Goal: Task Accomplishment & Management: Use online tool/utility

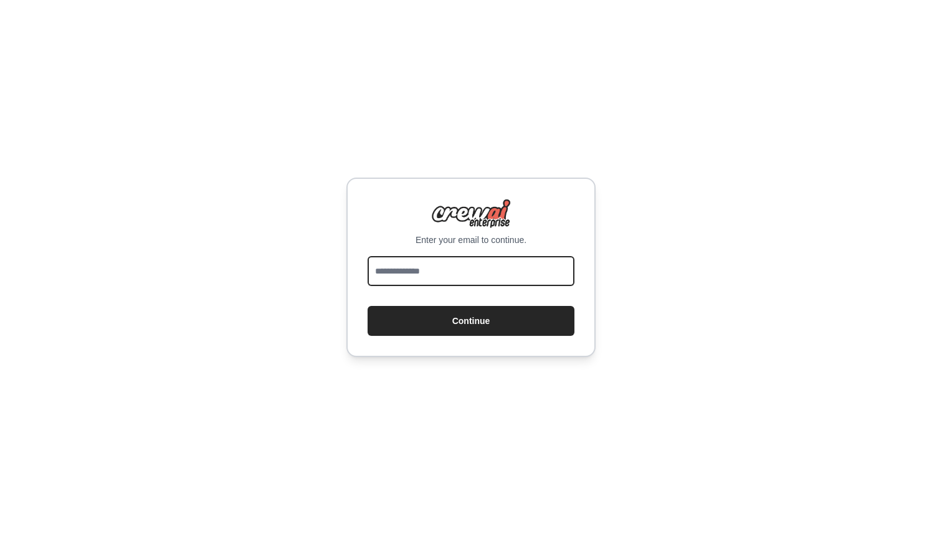
click at [473, 272] on input "email" at bounding box center [470, 271] width 207 height 30
type input "**********"
click at [372, 234] on p "Enter your email to continue." at bounding box center [470, 240] width 207 height 12
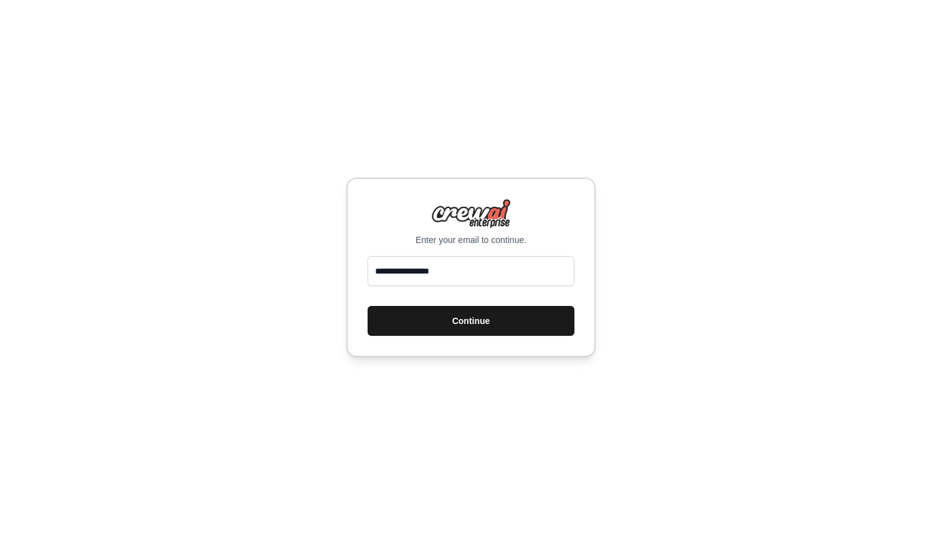
click at [475, 322] on button "Continue" at bounding box center [470, 321] width 207 height 30
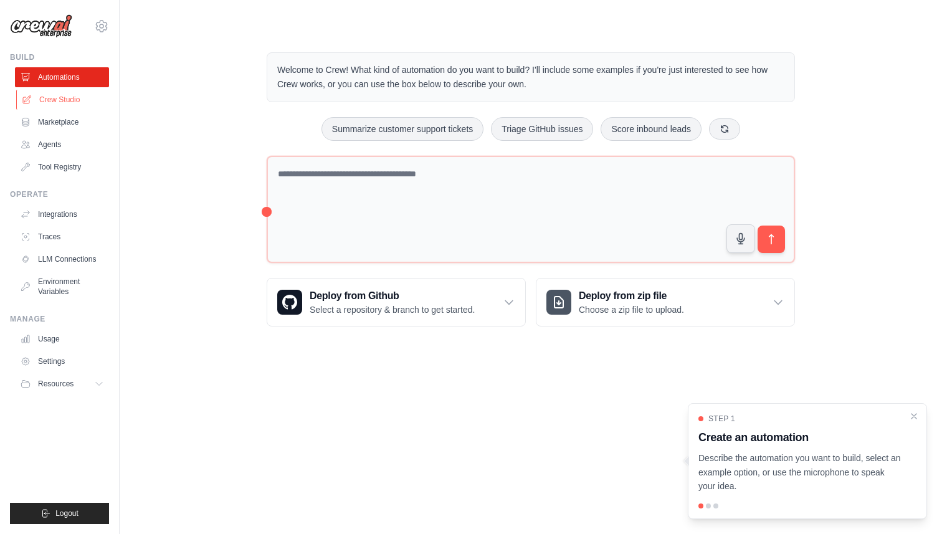
click at [64, 97] on link "Crew Studio" at bounding box center [63, 100] width 94 height 20
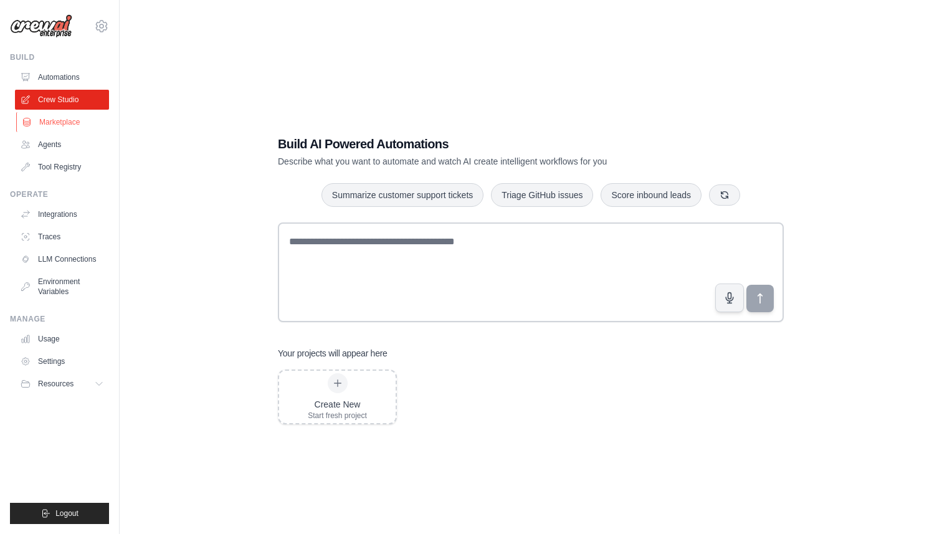
click at [62, 127] on link "Marketplace" at bounding box center [63, 122] width 94 height 20
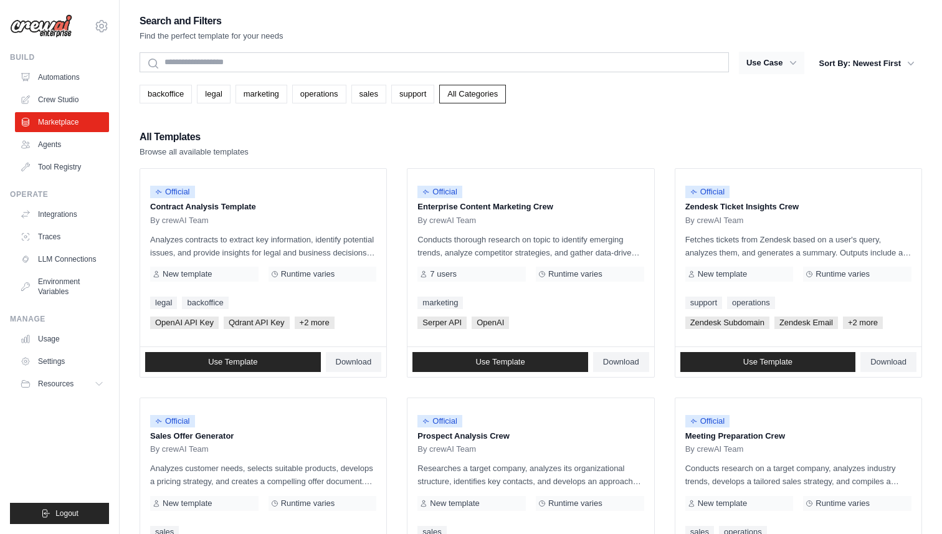
click at [762, 64] on button "Use Case" at bounding box center [771, 63] width 65 height 22
click at [792, 61] on icon "button" at bounding box center [793, 63] width 12 height 12
click at [787, 61] on icon "button" at bounding box center [793, 63] width 12 height 12
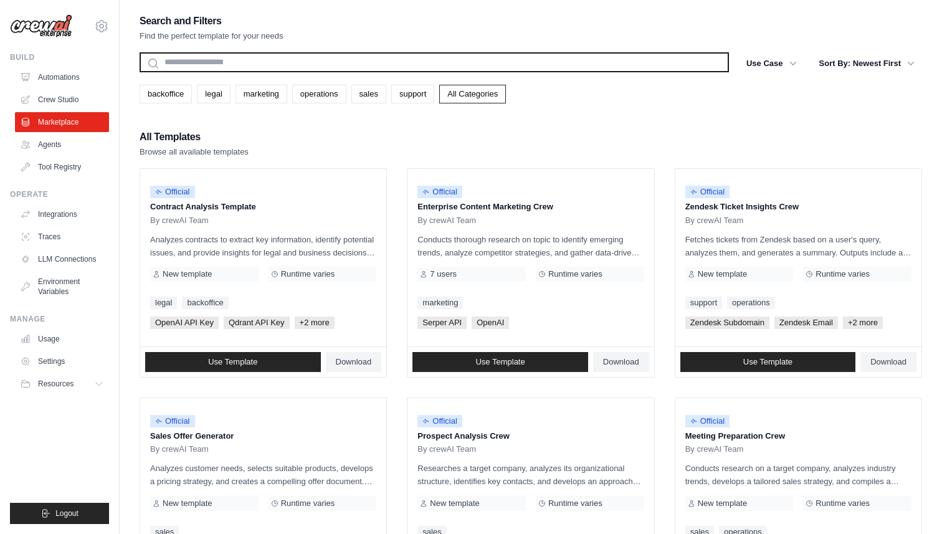
click at [481, 58] on input "text" at bounding box center [433, 62] width 589 height 20
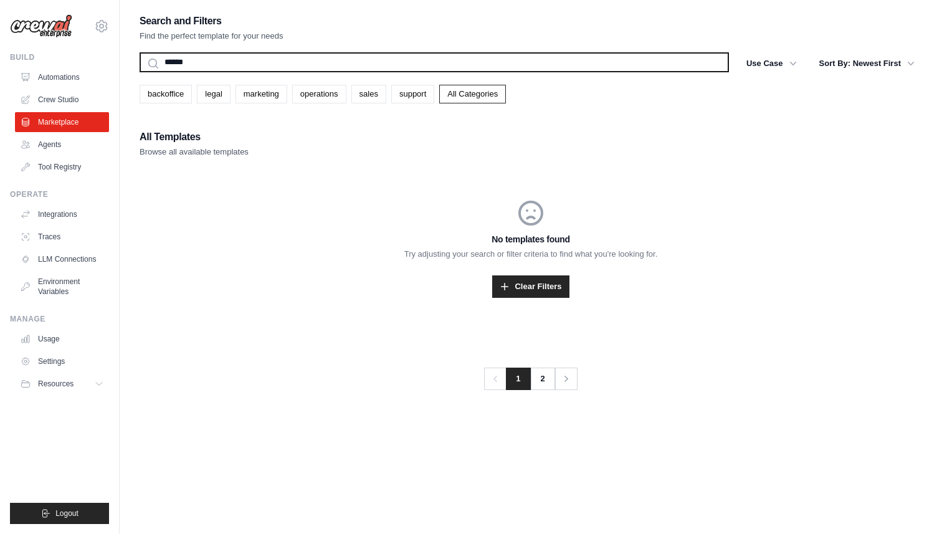
type input "******"
click at [139, 72] on button "Search" at bounding box center [139, 72] width 1 height 1
click at [511, 62] on input "******" at bounding box center [433, 62] width 589 height 20
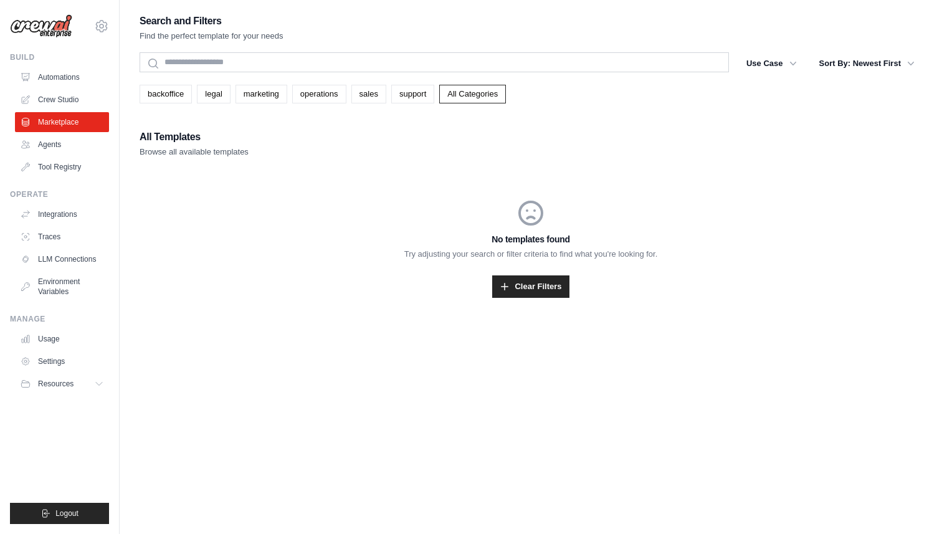
click at [764, 93] on div "backoffice legal marketing operations sales support All Categories" at bounding box center [530, 94] width 782 height 19
click at [784, 68] on button "Use Case" at bounding box center [771, 63] width 65 height 22
click at [669, 118] on div "Search and Filters Find the perfect template for your needs Search Use Case bac…" at bounding box center [530, 169] width 782 height 315
click at [484, 93] on link "All Categories" at bounding box center [472, 94] width 67 height 19
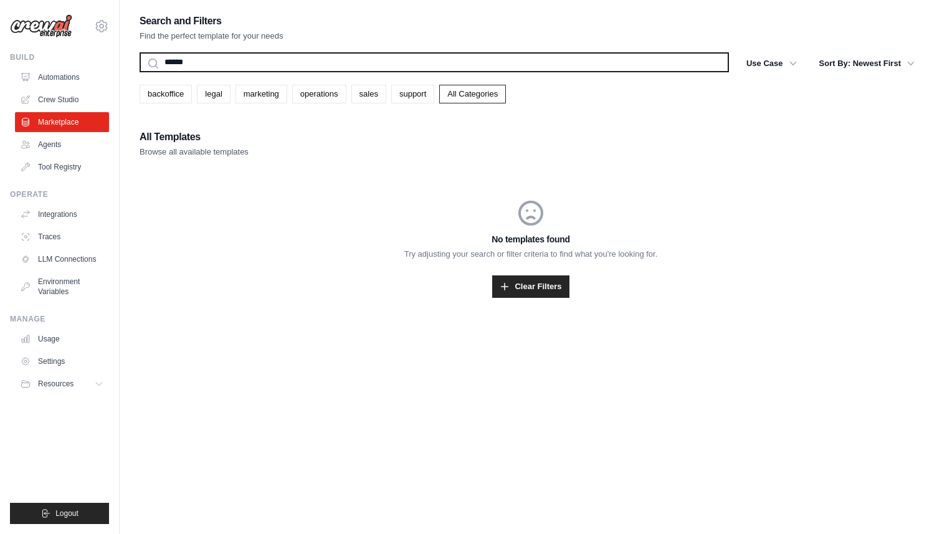
drag, startPoint x: 200, startPoint y: 60, endPoint x: 116, endPoint y: 60, distance: 84.1
click at [116, 60] on div "kevinbt@gmail.com Settings Build Automations Crew Studio Blog" at bounding box center [471, 279] width 942 height 559
click at [139, 72] on button "Search" at bounding box center [139, 72] width 1 height 1
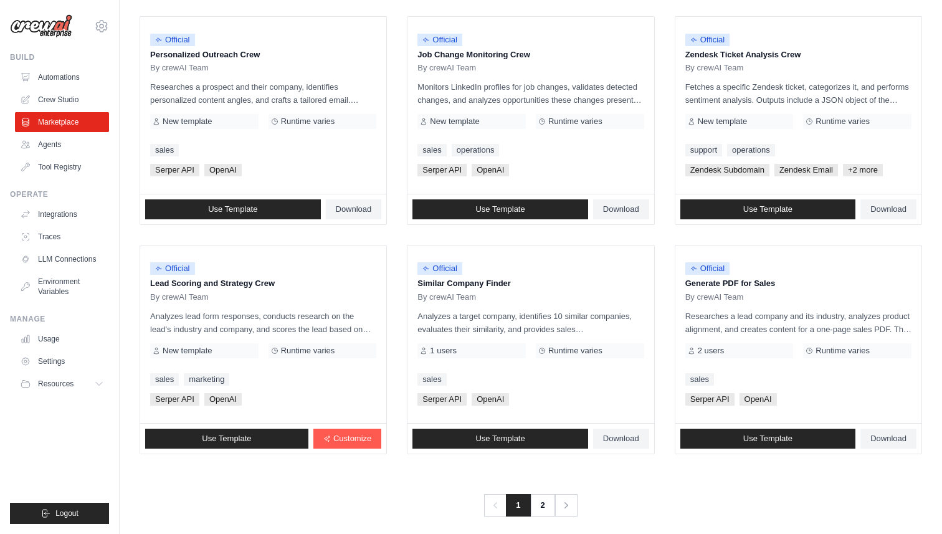
scroll to position [620, 0]
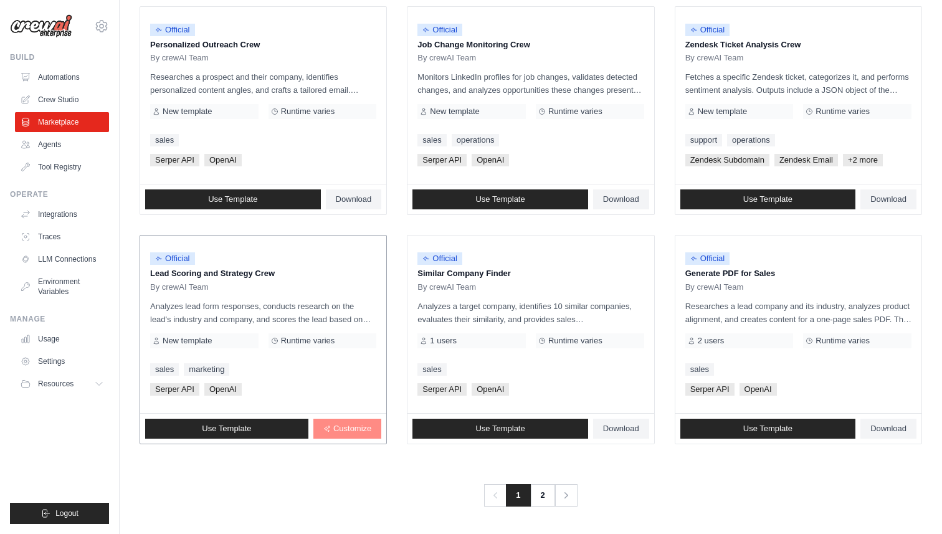
click at [339, 423] on span "Customize" at bounding box center [352, 428] width 38 height 10
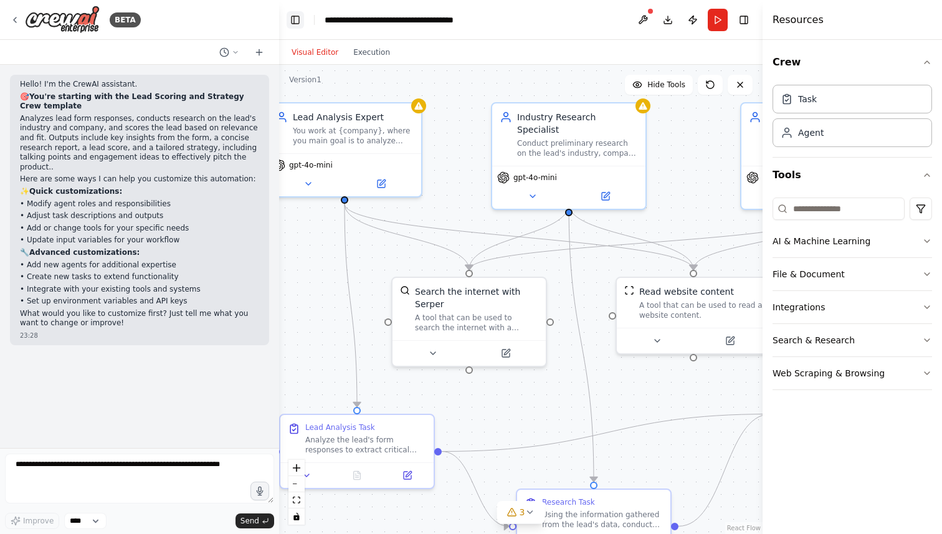
click at [295, 19] on button "Toggle Left Sidebar" at bounding box center [294, 19] width 17 height 17
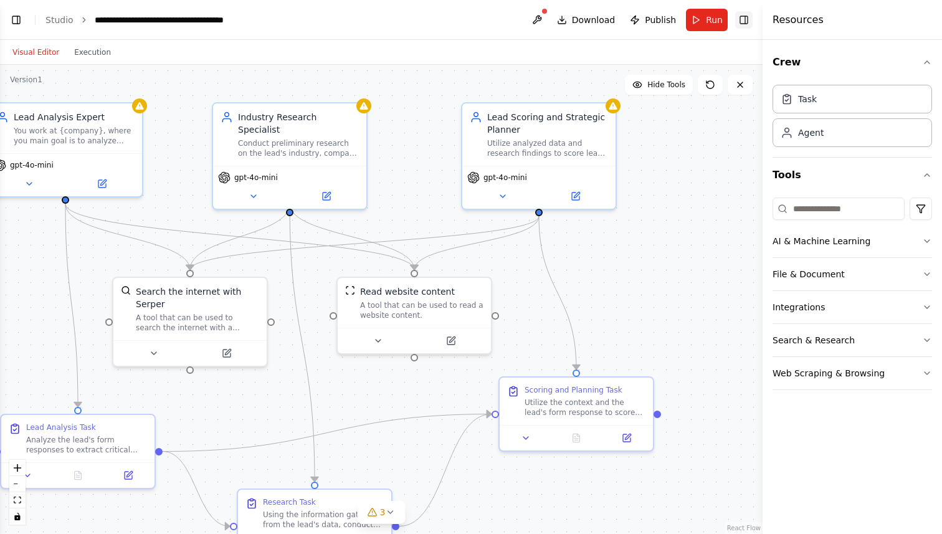
click at [748, 22] on button "Toggle Right Sidebar" at bounding box center [743, 19] width 17 height 17
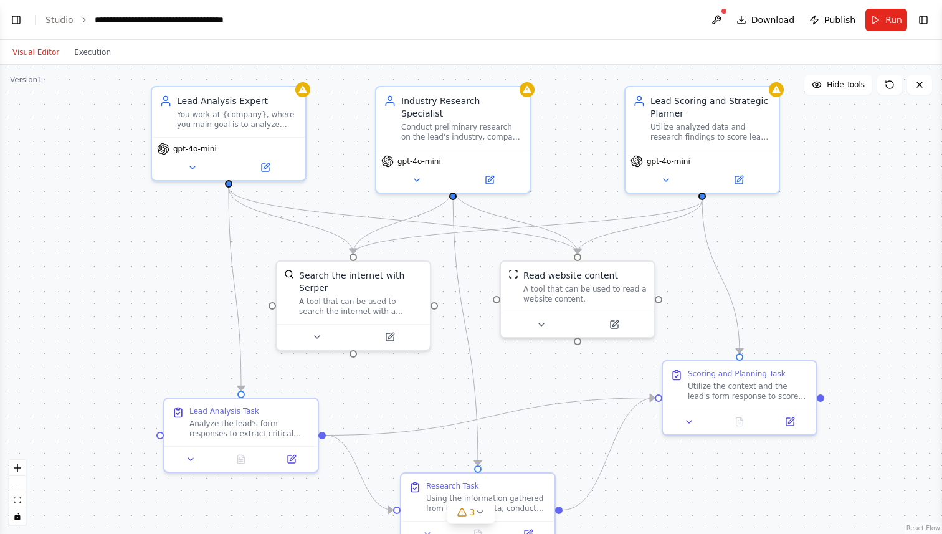
drag, startPoint x: 655, startPoint y: 262, endPoint x: 818, endPoint y: 245, distance: 164.0
click at [818, 245] on div ".deletable-edge-delete-btn { width: 20px; height: 20px; border: 0px solid #ffff…" at bounding box center [471, 299] width 942 height 469
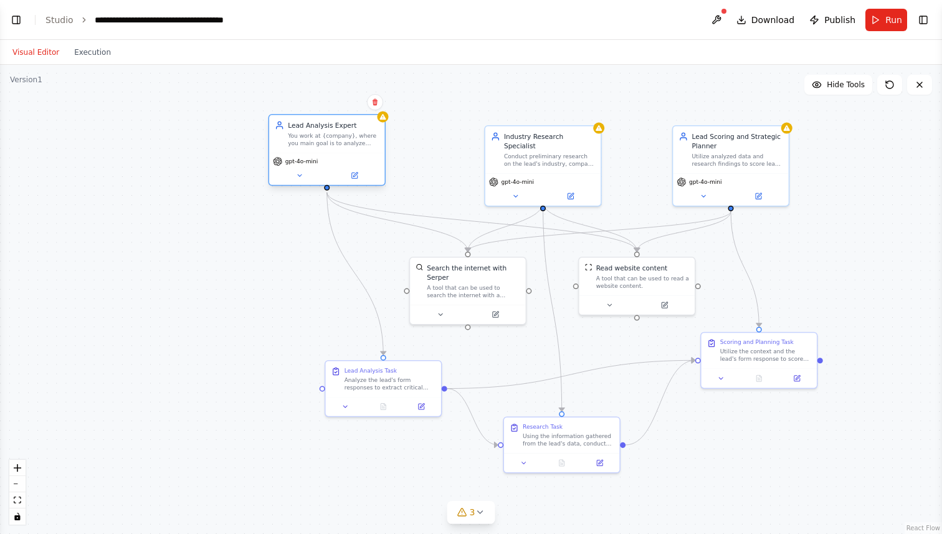
drag, startPoint x: 386, startPoint y: 141, endPoint x: 336, endPoint y: 135, distance: 50.8
click at [336, 135] on div "You work at {company}, where you main goal is to analyze leads form responses t…" at bounding box center [333, 139] width 91 height 15
click at [766, 24] on span "Download" at bounding box center [773, 20] width 44 height 12
click at [580, 435] on div "Using the information gathered from the lead's data, conduct preliminary resear…" at bounding box center [567, 437] width 91 height 15
click at [558, 432] on div "Using the information gathered from the lead's data, conduct preliminary resear…" at bounding box center [567, 437] width 91 height 15
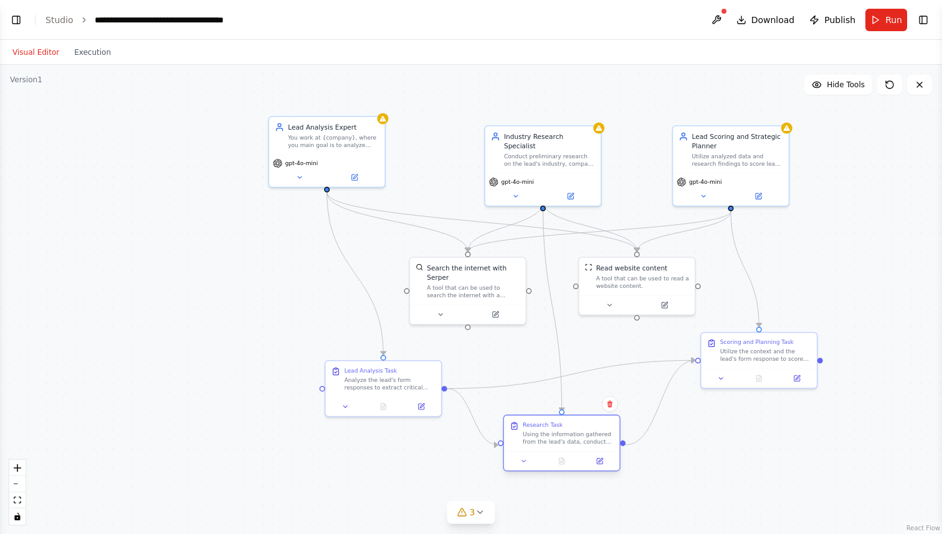
click at [558, 432] on div "Using the information gathered from the lead's data, conduct preliminary resear…" at bounding box center [567, 437] width 91 height 15
click at [524, 462] on icon at bounding box center [523, 460] width 7 height 7
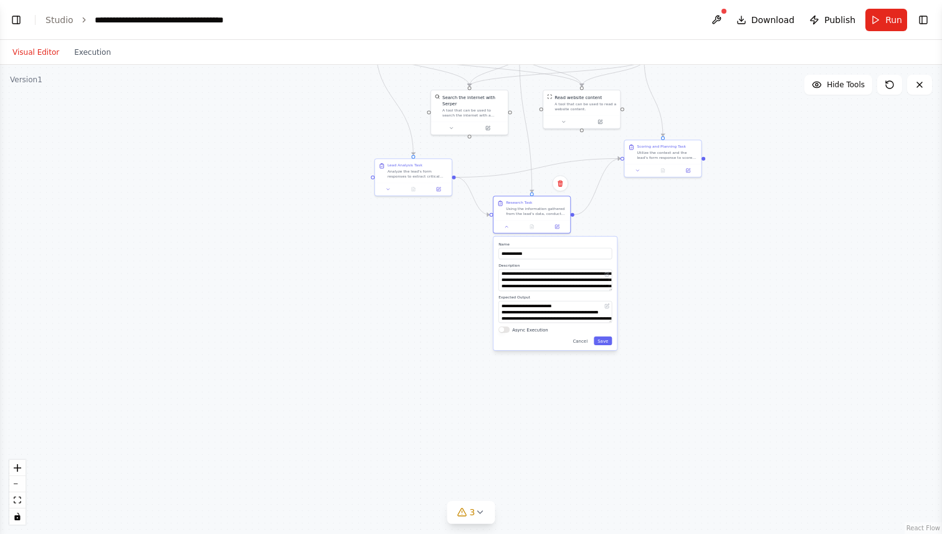
drag, startPoint x: 456, startPoint y: 478, endPoint x: 461, endPoint y: 255, distance: 222.4
click at [461, 255] on div ".deletable-edge-delete-btn { width: 20px; height: 20px; border: 0px solid #ffff…" at bounding box center [471, 299] width 942 height 469
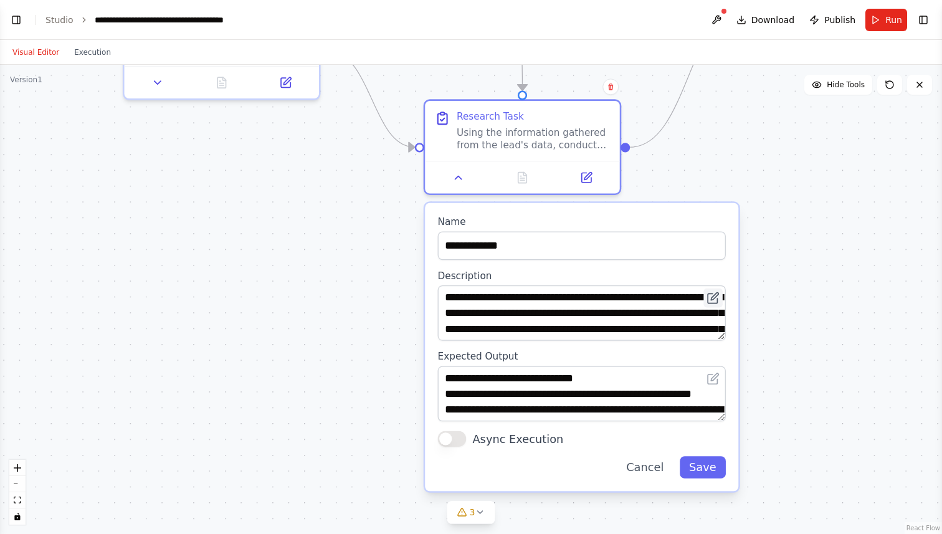
click at [714, 299] on icon at bounding box center [711, 297] width 9 height 9
click at [712, 300] on icon at bounding box center [714, 296] width 7 height 7
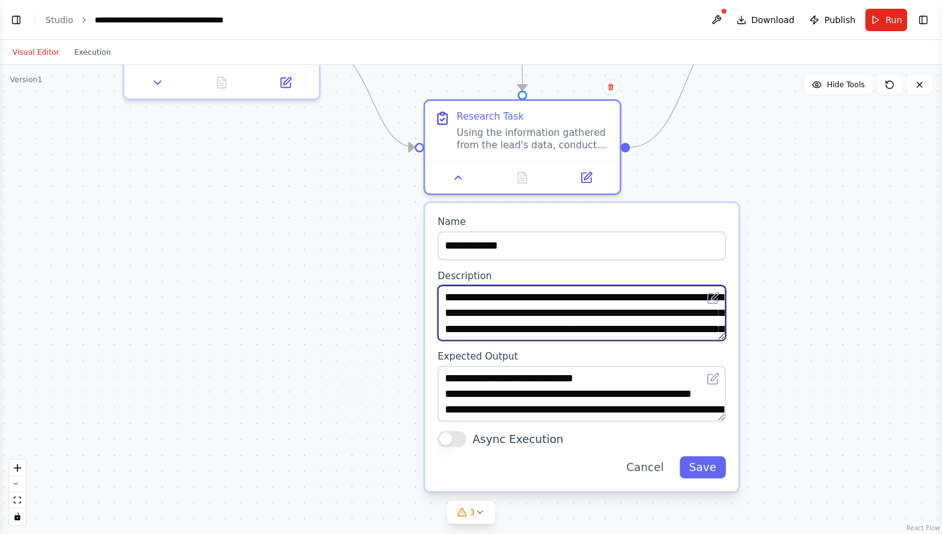
click at [578, 312] on textarea "**********" at bounding box center [582, 312] width 288 height 55
click at [640, 319] on textarea "**********" at bounding box center [582, 312] width 288 height 55
drag, startPoint x: 447, startPoint y: 296, endPoint x: 624, endPoint y: 277, distance: 178.5
click at [624, 277] on div "**********" at bounding box center [582, 304] width 288 height 71
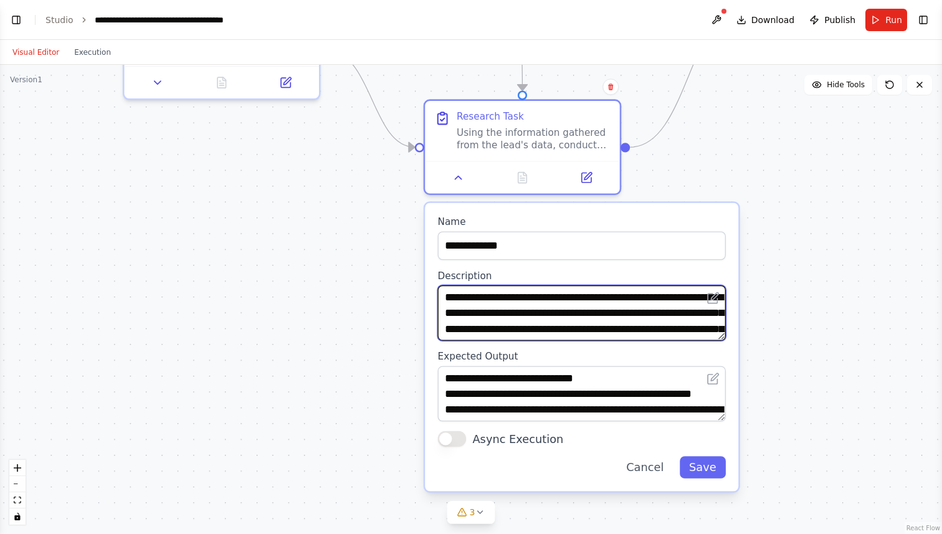
click at [647, 294] on textarea "**********" at bounding box center [582, 312] width 288 height 55
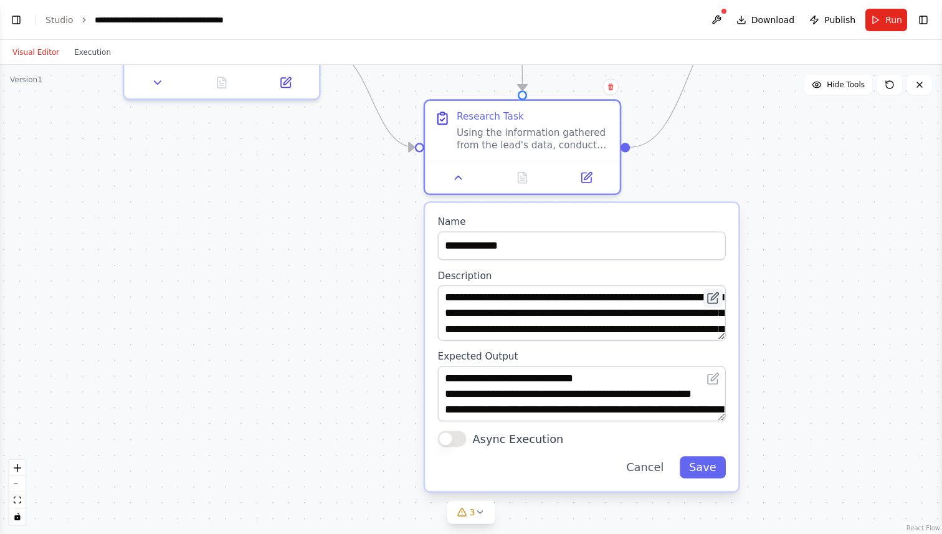
click at [716, 296] on icon at bounding box center [714, 296] width 7 height 7
click at [924, 21] on button "Toggle Right Sidebar" at bounding box center [922, 19] width 17 height 17
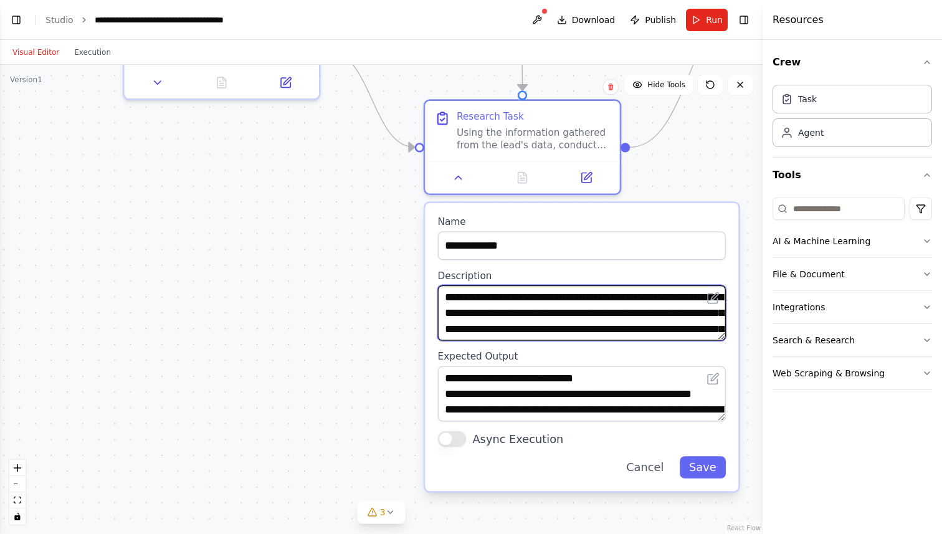
click at [640, 313] on textarea "**********" at bounding box center [582, 312] width 288 height 55
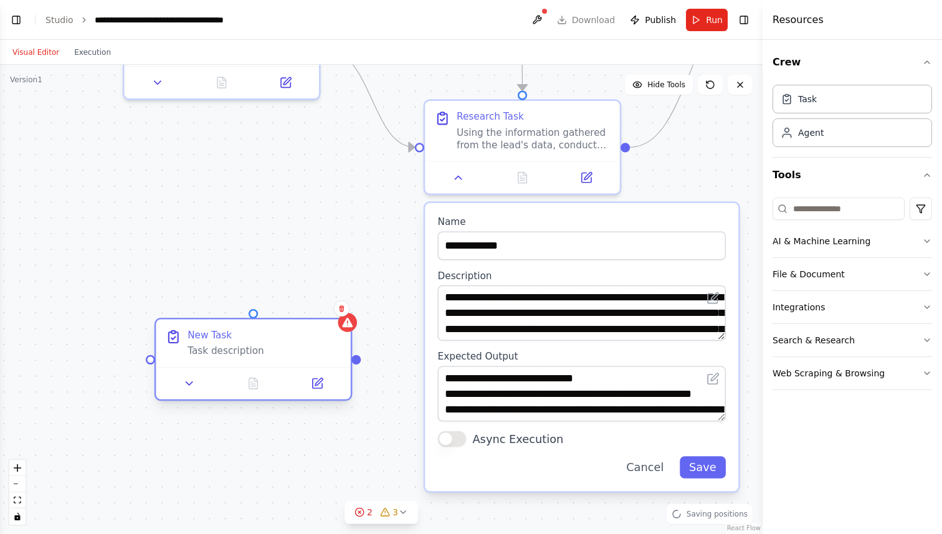
drag, startPoint x: 298, startPoint y: 327, endPoint x: 191, endPoint y: 326, distance: 107.7
click at [191, 326] on div "New Task Task description" at bounding box center [253, 342] width 194 height 47
click at [342, 309] on icon at bounding box center [341, 308] width 7 height 7
click at [306, 306] on button "Confirm" at bounding box center [306, 308] width 44 height 15
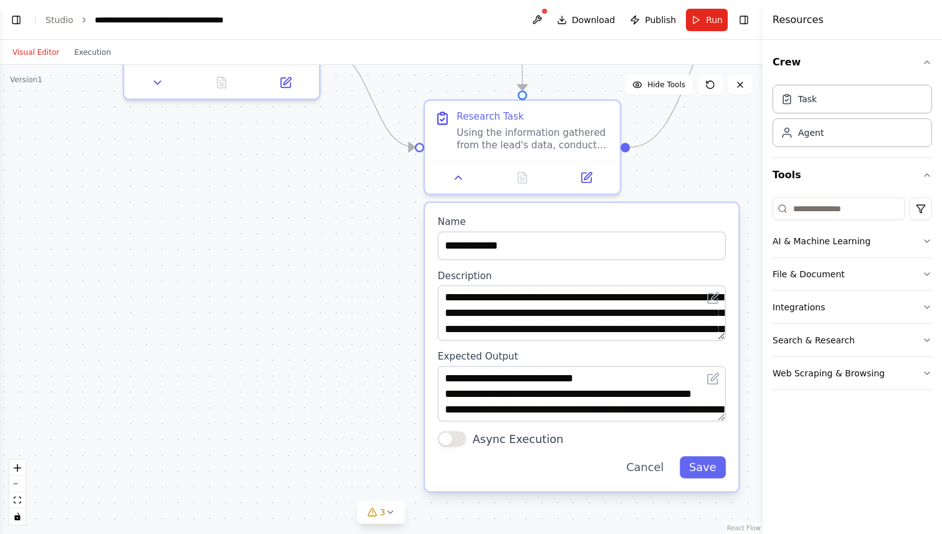
click at [658, 214] on div "**********" at bounding box center [581, 347] width 313 height 288
click at [462, 177] on icon at bounding box center [458, 174] width 12 height 12
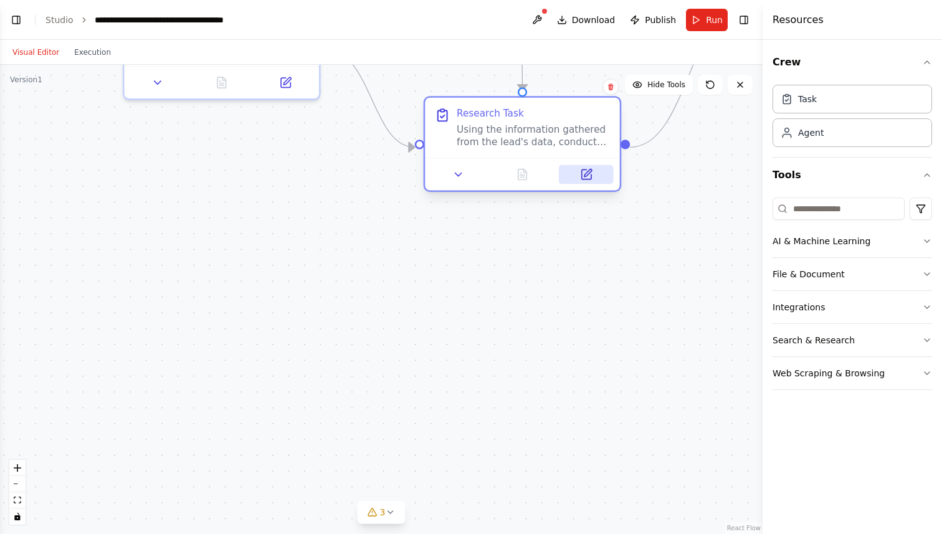
click at [589, 169] on icon at bounding box center [587, 172] width 7 height 7
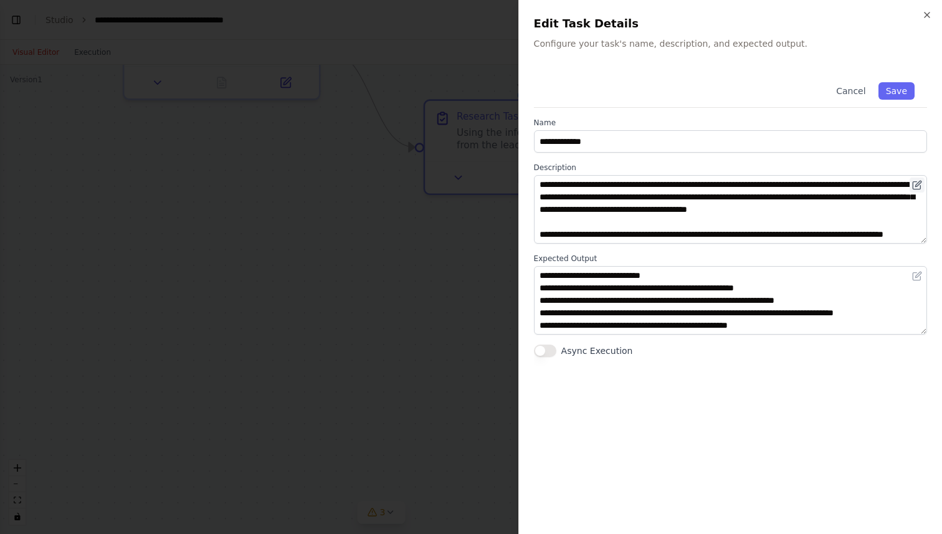
click at [919, 186] on icon at bounding box center [917, 185] width 10 height 10
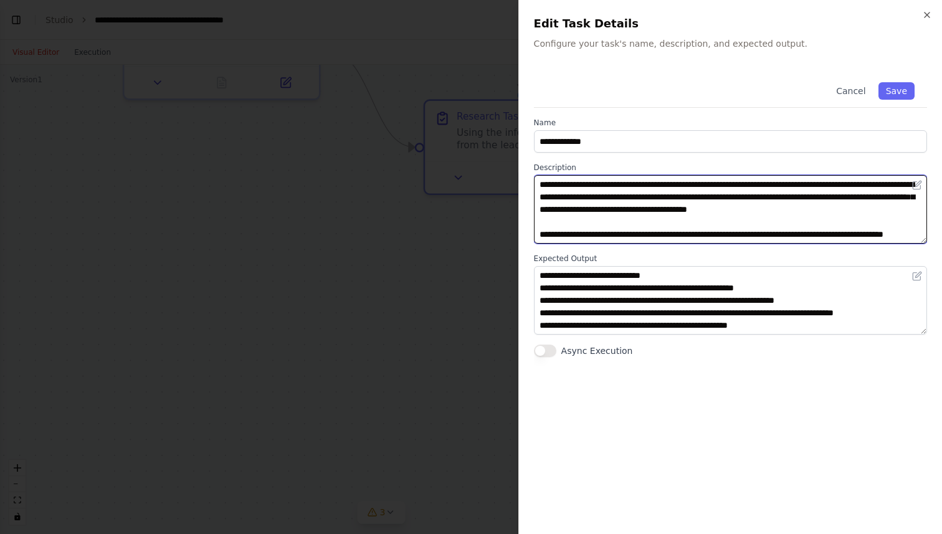
click at [866, 217] on textarea "**********" at bounding box center [730, 209] width 393 height 69
drag, startPoint x: 922, startPoint y: 331, endPoint x: 905, endPoint y: 366, distance: 38.2
click at [905, 366] on textarea "**********" at bounding box center [730, 317] width 393 height 103
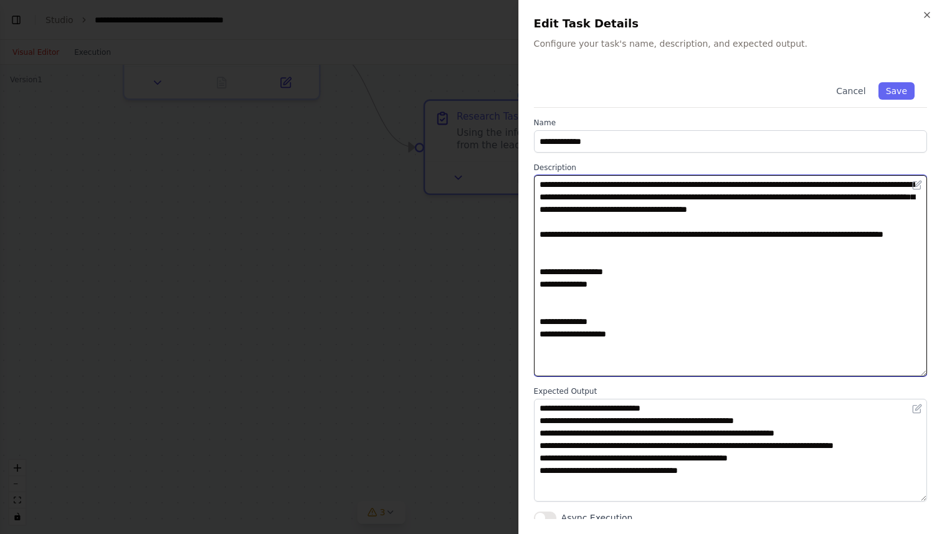
drag, startPoint x: 922, startPoint y: 242, endPoint x: 935, endPoint y: 374, distance: 133.2
click at [935, 374] on div "**********" at bounding box center [729, 267] width 423 height 534
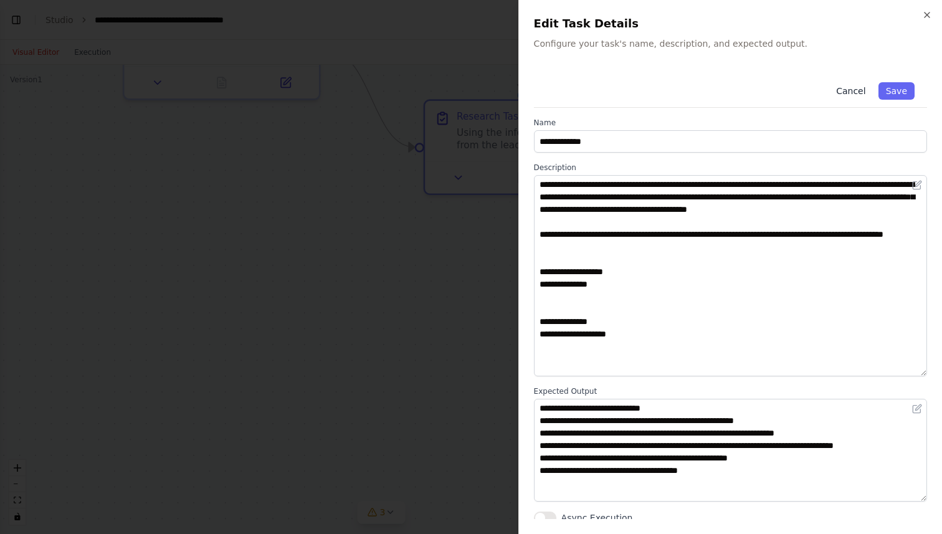
click at [851, 90] on button "Cancel" at bounding box center [850, 90] width 44 height 17
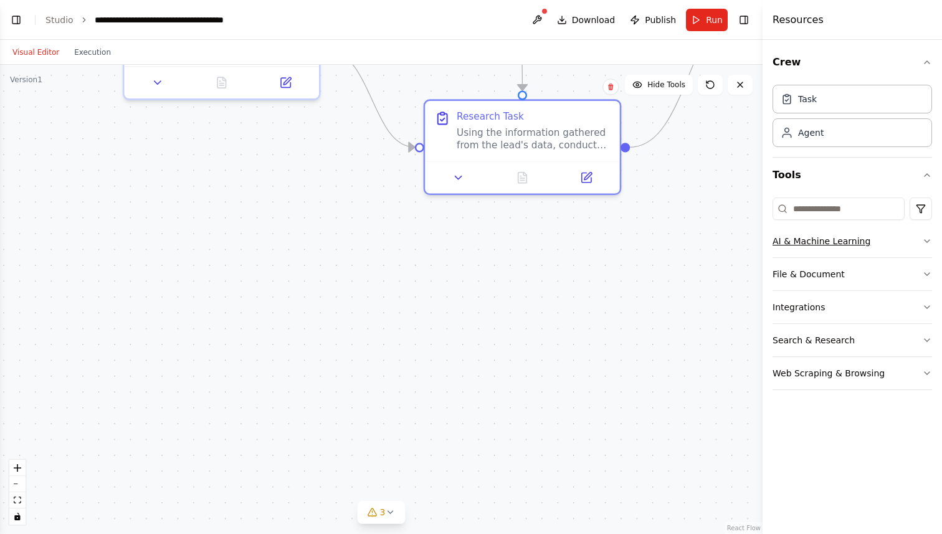
click at [838, 240] on button "AI & Machine Learning" at bounding box center [851, 241] width 159 height 32
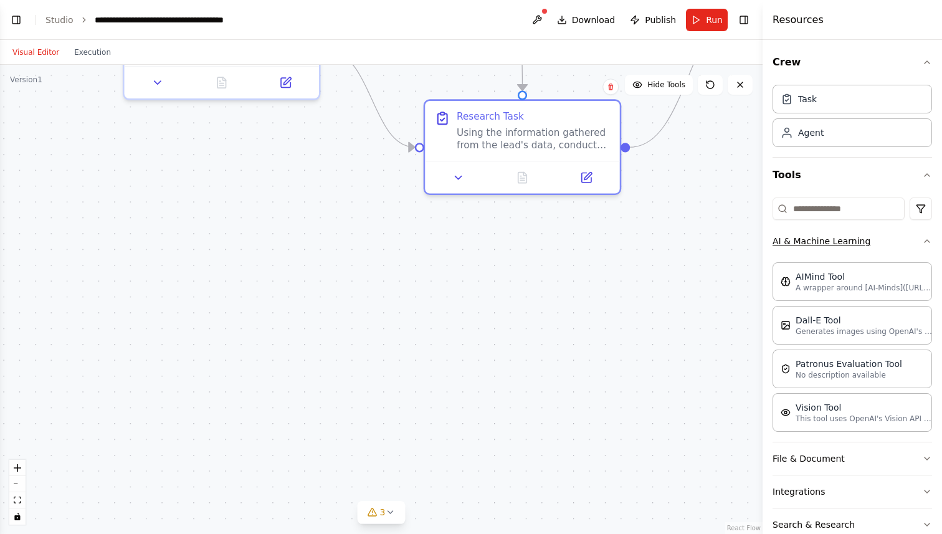
click at [838, 241] on button "AI & Machine Learning" at bounding box center [851, 241] width 159 height 32
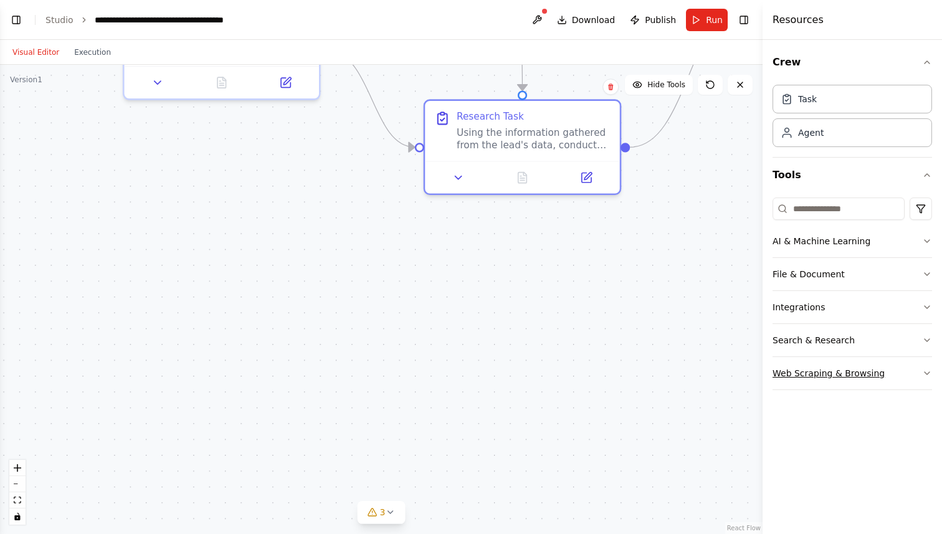
click at [839, 372] on button "Web Scraping & Browsing" at bounding box center [851, 373] width 159 height 32
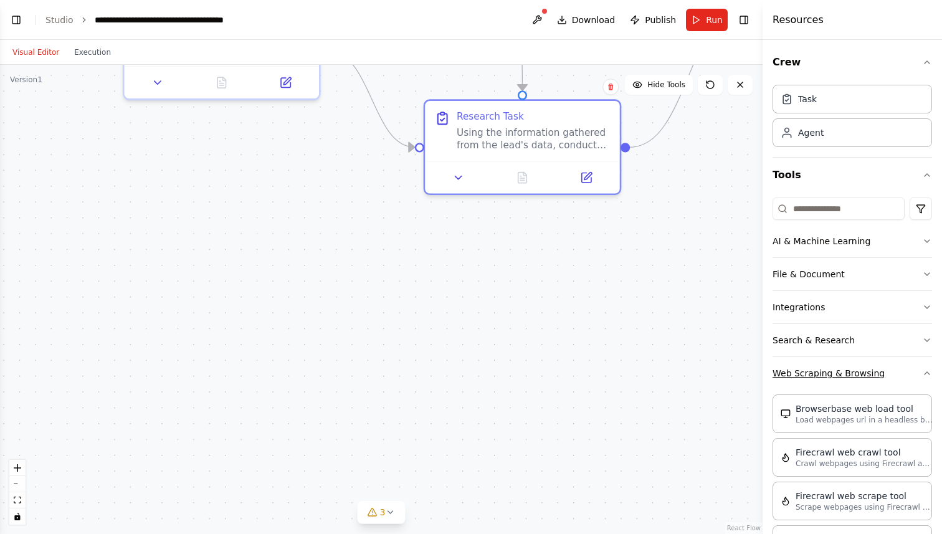
click at [839, 372] on button "Web Scraping & Browsing" at bounding box center [851, 373] width 159 height 32
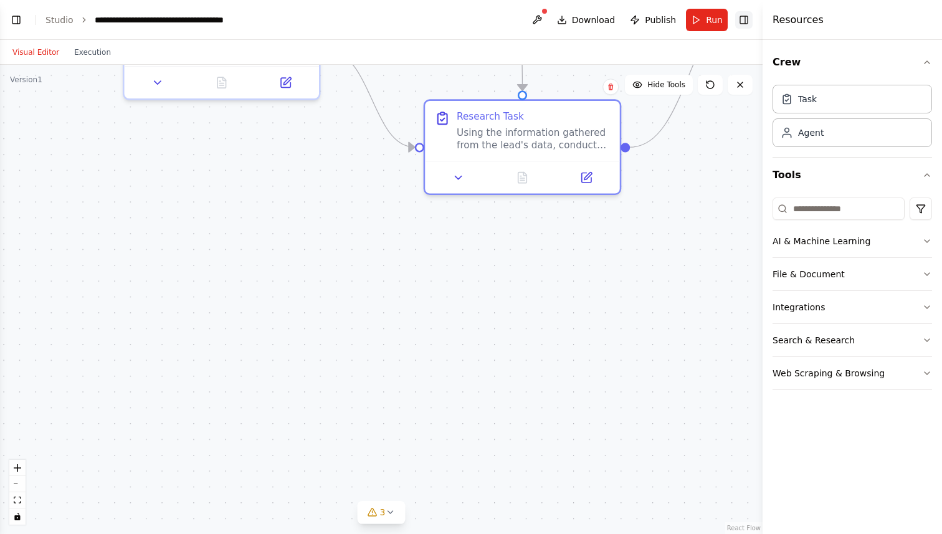
click at [745, 21] on button "Toggle Right Sidebar" at bounding box center [743, 19] width 17 height 17
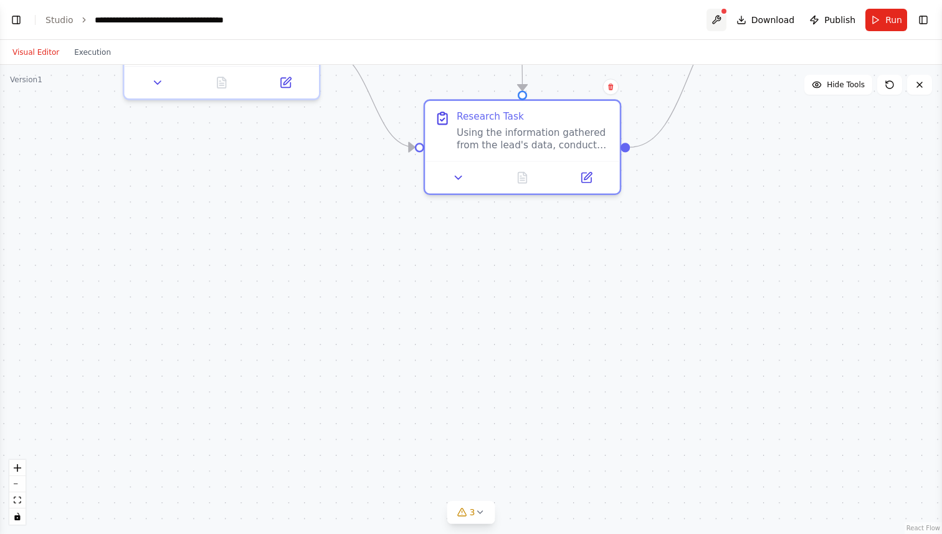
click at [724, 17] on button at bounding box center [716, 20] width 20 height 22
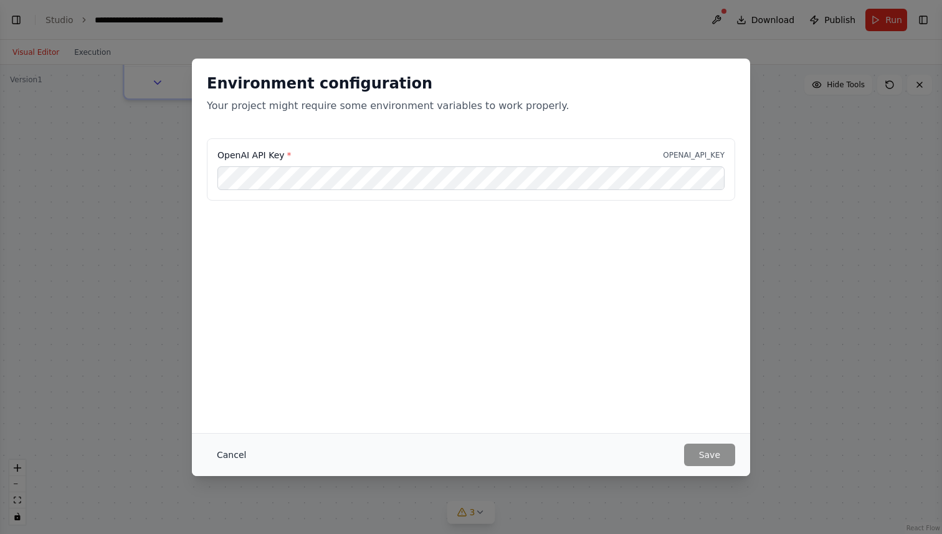
click at [237, 452] on button "Cancel" at bounding box center [231, 454] width 49 height 22
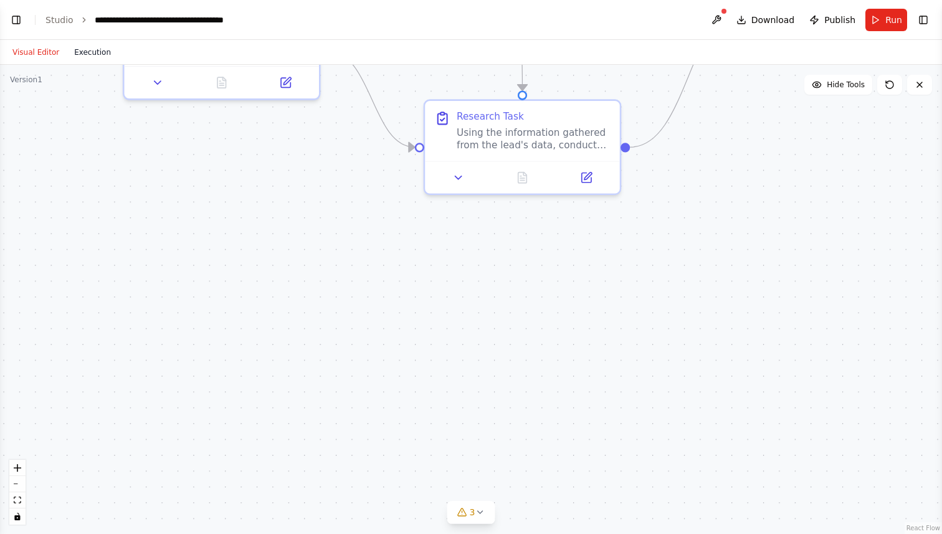
click at [91, 54] on button "Execution" at bounding box center [93, 52] width 52 height 15
click at [31, 46] on button "Visual Editor" at bounding box center [36, 52] width 62 height 15
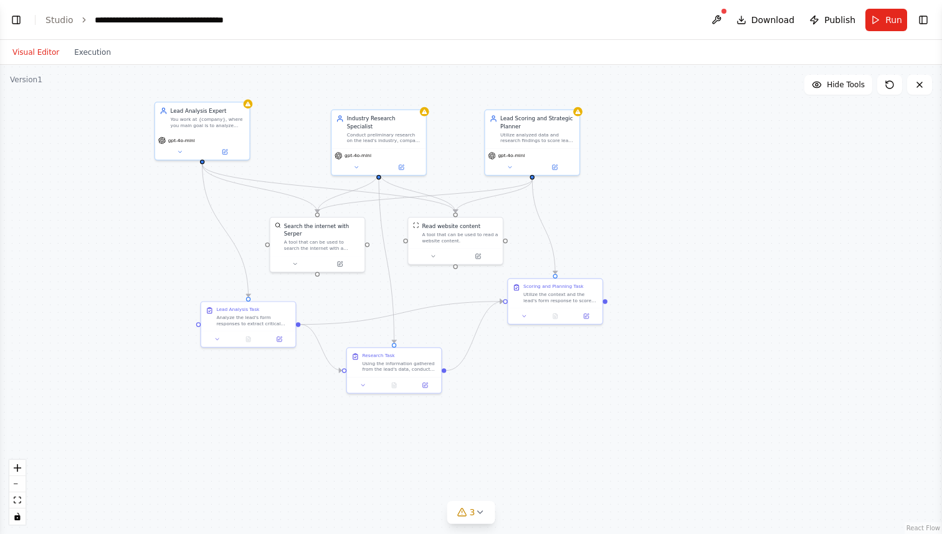
drag, startPoint x: 182, startPoint y: 218, endPoint x: 237, endPoint y: 390, distance: 180.4
click at [237, 390] on div ".deletable-edge-delete-btn { width: 20px; height: 20px; border: 0px solid #ffff…" at bounding box center [471, 299] width 942 height 469
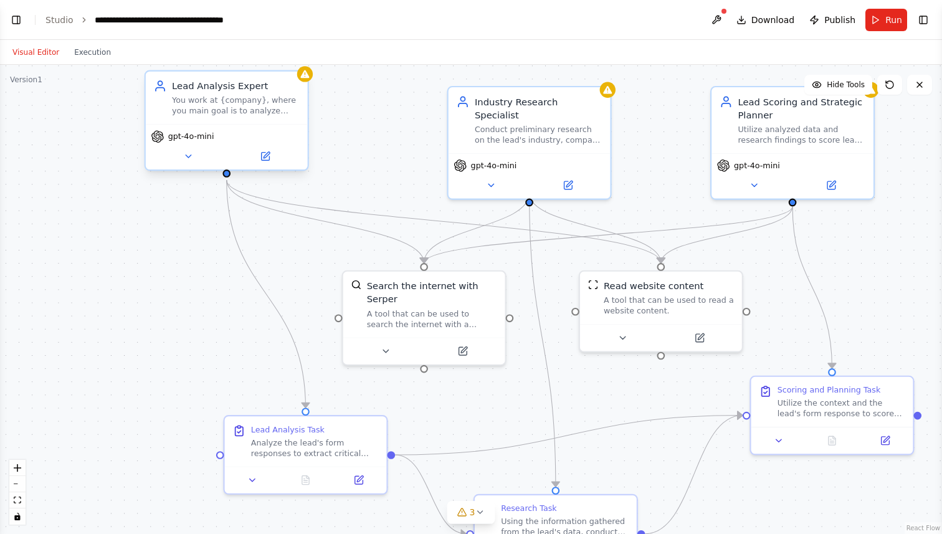
click at [205, 138] on span "gpt-4o-mini" at bounding box center [191, 136] width 46 height 11
click at [189, 154] on icon at bounding box center [188, 156] width 11 height 11
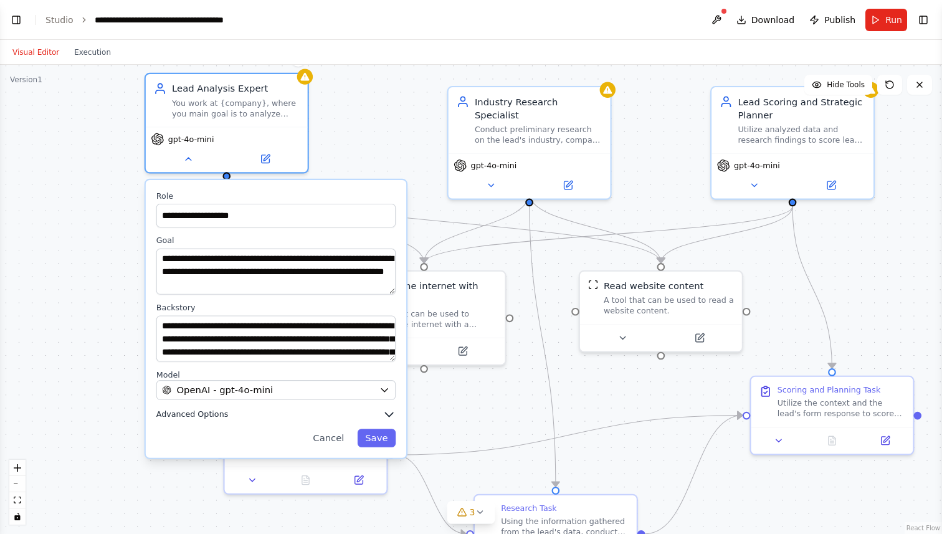
click at [390, 413] on icon "button" at bounding box center [388, 414] width 7 height 4
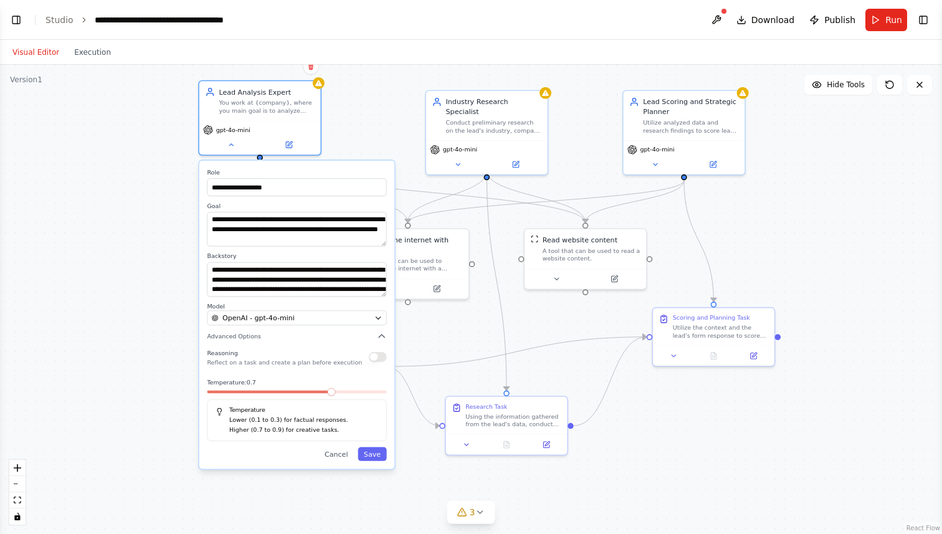
drag, startPoint x: 164, startPoint y: 396, endPoint x: 175, endPoint y: 316, distance: 81.1
click at [175, 316] on div "**********" at bounding box center [471, 299] width 942 height 469
click at [335, 454] on button "Cancel" at bounding box center [335, 454] width 35 height 14
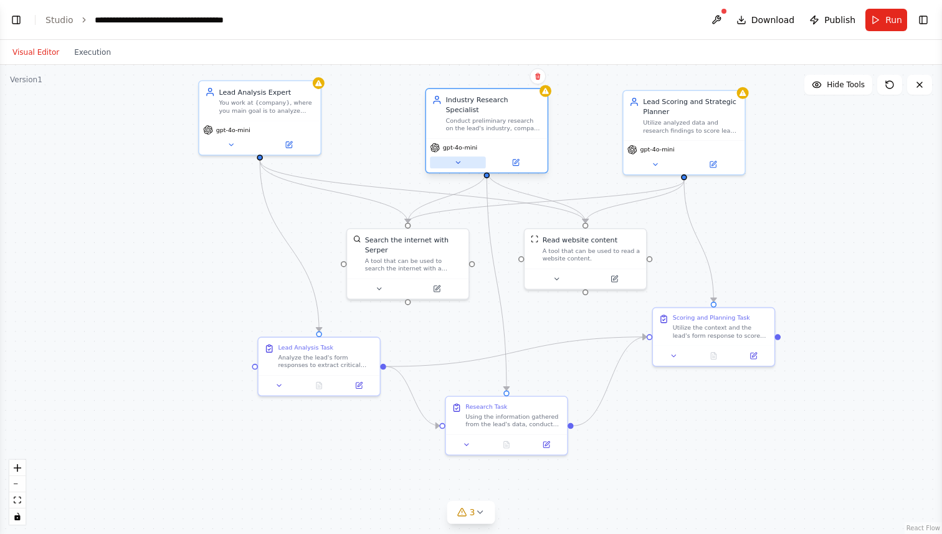
click at [457, 159] on icon at bounding box center [458, 163] width 8 height 8
click at [461, 159] on icon at bounding box center [458, 163] width 8 height 8
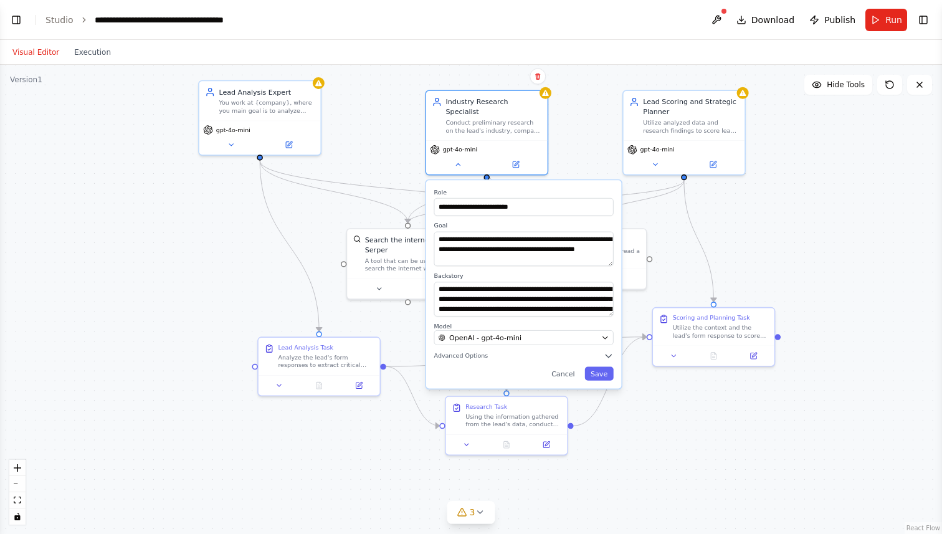
click at [473, 353] on div "**********" at bounding box center [523, 284] width 195 height 208
click at [473, 352] on span "Advanced Options" at bounding box center [461, 356] width 54 height 8
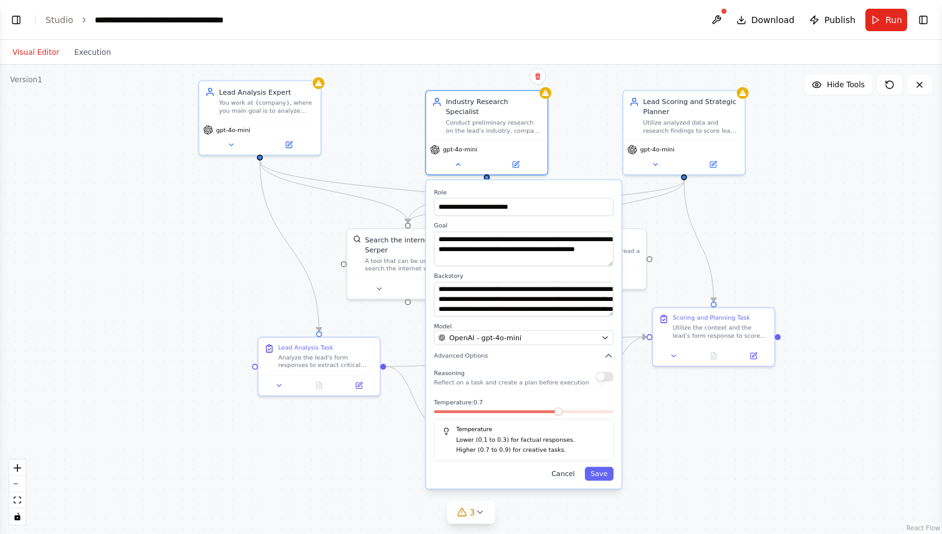
click at [562, 470] on button "Cancel" at bounding box center [563, 473] width 35 height 14
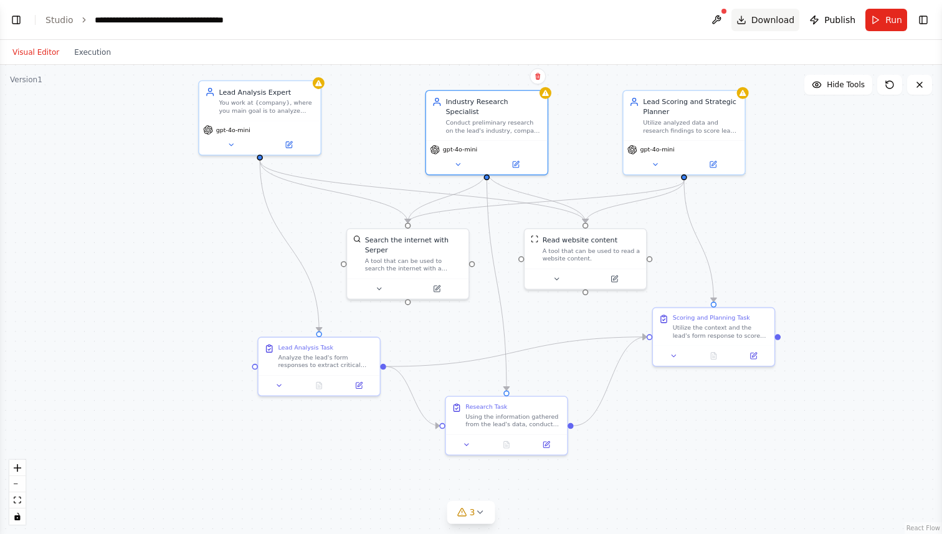
click at [764, 19] on span "Download" at bounding box center [773, 20] width 44 height 12
click at [82, 62] on div "Visual Editor Execution" at bounding box center [61, 52] width 113 height 25
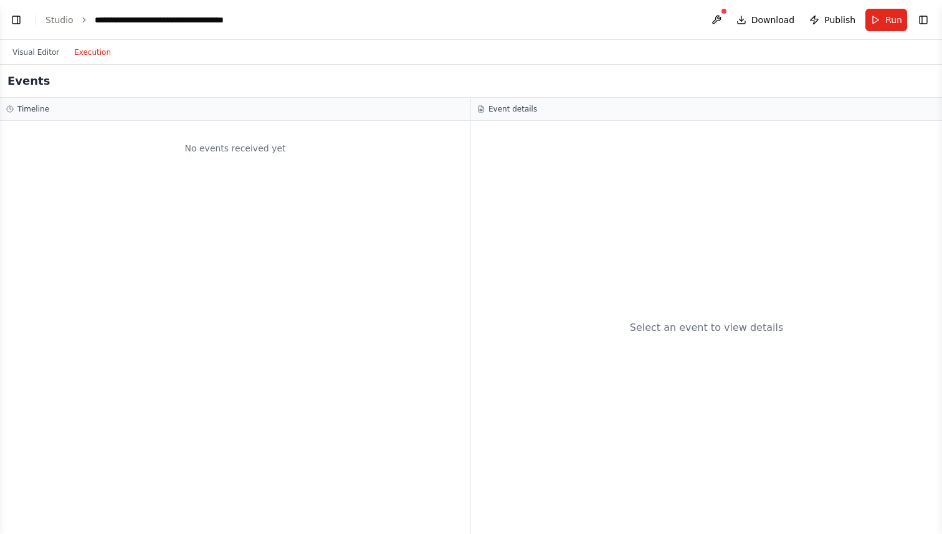
click at [86, 54] on button "Execution" at bounding box center [93, 52] width 52 height 15
click at [61, 17] on link "Studio" at bounding box center [59, 20] width 28 height 10
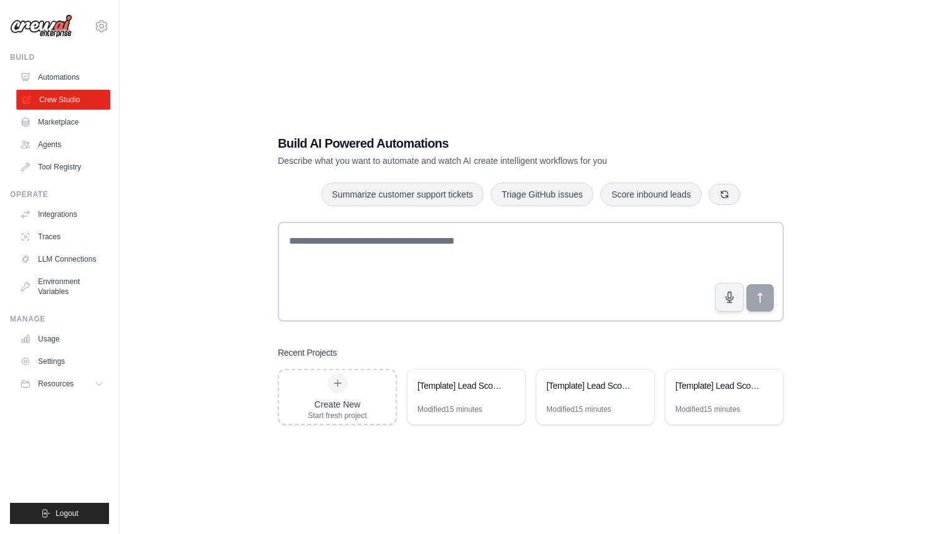
click at [53, 97] on link "Crew Studio" at bounding box center [63, 100] width 94 height 20
click at [508, 385] on icon at bounding box center [508, 384] width 7 height 7
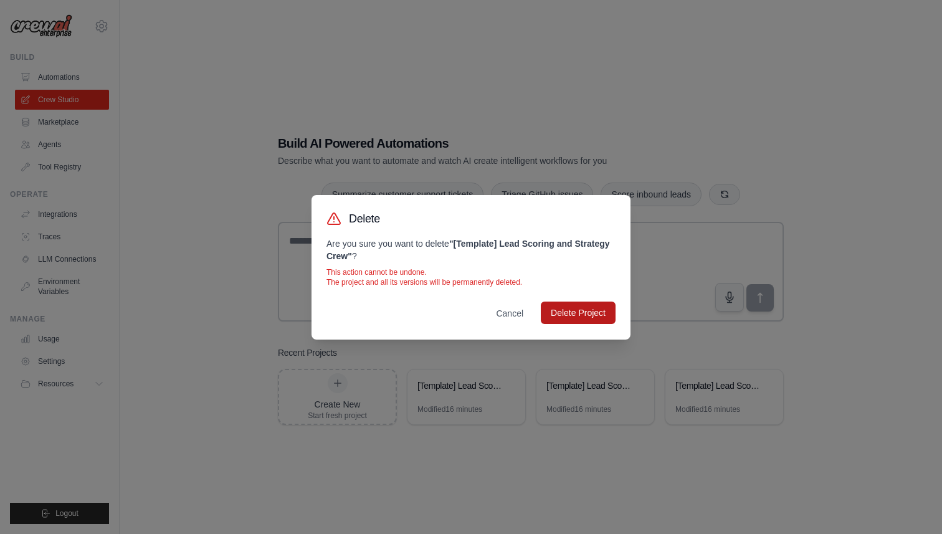
click at [571, 311] on button "Delete Project" at bounding box center [578, 312] width 75 height 22
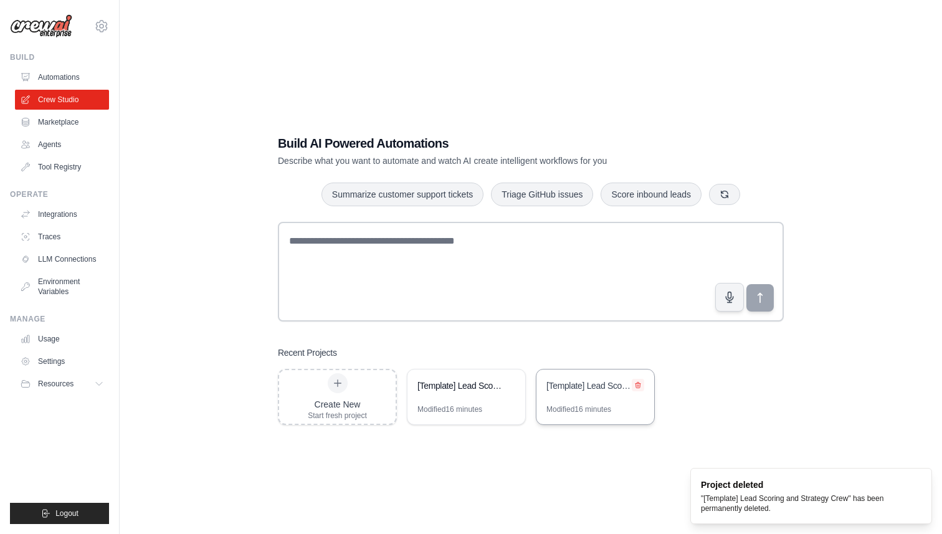
click at [639, 381] on icon at bounding box center [637, 384] width 7 height 7
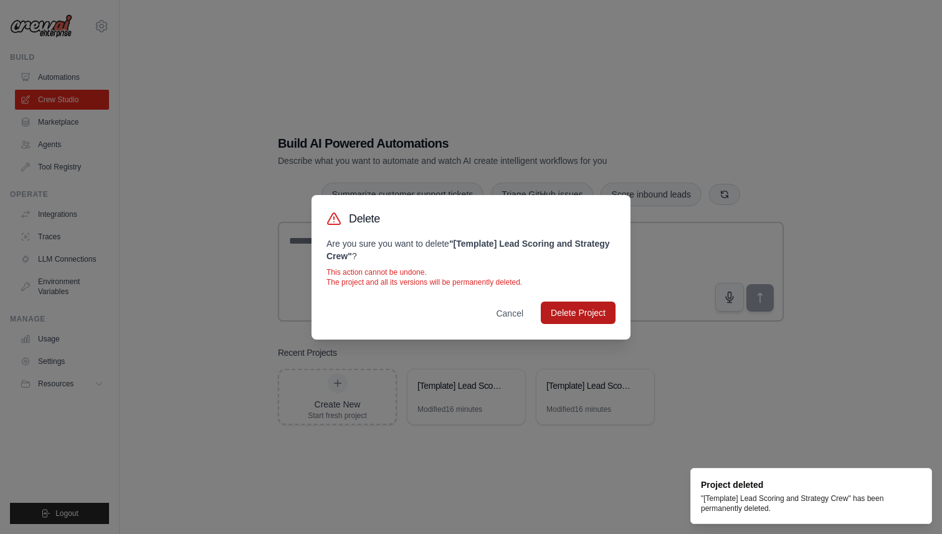
click at [593, 303] on button "Delete Project" at bounding box center [578, 312] width 75 height 22
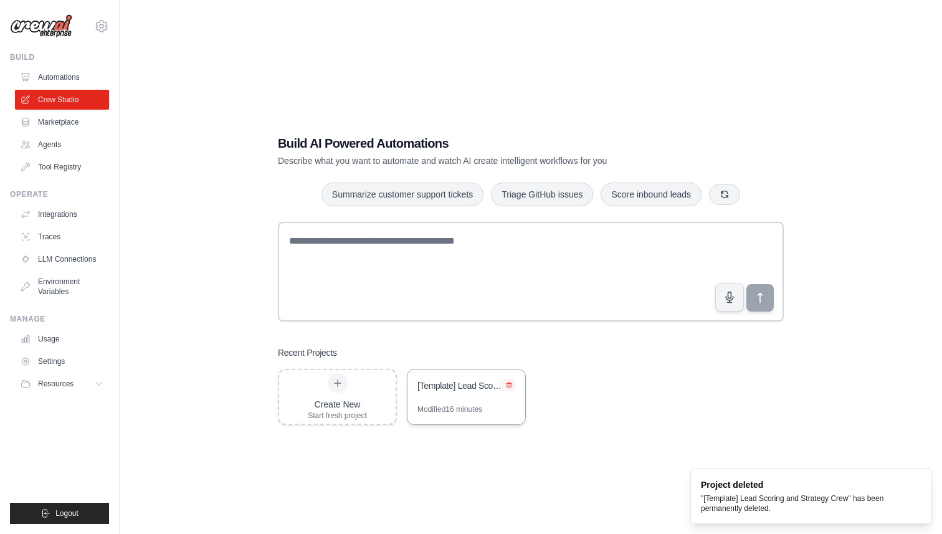
click at [513, 381] on button at bounding box center [509, 385] width 12 height 12
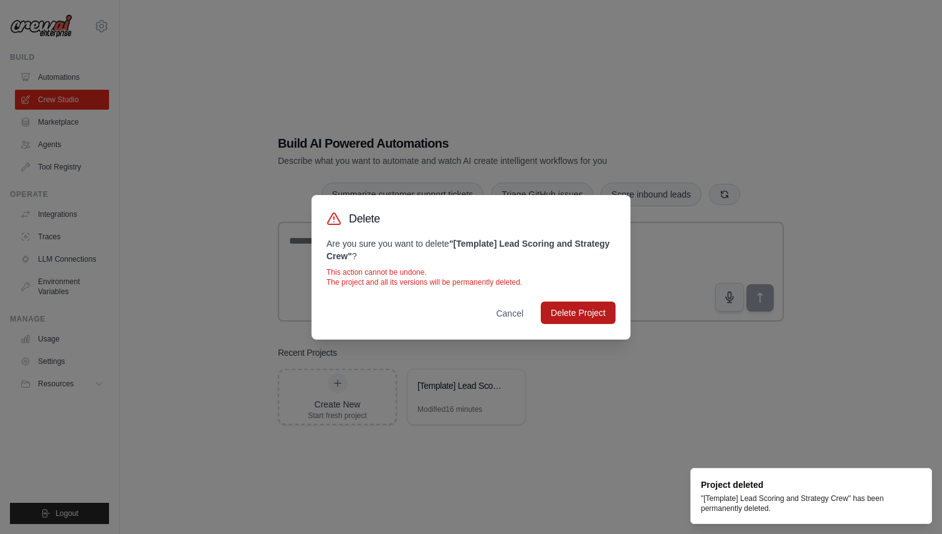
click at [567, 309] on button "Delete Project" at bounding box center [578, 312] width 75 height 22
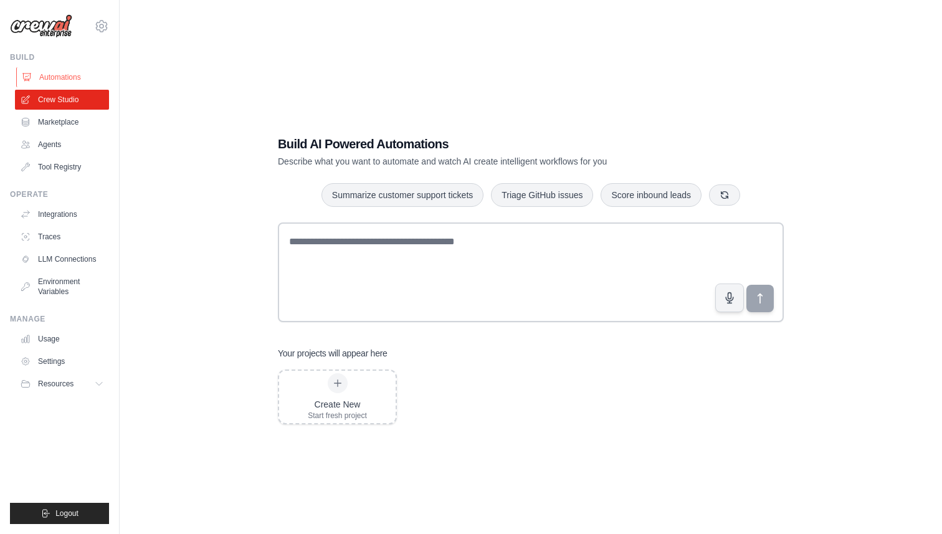
click at [67, 72] on link "Automations" at bounding box center [63, 77] width 94 height 20
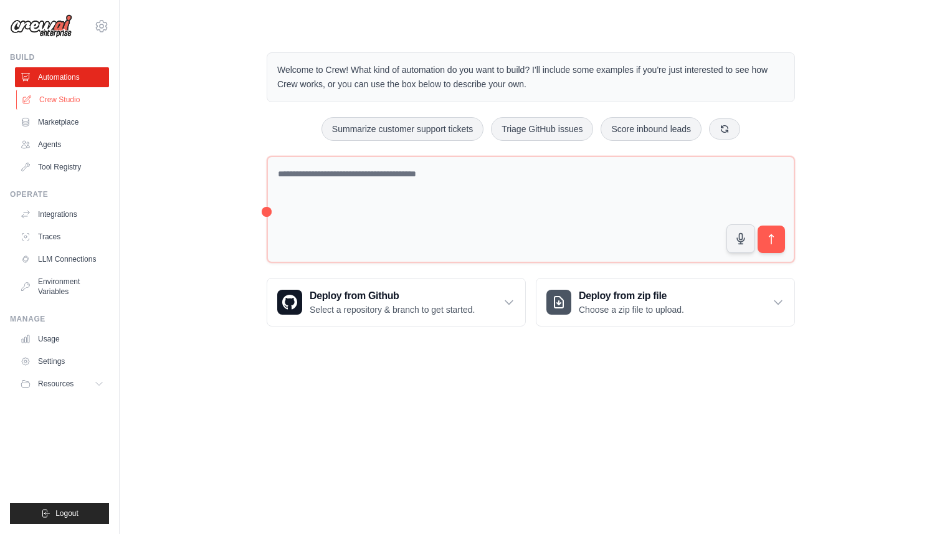
click at [58, 100] on link "Crew Studio" at bounding box center [63, 100] width 94 height 20
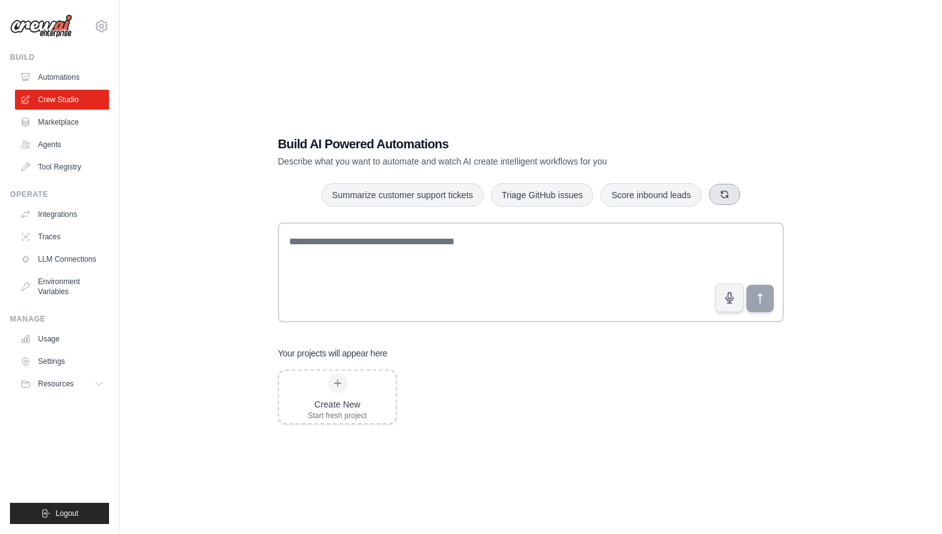
click at [728, 194] on icon "button" at bounding box center [724, 194] width 10 height 10
click at [762, 192] on button "button" at bounding box center [757, 194] width 31 height 21
click at [734, 196] on button "button" at bounding box center [726, 194] width 31 height 21
click at [734, 196] on icon "button" at bounding box center [737, 194] width 10 height 10
click at [62, 121] on link "Marketplace" at bounding box center [63, 122] width 94 height 20
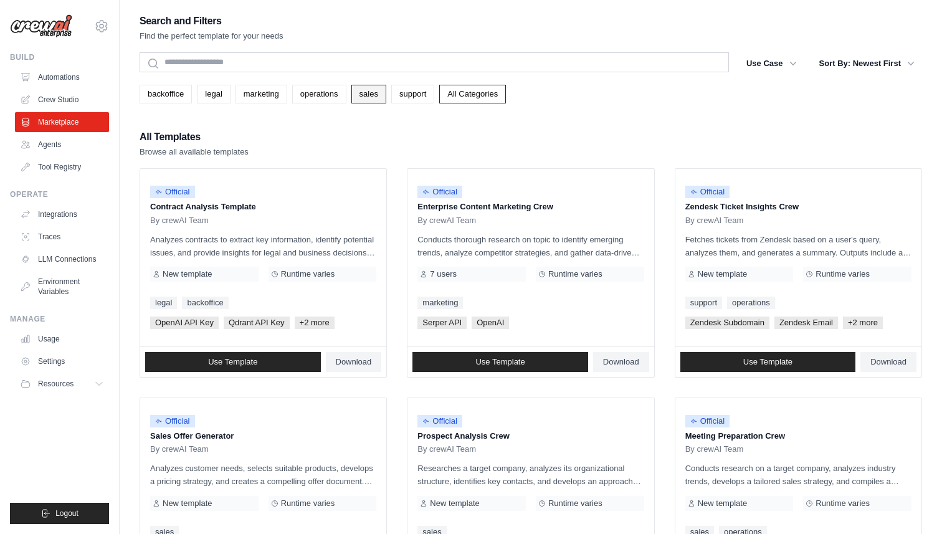
click at [372, 92] on link "sales" at bounding box center [368, 94] width 35 height 19
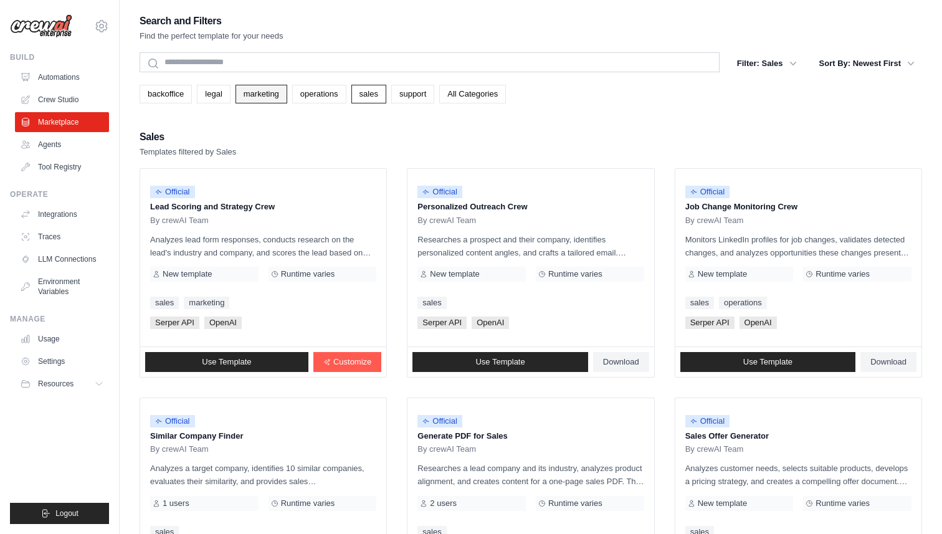
click at [269, 98] on link "marketing" at bounding box center [261, 94] width 52 height 19
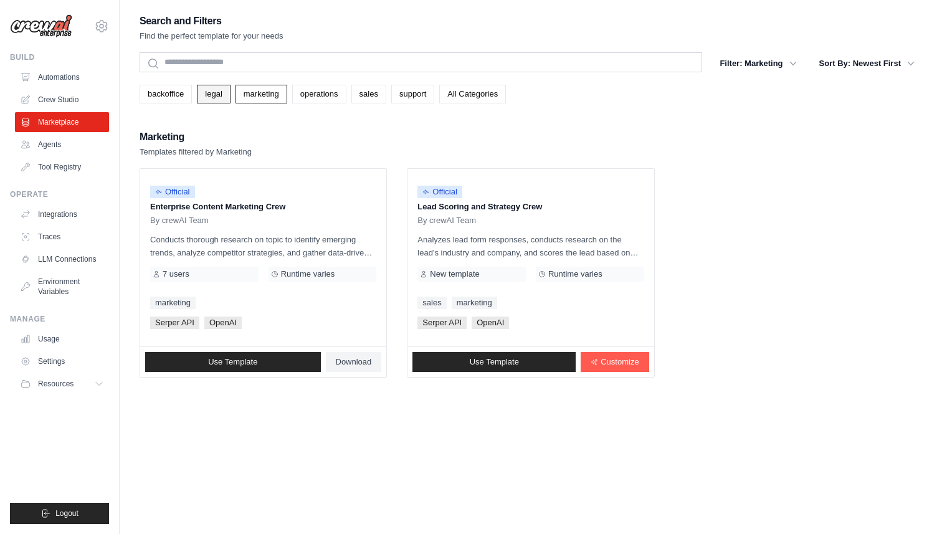
click at [215, 95] on link "legal" at bounding box center [213, 94] width 33 height 19
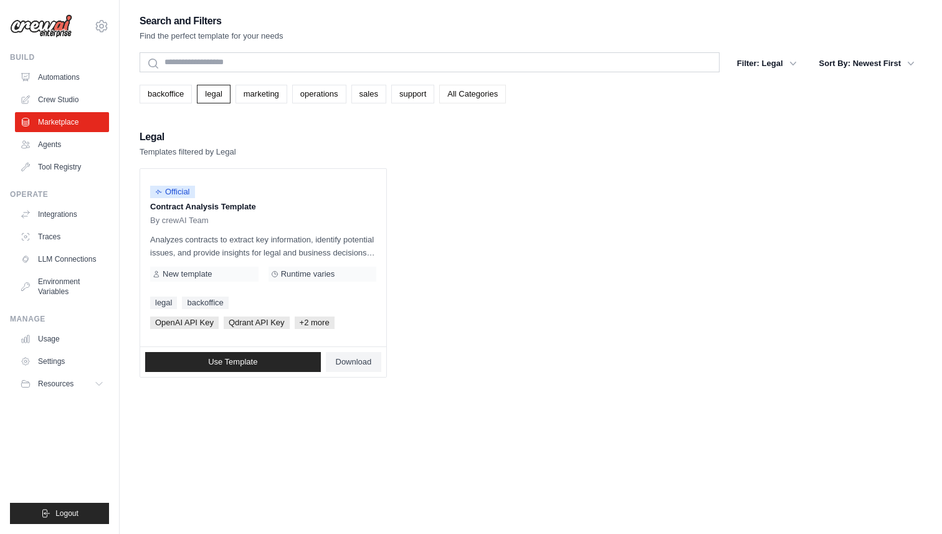
click at [486, 90] on link "All Categories" at bounding box center [472, 94] width 67 height 19
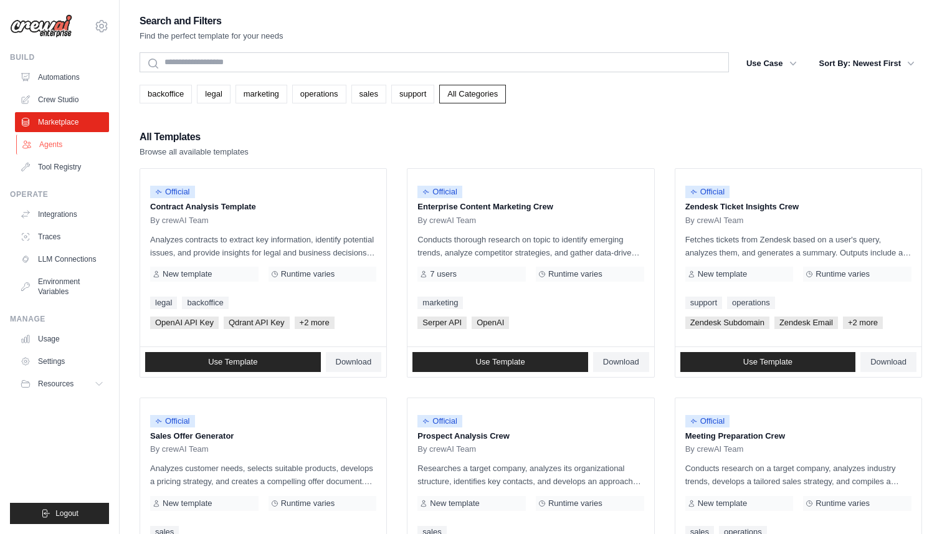
click at [51, 145] on link "Agents" at bounding box center [63, 145] width 94 height 20
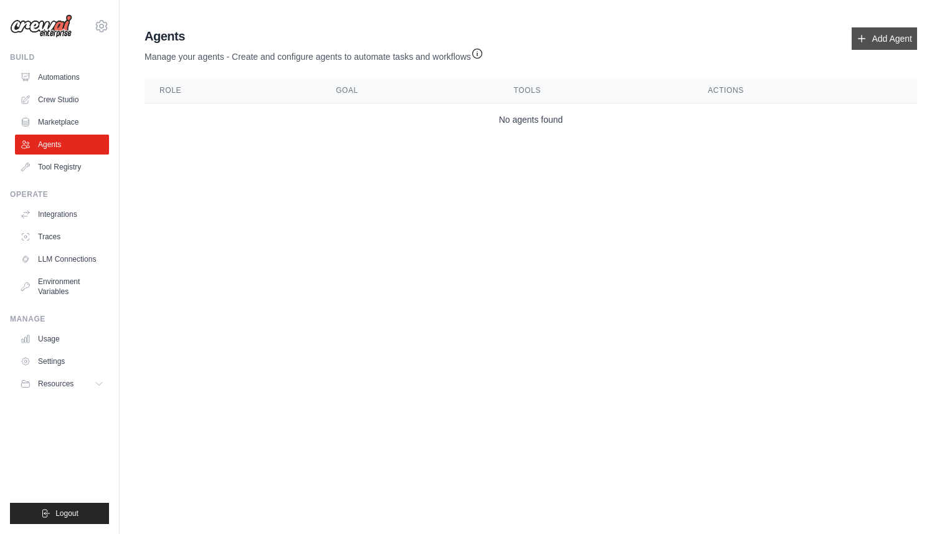
click at [883, 42] on link "Add Agent" at bounding box center [883, 38] width 65 height 22
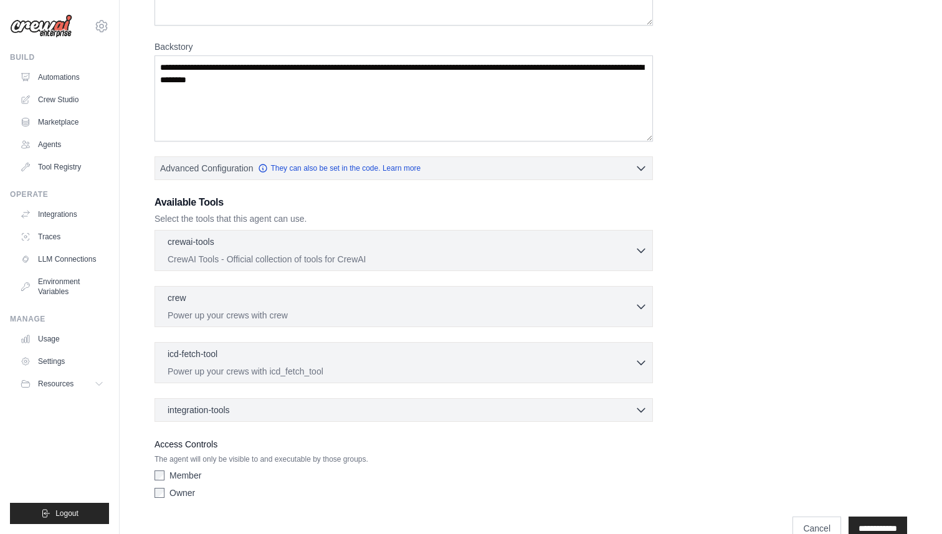
scroll to position [191, 0]
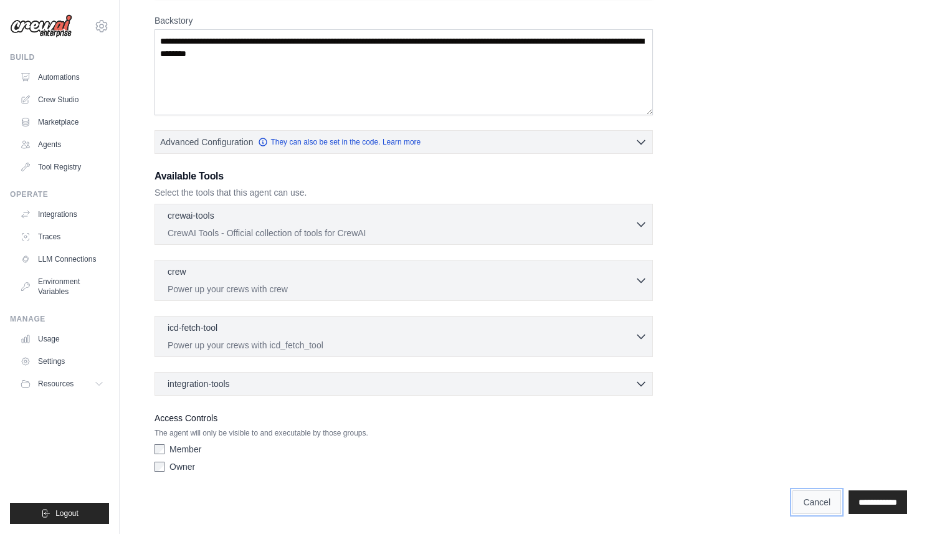
click at [796, 499] on link "Cancel" at bounding box center [816, 502] width 49 height 24
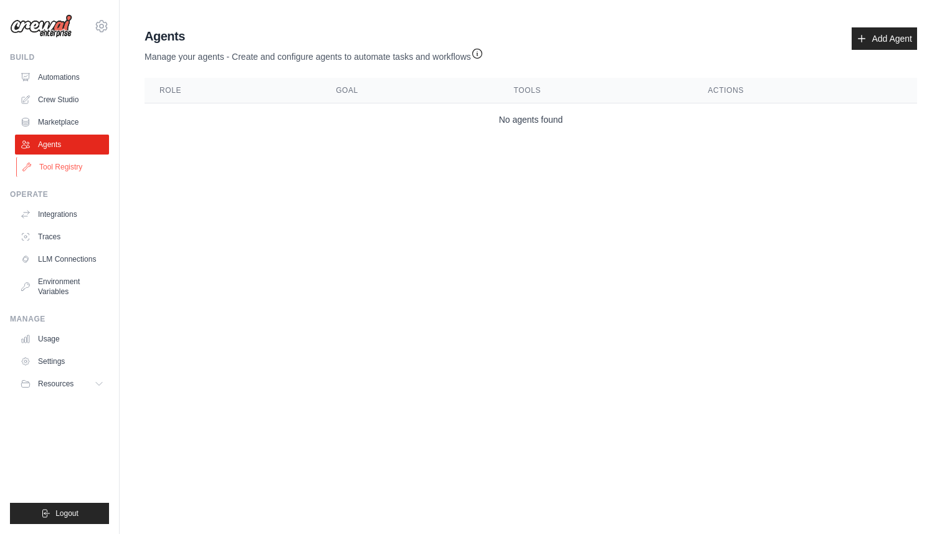
click at [63, 165] on link "Tool Registry" at bounding box center [63, 167] width 94 height 20
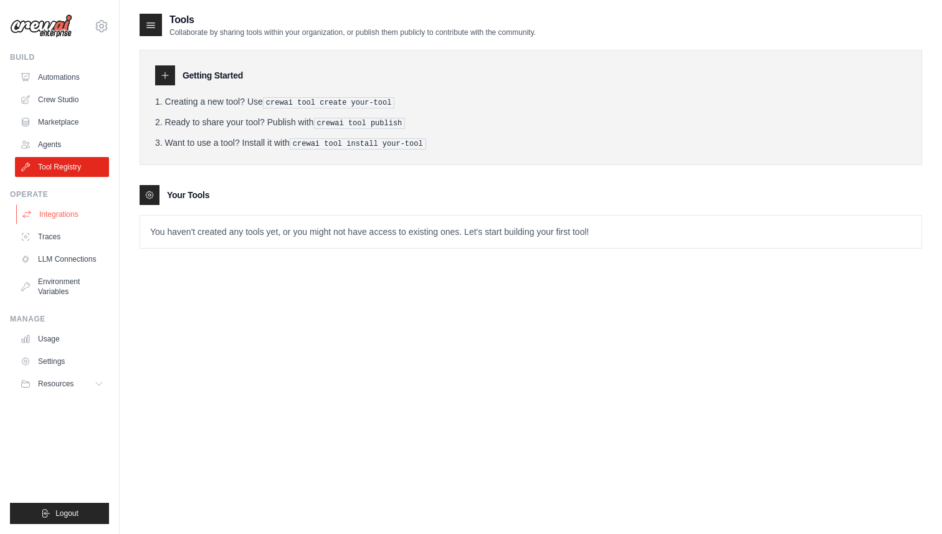
click at [59, 213] on link "Integrations" at bounding box center [63, 214] width 94 height 20
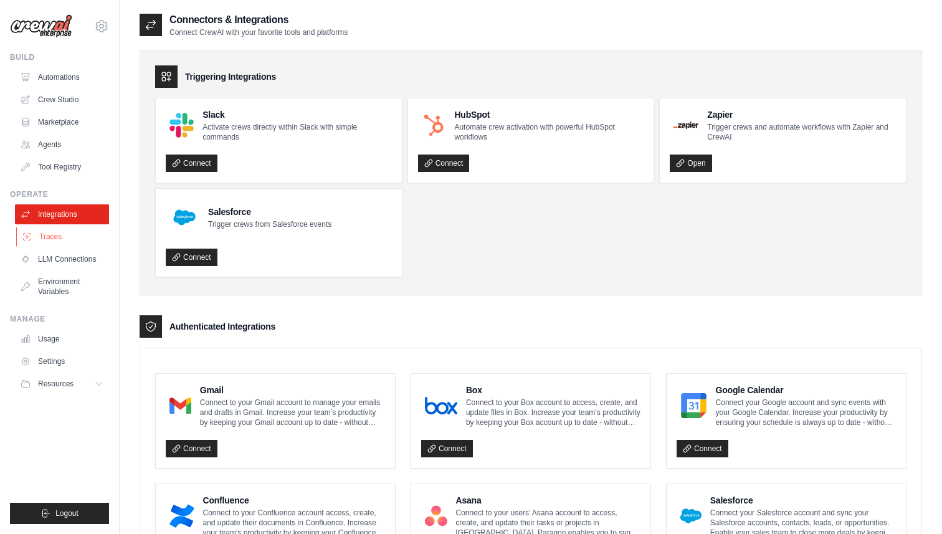
click at [54, 234] on link "Traces" at bounding box center [63, 237] width 94 height 20
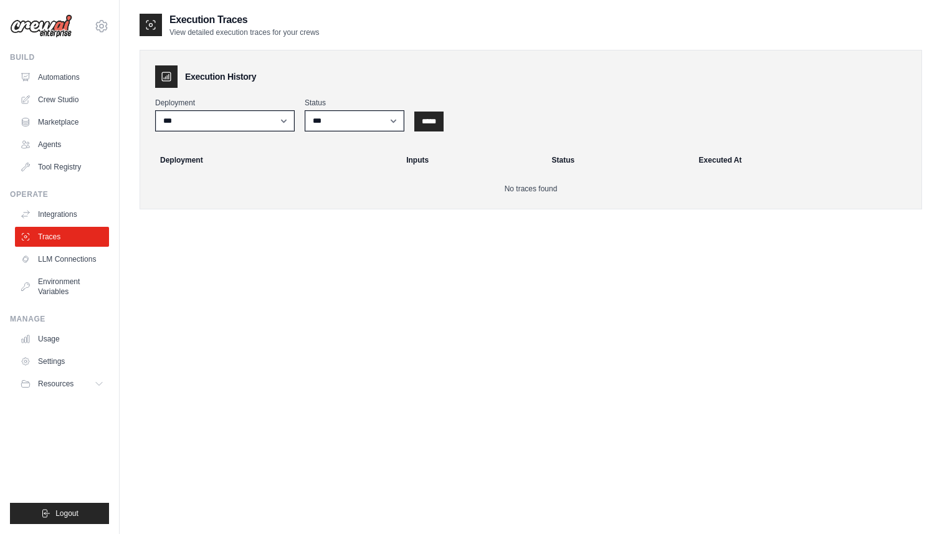
click at [67, 260] on link "LLM Connections" at bounding box center [62, 259] width 94 height 20
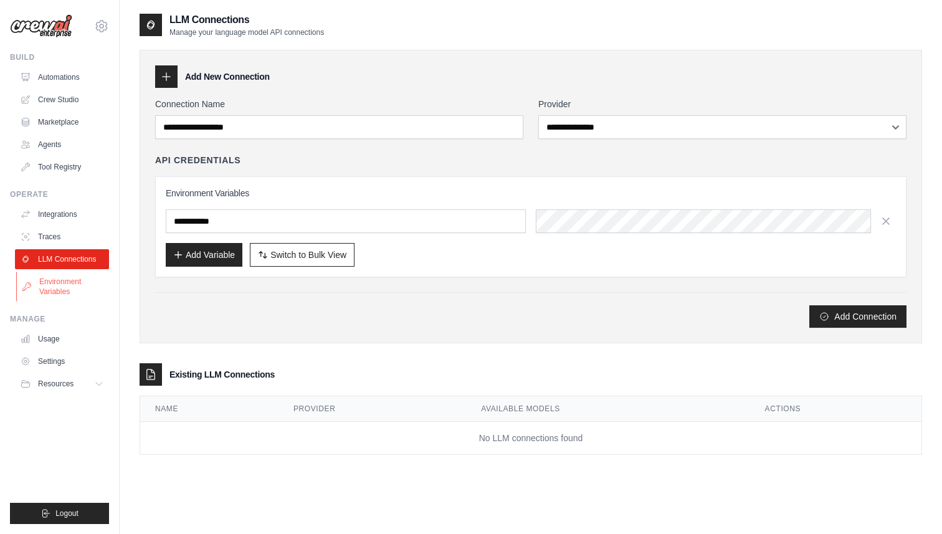
click at [62, 288] on link "Environment Variables" at bounding box center [63, 287] width 94 height 30
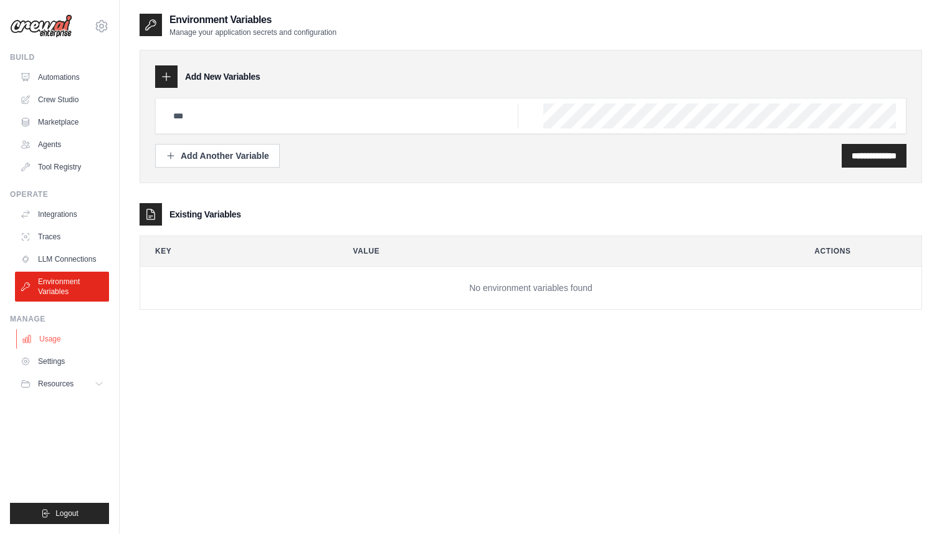
click at [57, 338] on link "Usage" at bounding box center [63, 339] width 94 height 20
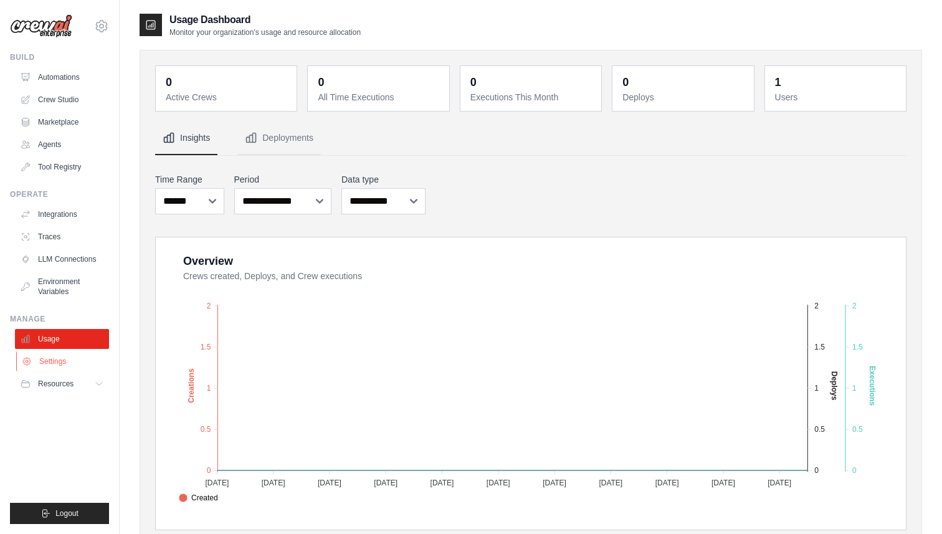
click at [59, 361] on link "Settings" at bounding box center [63, 361] width 94 height 20
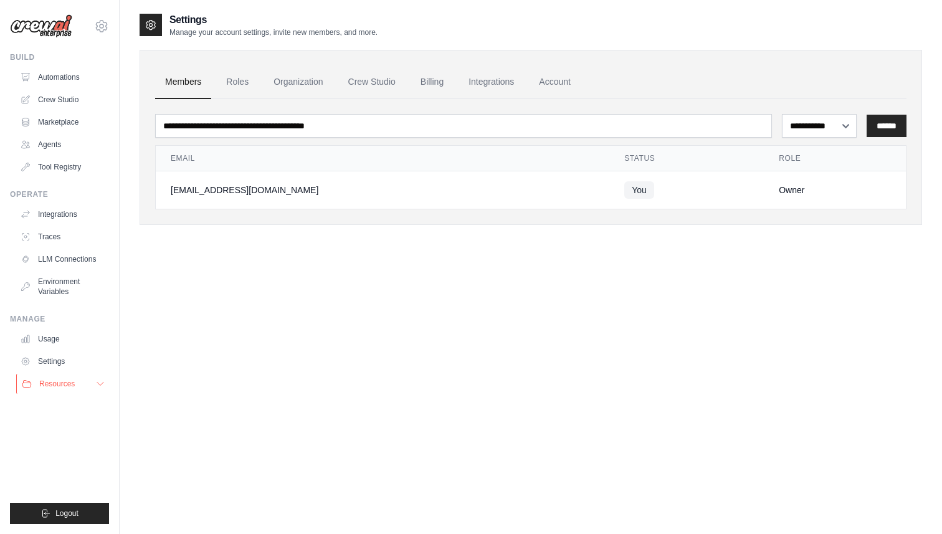
click at [60, 387] on span "Resources" at bounding box center [56, 384] width 35 height 10
click at [60, 403] on span "Documentation" at bounding box center [69, 405] width 50 height 10
click at [66, 77] on link "Automations" at bounding box center [63, 77] width 94 height 20
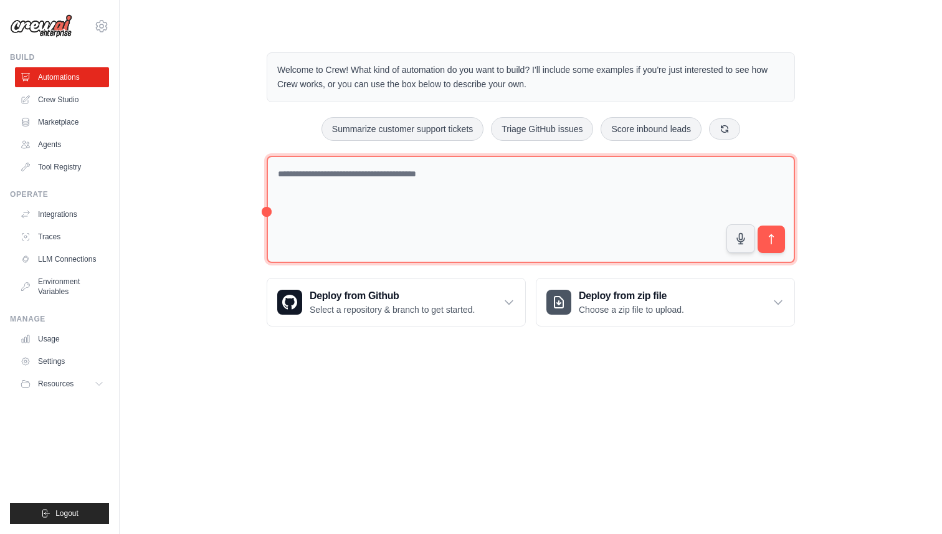
click at [387, 176] on textarea at bounding box center [531, 210] width 528 height 108
paste textarea "**********"
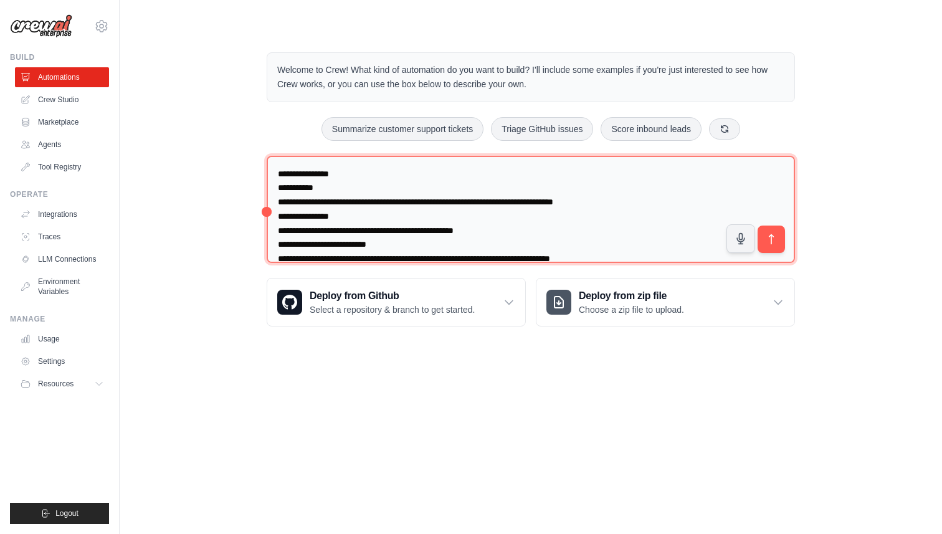
click at [280, 169] on textarea "**********" at bounding box center [531, 210] width 528 height 108
paste textarea "**********"
type textarea "**********"
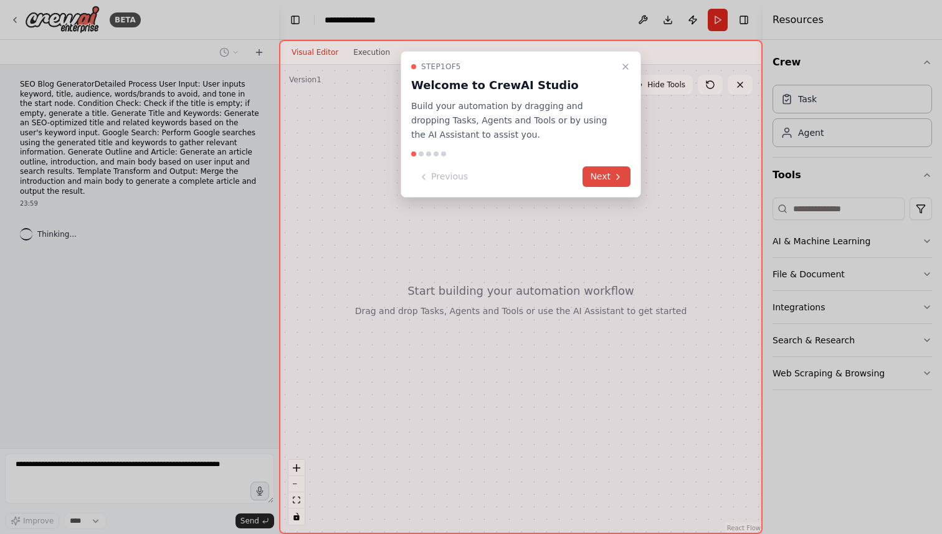
click at [605, 174] on button "Next" at bounding box center [606, 176] width 48 height 21
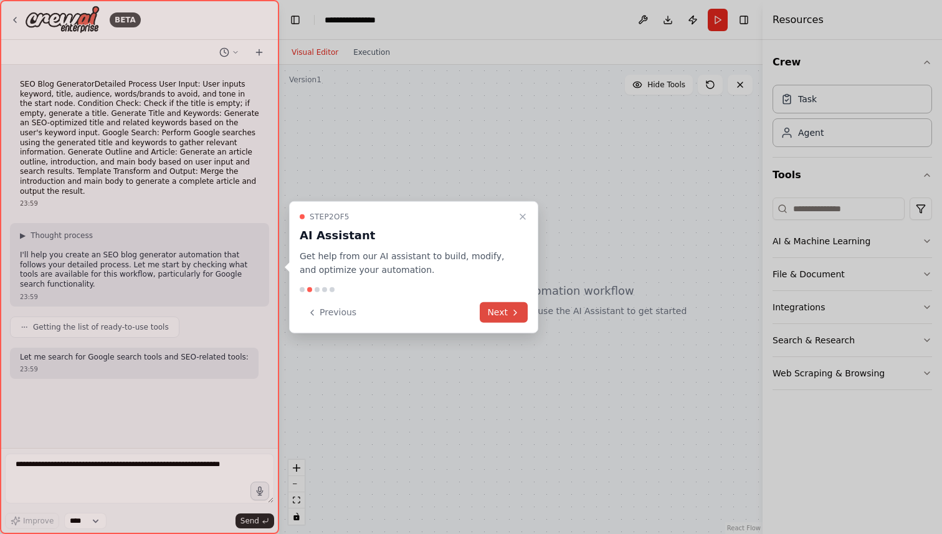
click at [506, 313] on button "Next" at bounding box center [504, 312] width 48 height 21
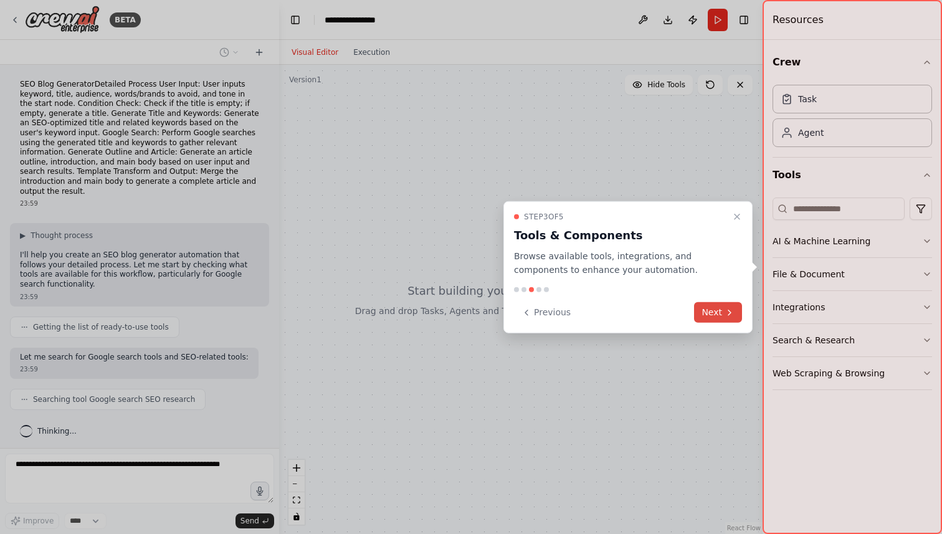
click at [715, 307] on button "Next" at bounding box center [718, 312] width 48 height 21
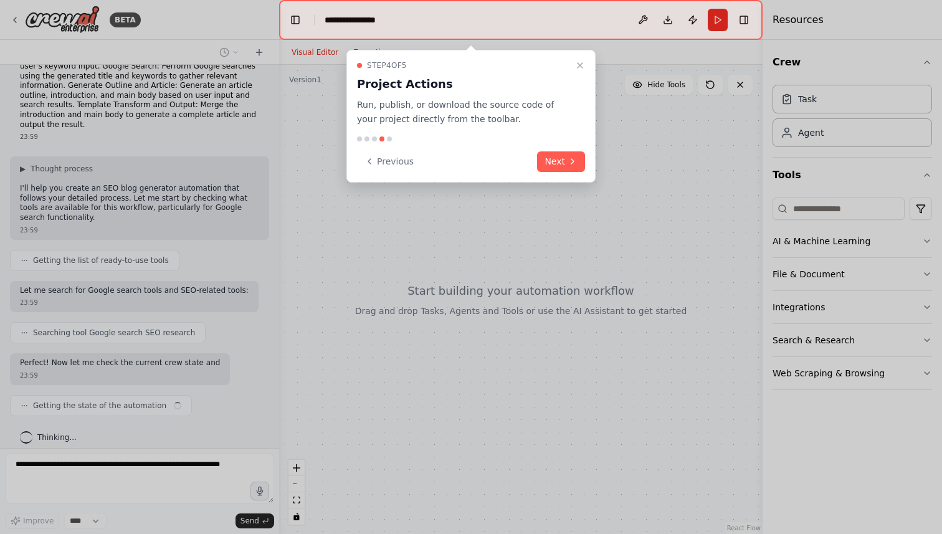
scroll to position [76, 0]
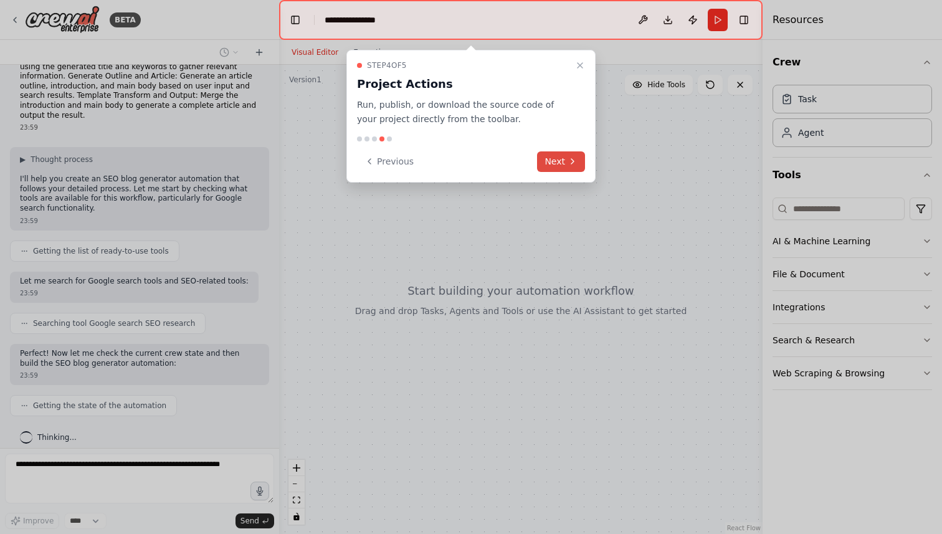
click at [568, 159] on icon at bounding box center [572, 161] width 10 height 10
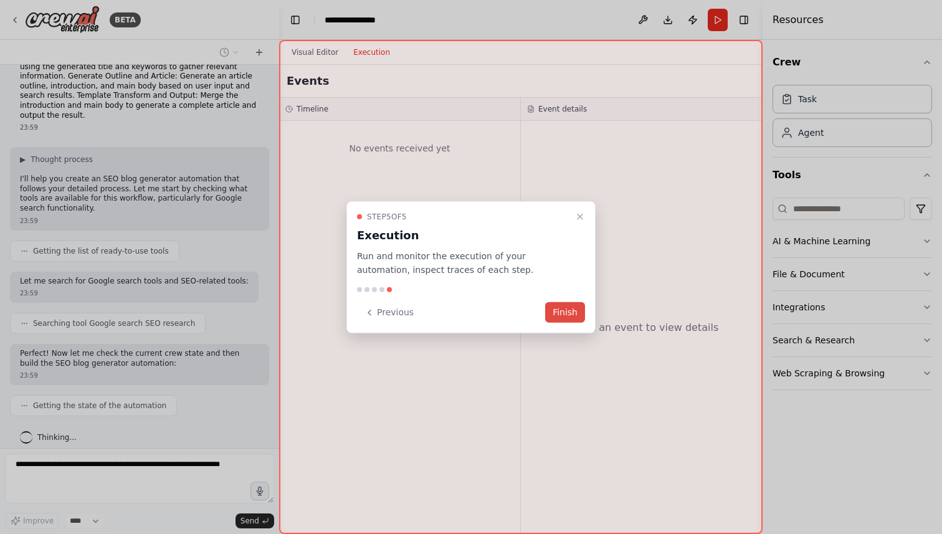
click at [564, 308] on button "Finish" at bounding box center [565, 312] width 40 height 21
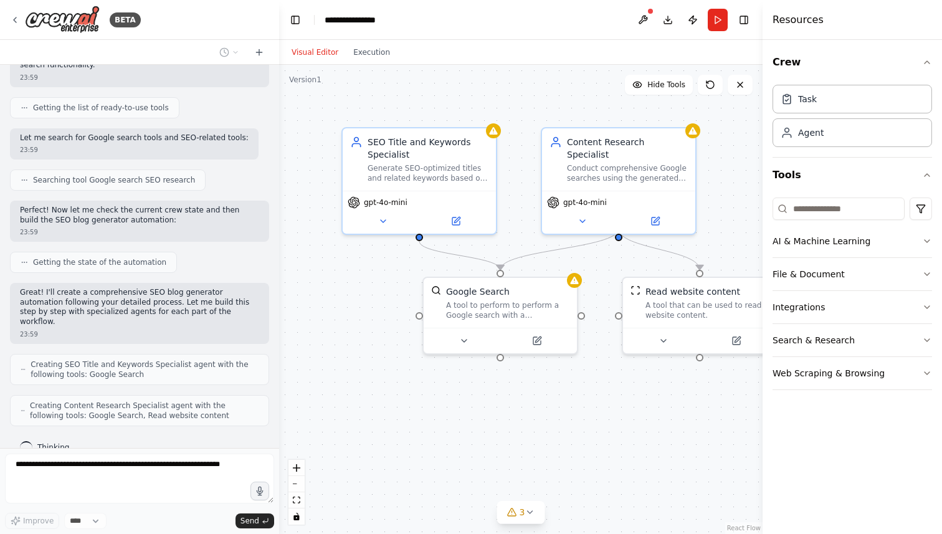
scroll to position [250, 0]
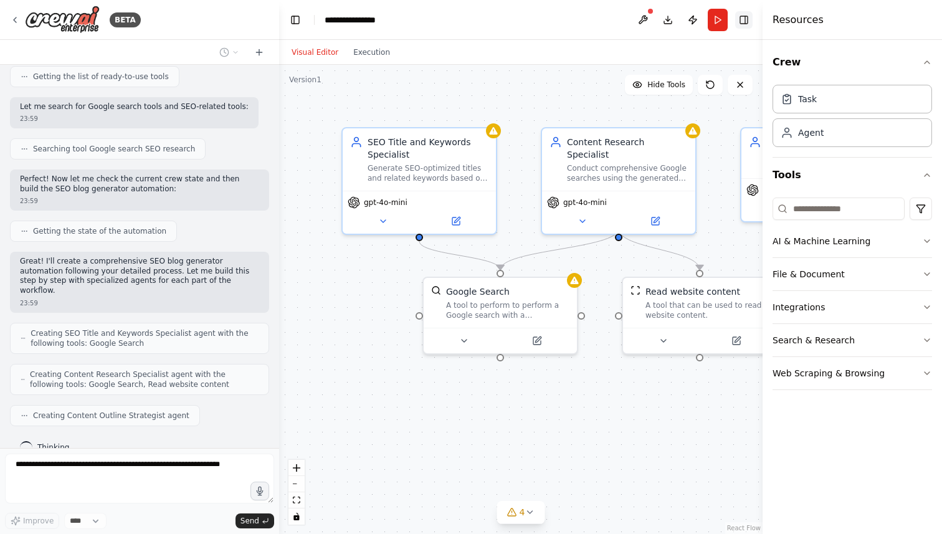
click at [745, 22] on button "Toggle Right Sidebar" at bounding box center [743, 19] width 17 height 17
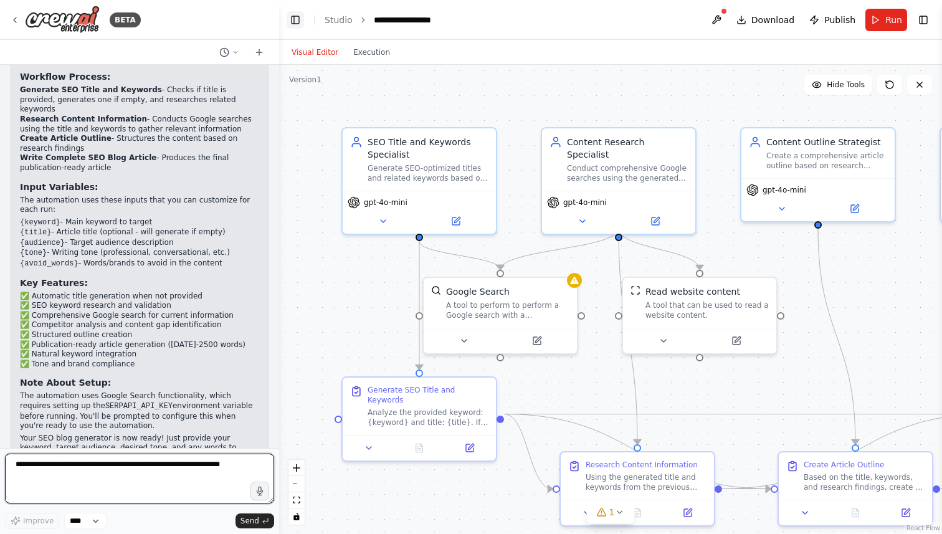
scroll to position [1132, 0]
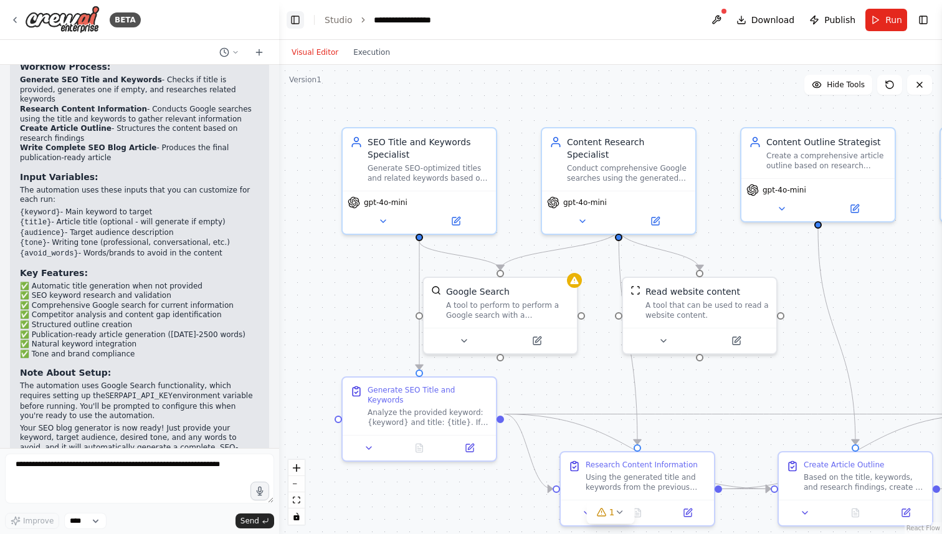
click at [297, 21] on button "Toggle Left Sidebar" at bounding box center [294, 19] width 17 height 17
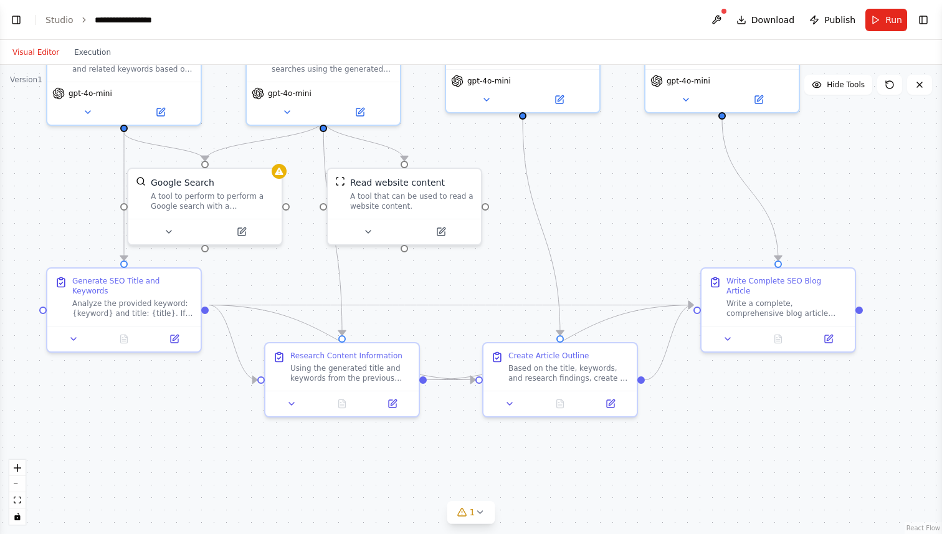
drag, startPoint x: 625, startPoint y: 282, endPoint x: 609, endPoint y: 173, distance: 110.2
click at [609, 173] on div ".deletable-edge-delete-btn { width: 20px; height: 20px; border: 0px solid #ffff…" at bounding box center [471, 299] width 942 height 469
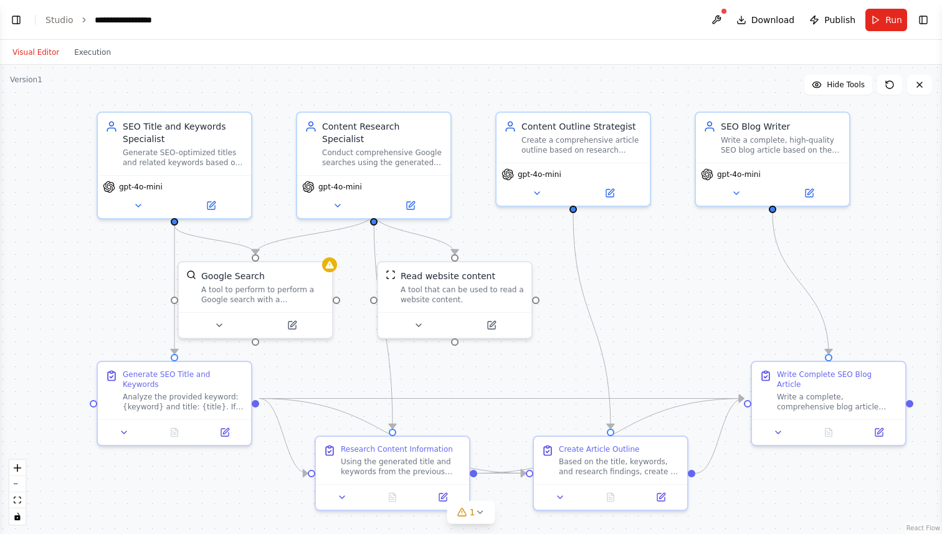
drag, startPoint x: 605, startPoint y: 210, endPoint x: 656, endPoint y: 304, distance: 106.2
click at [656, 304] on div ".deletable-edge-delete-btn { width: 20px; height: 20px; border: 0px solid #ffff…" at bounding box center [471, 299] width 942 height 469
click at [781, 425] on button at bounding box center [778, 429] width 43 height 15
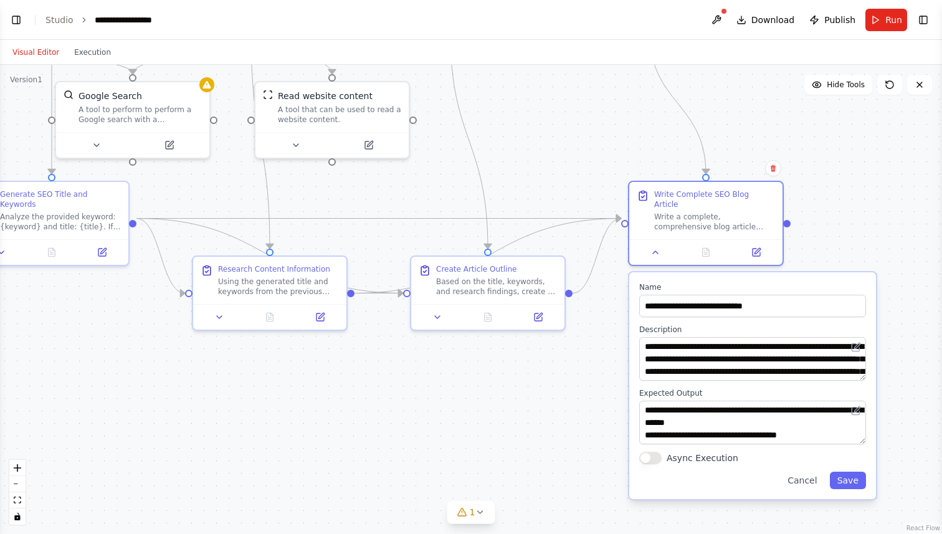
drag, startPoint x: 702, startPoint y: 357, endPoint x: 580, endPoint y: 177, distance: 217.8
click at [580, 177] on div ".deletable-edge-delete-btn { width: 20px; height: 20px; border: 0px solid #ffff…" at bounding box center [471, 299] width 942 height 469
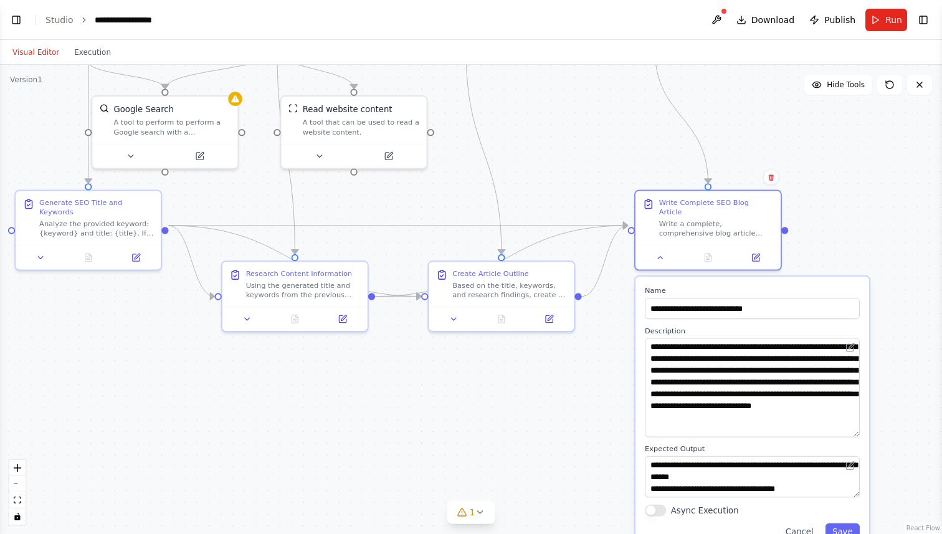
drag, startPoint x: 855, startPoint y: 367, endPoint x: 858, endPoint y: 425, distance: 58.0
click at [858, 426] on textarea "**********" at bounding box center [752, 387] width 215 height 99
drag, startPoint x: 853, startPoint y: 485, endPoint x: 856, endPoint y: 522, distance: 36.9
click at [856, 522] on textarea "**********" at bounding box center [752, 494] width 215 height 77
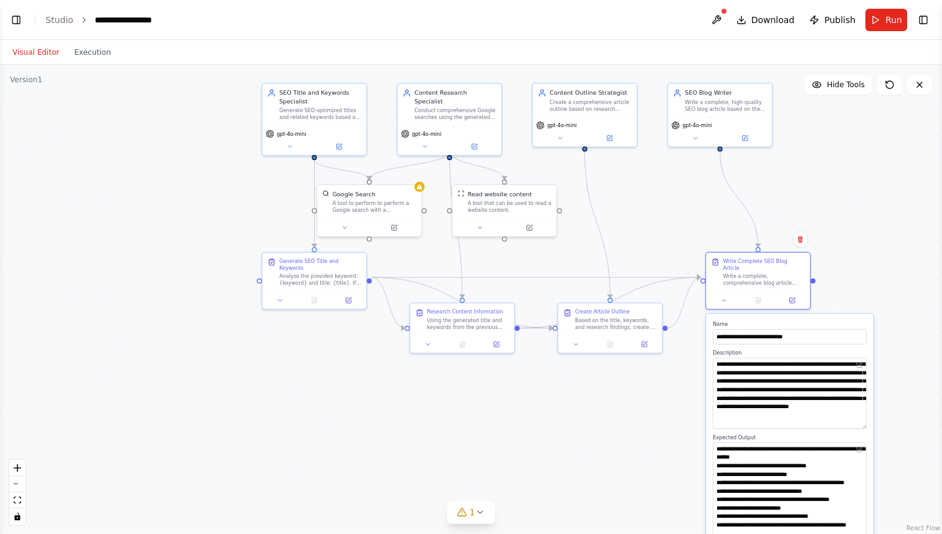
drag, startPoint x: 861, startPoint y: 487, endPoint x: 863, endPoint y: 533, distance: 46.1
click at [863, 533] on textarea "**********" at bounding box center [789, 493] width 154 height 102
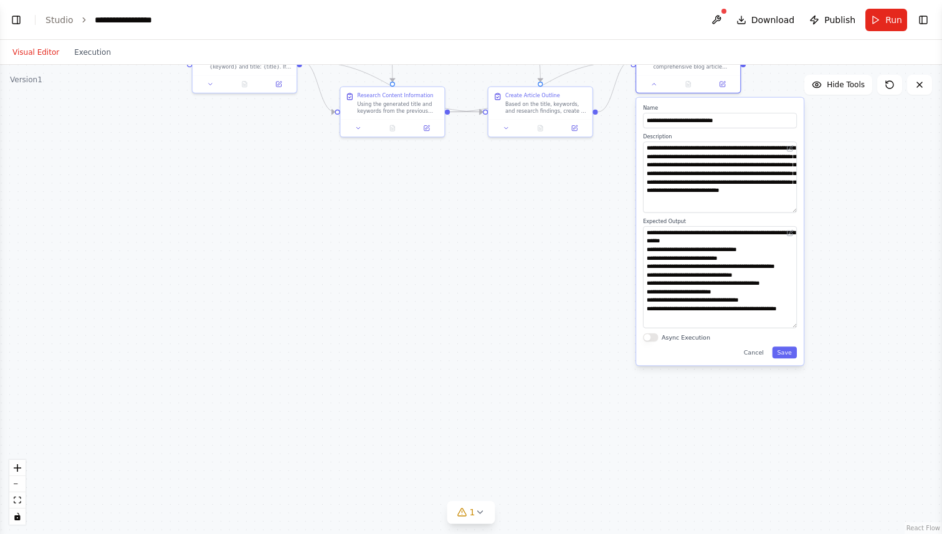
drag, startPoint x: 598, startPoint y: 428, endPoint x: 527, endPoint y: 210, distance: 228.8
click at [527, 210] on div ".deletable-edge-delete-btn { width: 20px; height: 20px; border: 0px solid #ffff…" at bounding box center [471, 299] width 942 height 469
click at [787, 322] on textarea "**********" at bounding box center [718, 278] width 154 height 106
click at [536, 280] on div ".deletable-edge-delete-btn { width: 20px; height: 20px; border: 0px solid #ffff…" at bounding box center [471, 299] width 942 height 469
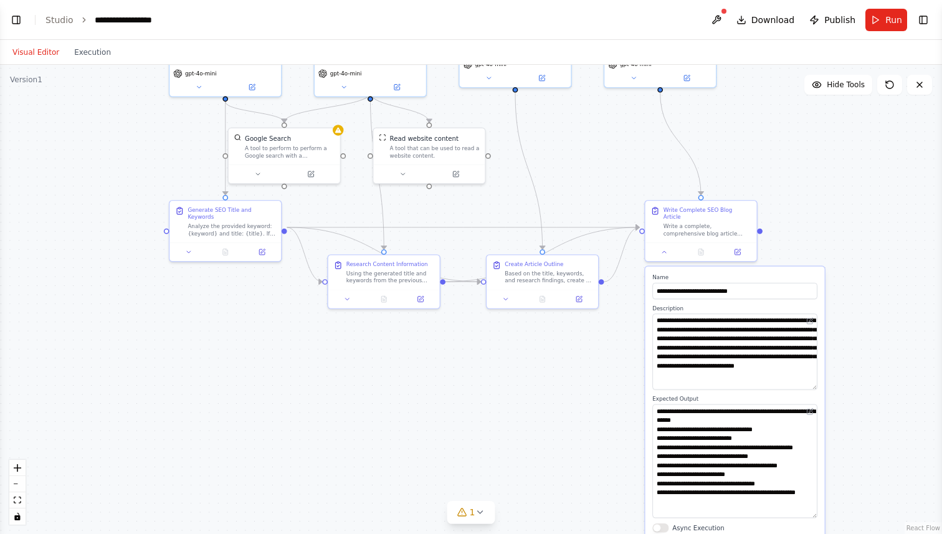
drag, startPoint x: 536, startPoint y: 278, endPoint x: 539, endPoint y: 460, distance: 181.9
click at [539, 460] on div ".deletable-edge-delete-btn { width: 20px; height: 20px; border: 0px solid #ffff…" at bounding box center [471, 299] width 942 height 469
drag, startPoint x: 201, startPoint y: 206, endPoint x: 135, endPoint y: 204, distance: 66.6
click at [135, 204] on div "Generate SEO Title and Keywords" at bounding box center [169, 211] width 88 height 14
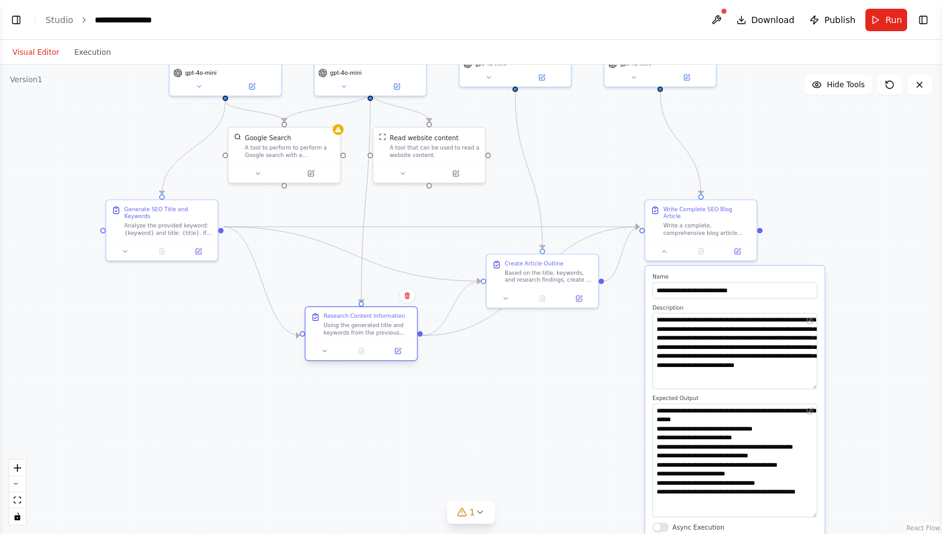
drag, startPoint x: 355, startPoint y: 260, endPoint x: 329, endPoint y: 312, distance: 57.7
click at [329, 313] on div "Research Content Information" at bounding box center [364, 316] width 82 height 7
drag, startPoint x: 517, startPoint y: 263, endPoint x: 462, endPoint y: 248, distance: 56.6
click at [462, 248] on div "Create Article Outline Based on the title, keywords, and research findings, cre…" at bounding box center [494, 252] width 88 height 24
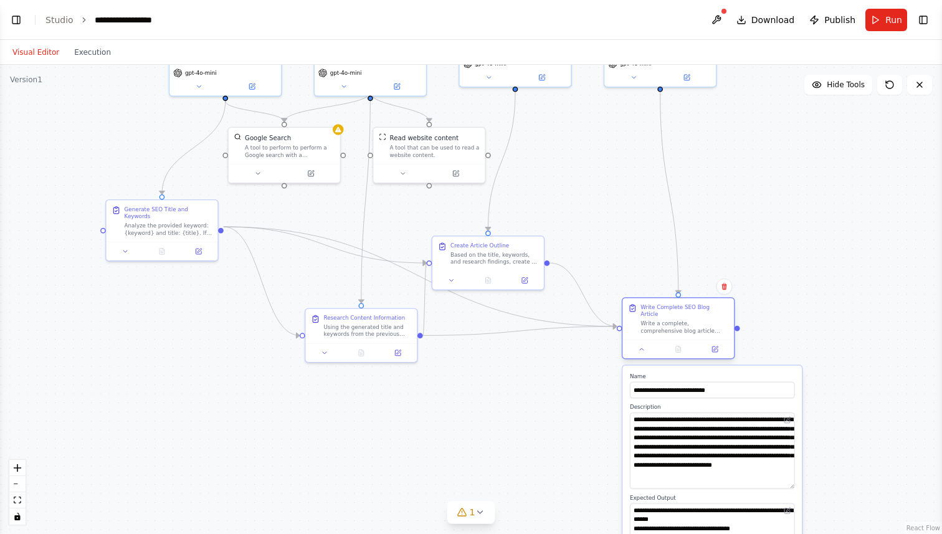
drag, startPoint x: 678, startPoint y: 207, endPoint x: 656, endPoint y: 303, distance: 97.7
click at [656, 303] on div "Write Complete SEO Blog Article Write a complete, comprehensive blog article fo…" at bounding box center [677, 319] width 111 height 42
click at [640, 348] on icon at bounding box center [642, 349] width 4 height 2
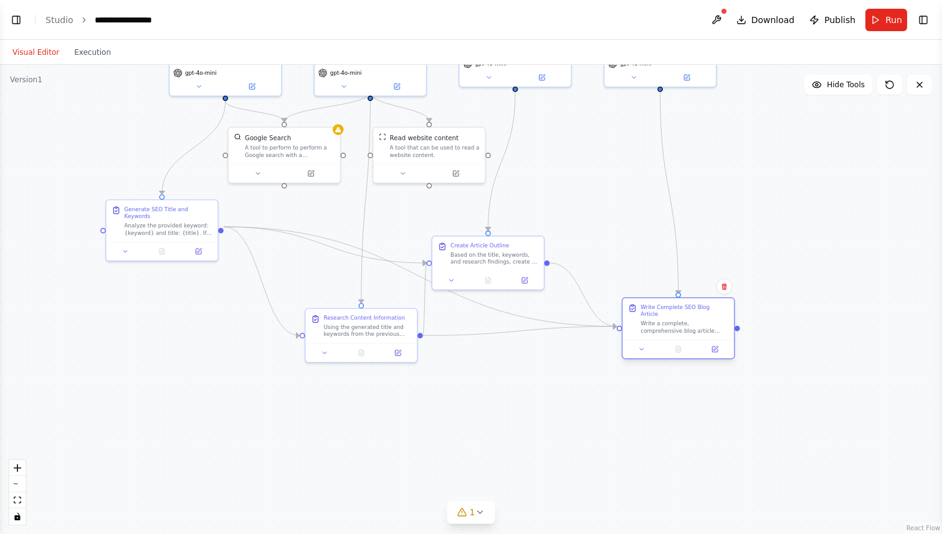
click at [634, 307] on icon at bounding box center [632, 308] width 5 height 6
click at [663, 310] on div "Write Complete SEO Blog Article Write a complete, comprehensive blog article fo…" at bounding box center [684, 318] width 88 height 31
click at [645, 346] on icon at bounding box center [641, 349] width 7 height 7
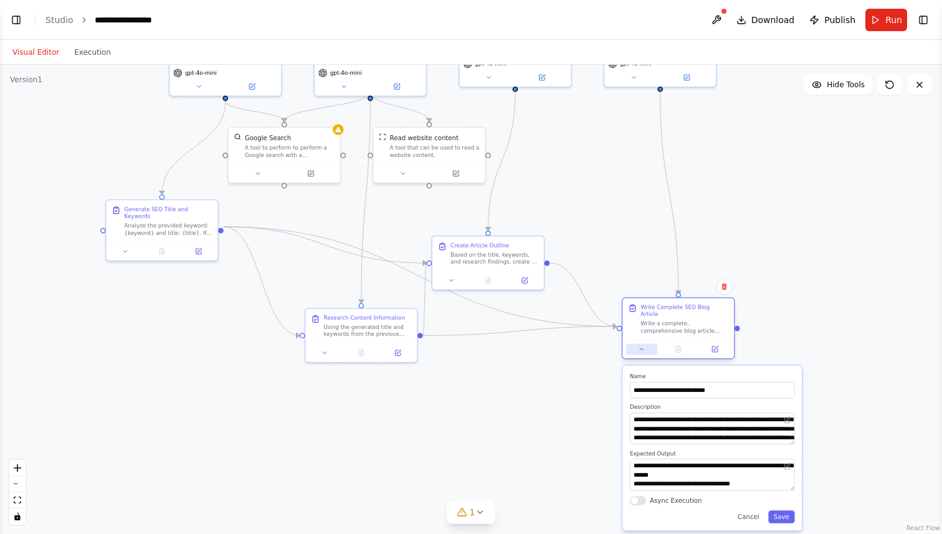
click at [645, 346] on icon at bounding box center [641, 349] width 7 height 7
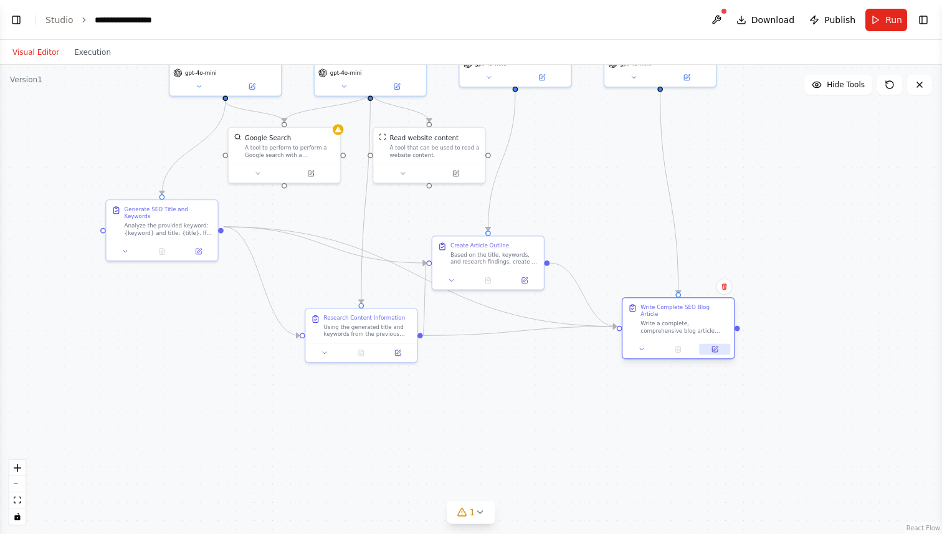
click at [712, 344] on button at bounding box center [714, 349] width 31 height 11
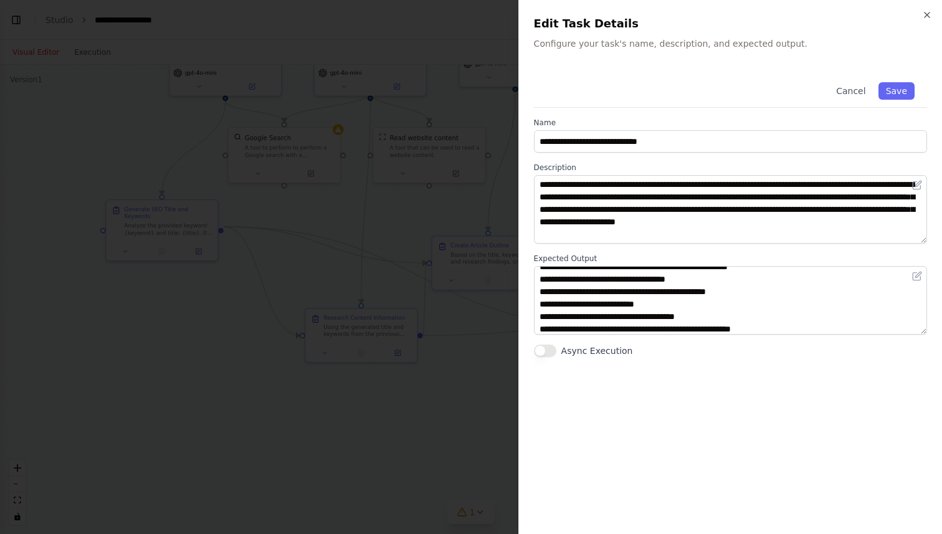
scroll to position [50, 0]
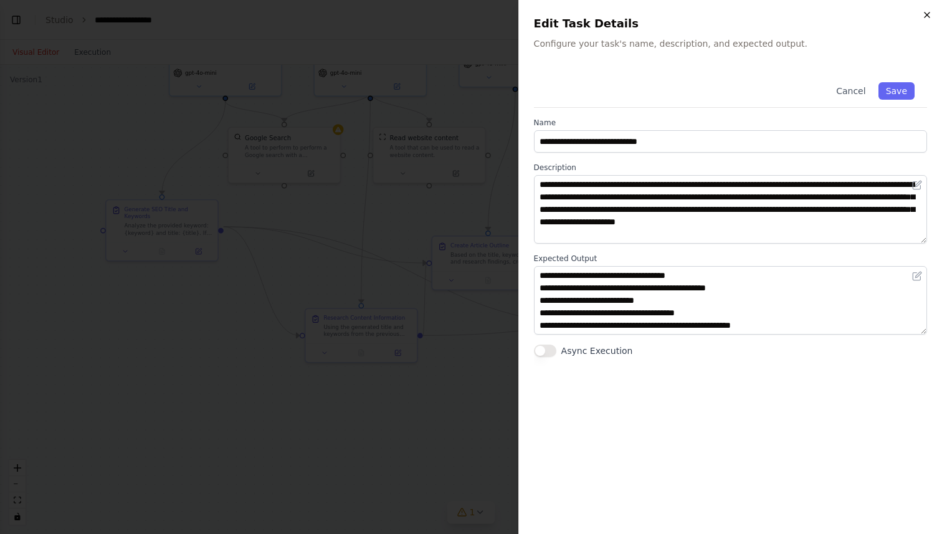
click at [922, 12] on icon "button" at bounding box center [927, 15] width 10 height 10
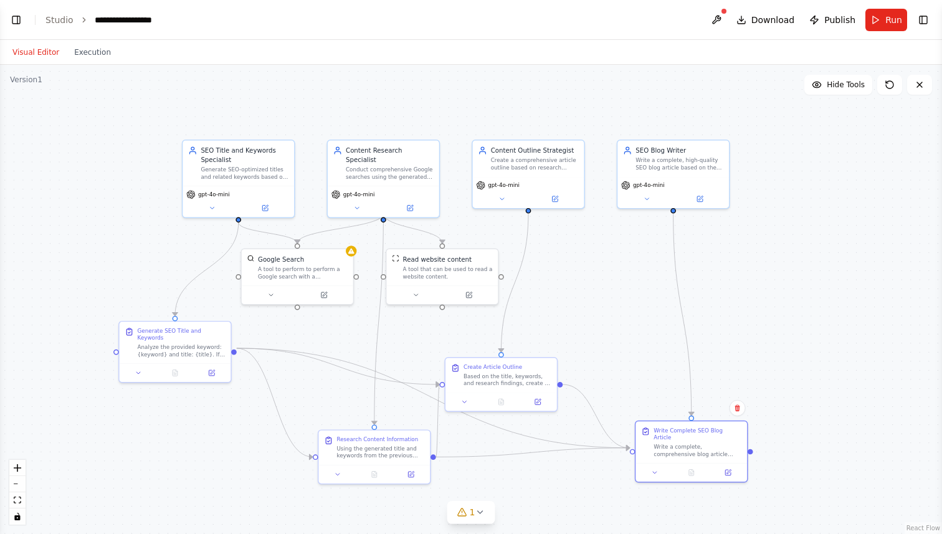
drag, startPoint x: 739, startPoint y: 163, endPoint x: 752, endPoint y: 284, distance: 122.1
click at [752, 284] on div ".deletable-edge-delete-btn { width: 20px; height: 20px; border: 0px solid #ffff…" at bounding box center [471, 299] width 942 height 469
click at [479, 513] on icon at bounding box center [479, 512] width 5 height 2
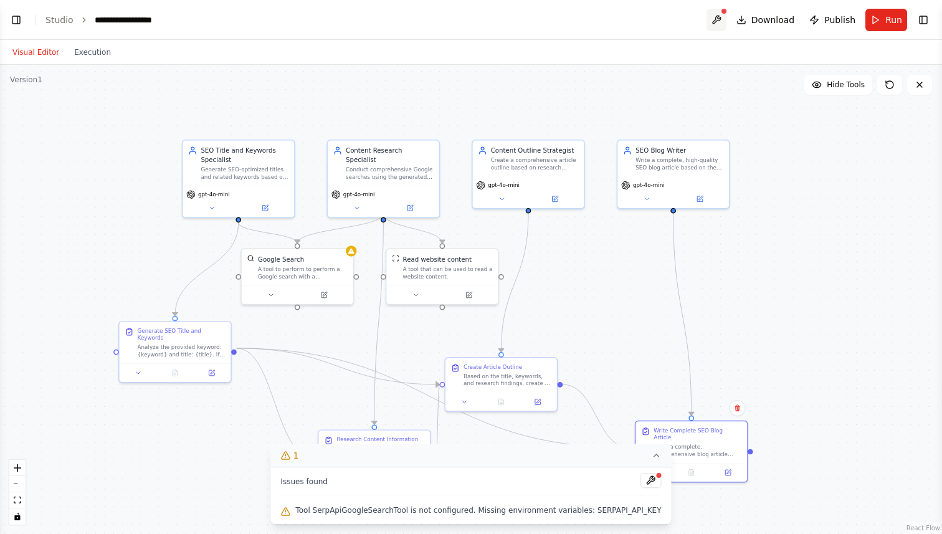
click at [719, 18] on button at bounding box center [716, 20] width 20 height 22
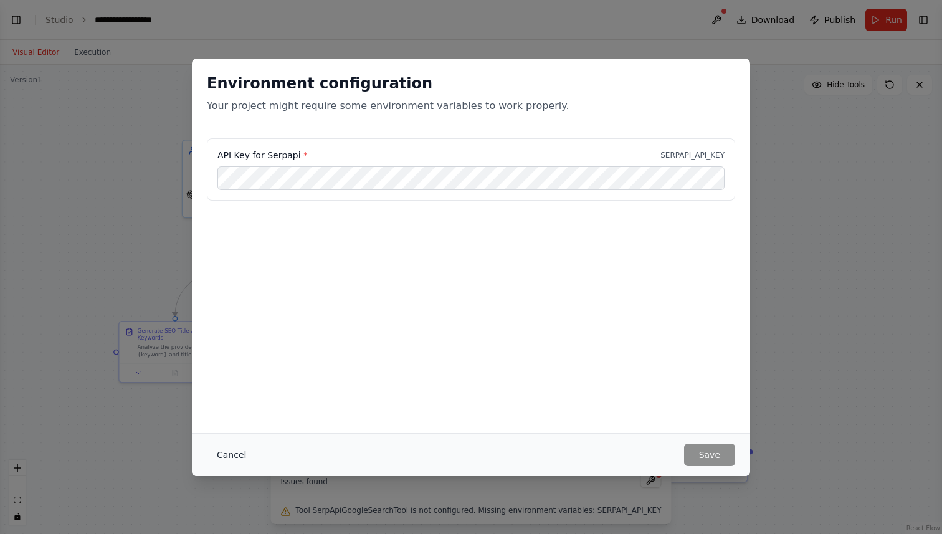
click at [240, 456] on button "Cancel" at bounding box center [231, 454] width 49 height 22
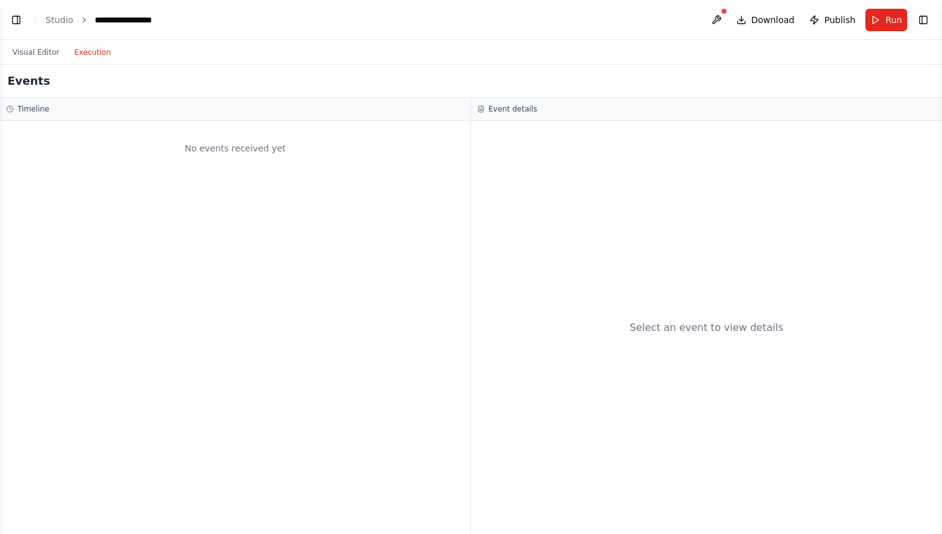
click at [95, 57] on button "Execution" at bounding box center [93, 52] width 52 height 15
click at [44, 55] on button "Visual Editor" at bounding box center [36, 52] width 62 height 15
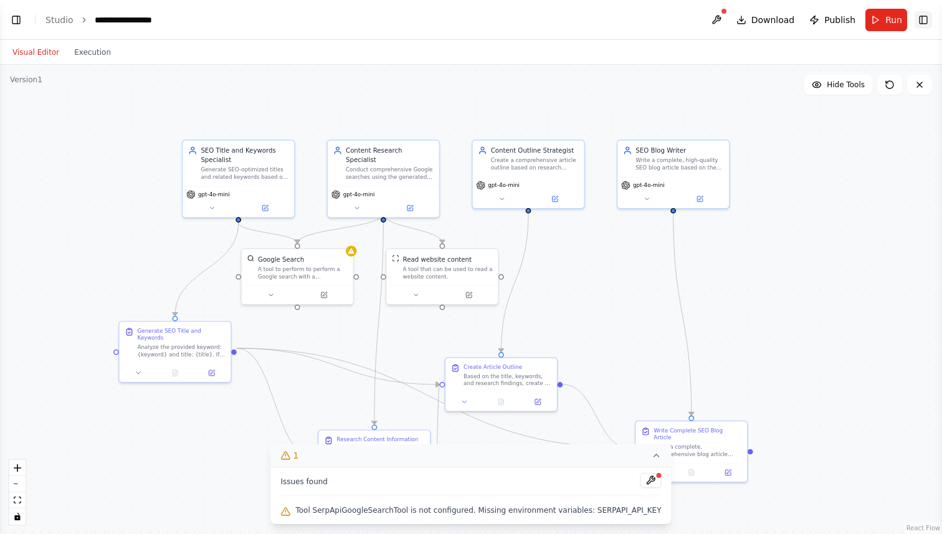
click at [923, 21] on button "Toggle Right Sidebar" at bounding box center [922, 19] width 17 height 17
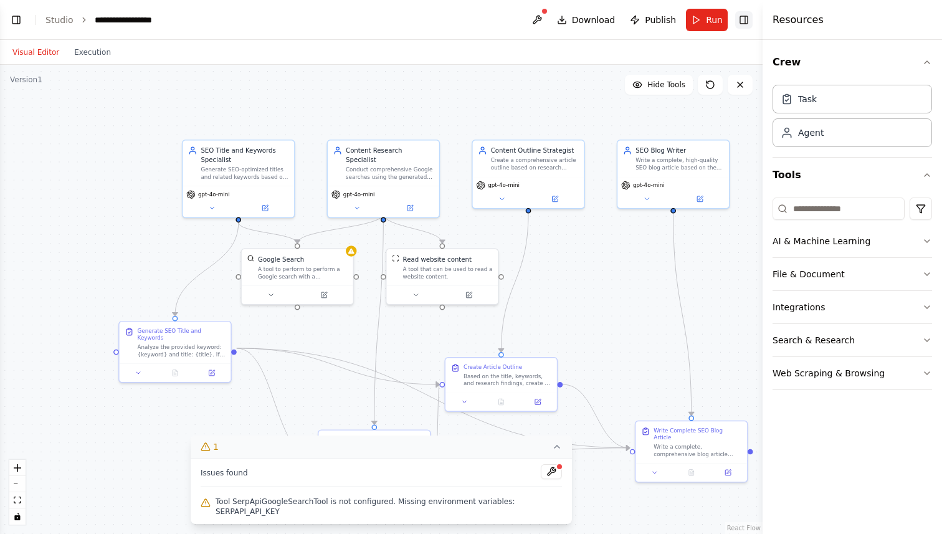
click at [750, 22] on button "Toggle Right Sidebar" at bounding box center [743, 19] width 17 height 17
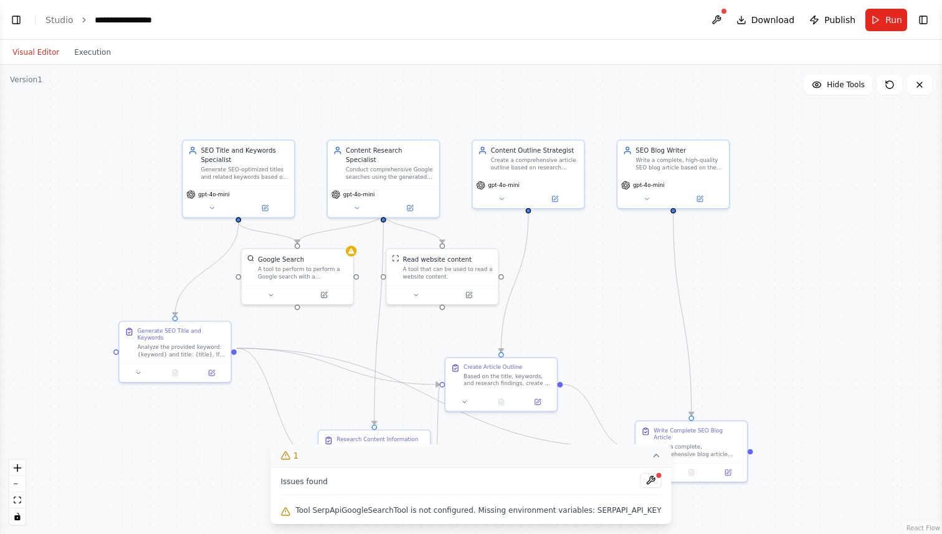
click at [654, 456] on icon at bounding box center [656, 455] width 5 height 2
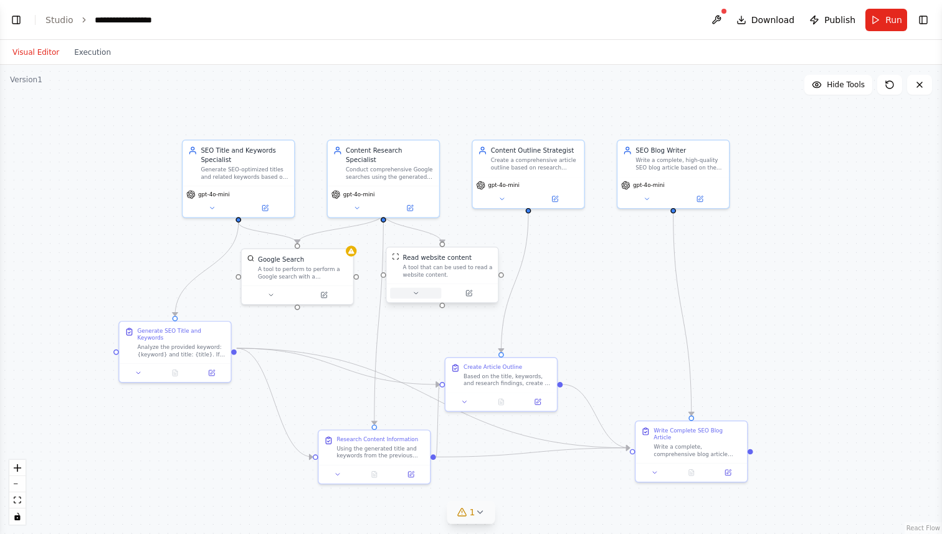
click at [415, 295] on icon at bounding box center [415, 293] width 7 height 7
click at [466, 291] on icon at bounding box center [469, 293] width 6 height 6
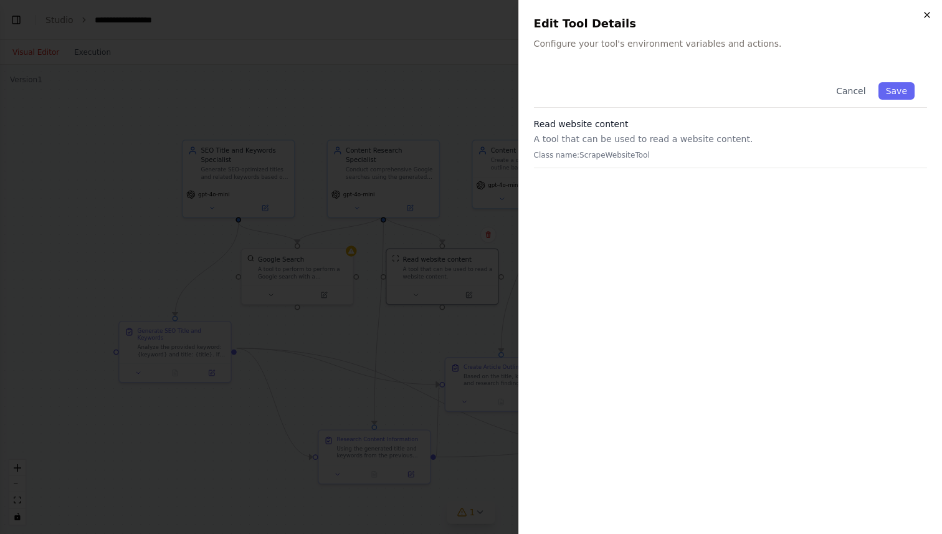
click at [925, 17] on icon "button" at bounding box center [927, 15] width 10 height 10
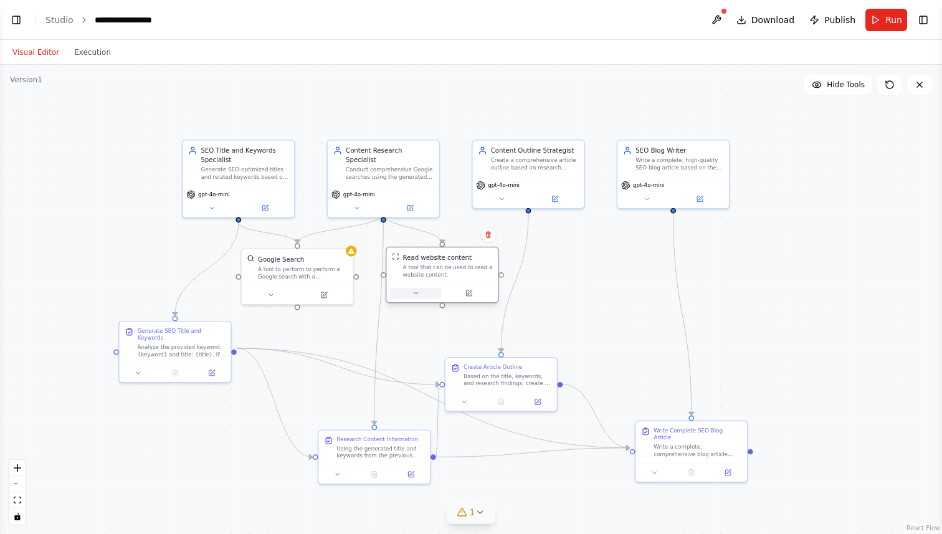
click at [420, 294] on button at bounding box center [415, 293] width 51 height 11
click at [417, 297] on button at bounding box center [415, 293] width 51 height 11
click at [327, 298] on button at bounding box center [323, 293] width 51 height 11
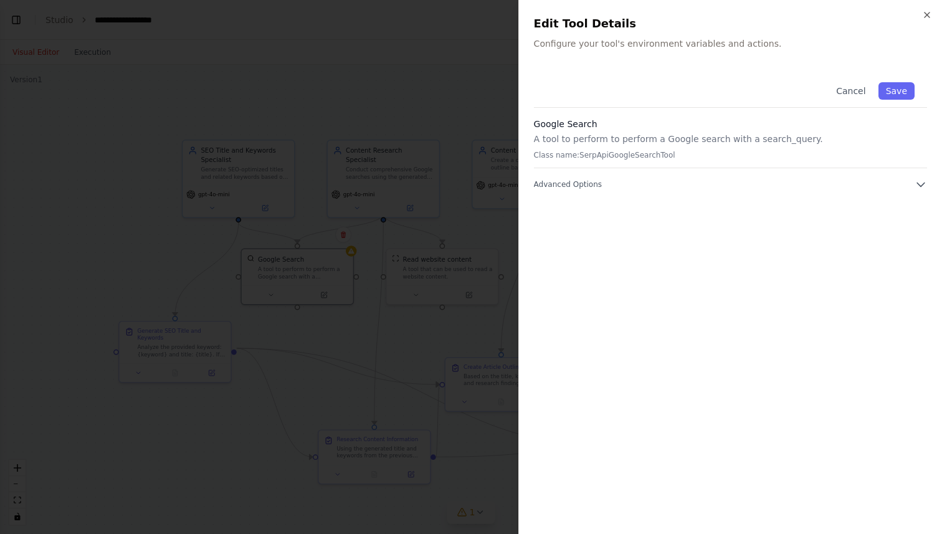
click at [602, 135] on p "A tool to perform to perform a Google search with a search_query." at bounding box center [730, 139] width 393 height 12
click at [688, 134] on p "A tool to perform to perform a Google search with a search_query." at bounding box center [730, 139] width 393 height 12
click at [851, 86] on button "Cancel" at bounding box center [850, 90] width 44 height 17
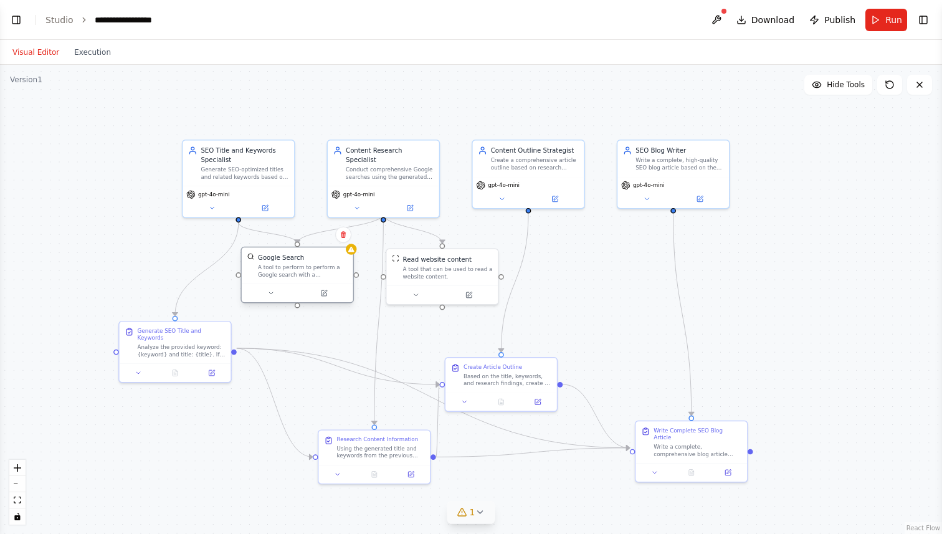
click at [281, 276] on div "A tool to perform to perform a Google search with a search_query." at bounding box center [303, 270] width 90 height 14
click at [268, 294] on icon at bounding box center [270, 293] width 7 height 7
click at [278, 375] on span "Advanced Options" at bounding box center [273, 374] width 50 height 7
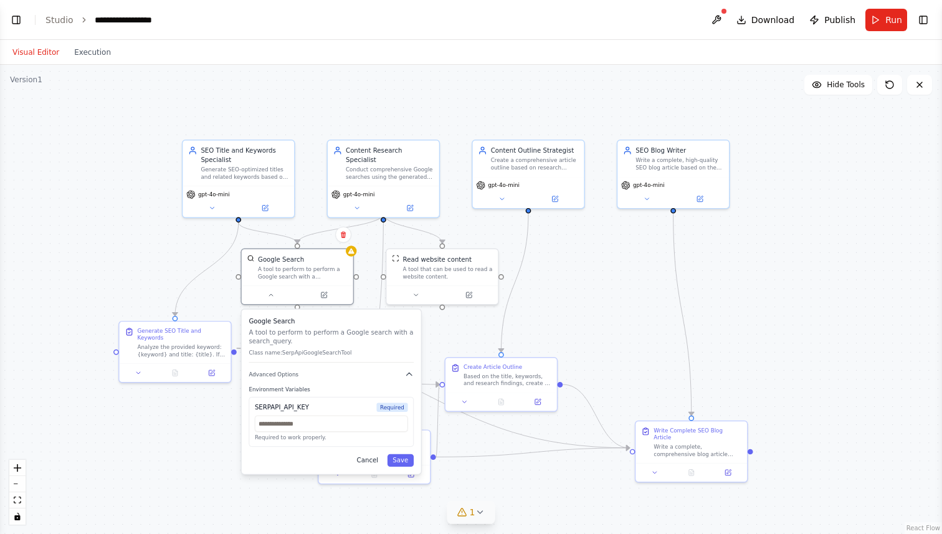
click at [369, 460] on button "Cancel" at bounding box center [367, 460] width 32 height 12
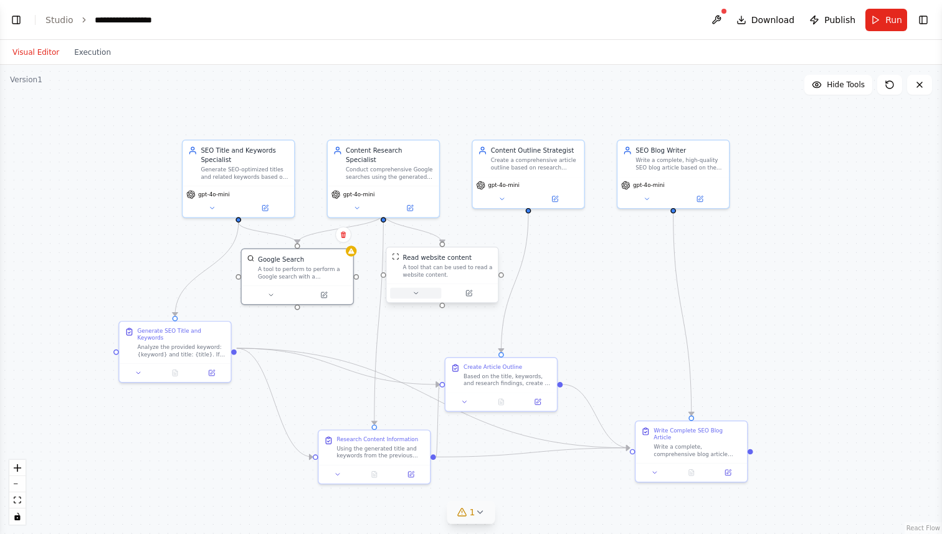
click at [415, 293] on icon at bounding box center [416, 293] width 4 height 2
click at [509, 367] on button "Cancel" at bounding box center [512, 367] width 32 height 12
click at [352, 252] on icon at bounding box center [350, 248] width 7 height 7
click at [770, 247] on div ".deletable-edge-delete-btn { width: 20px; height: 20px; border: 0px solid #ffff…" at bounding box center [471, 299] width 942 height 469
click at [18, 20] on button "Toggle Left Sidebar" at bounding box center [15, 19] width 17 height 17
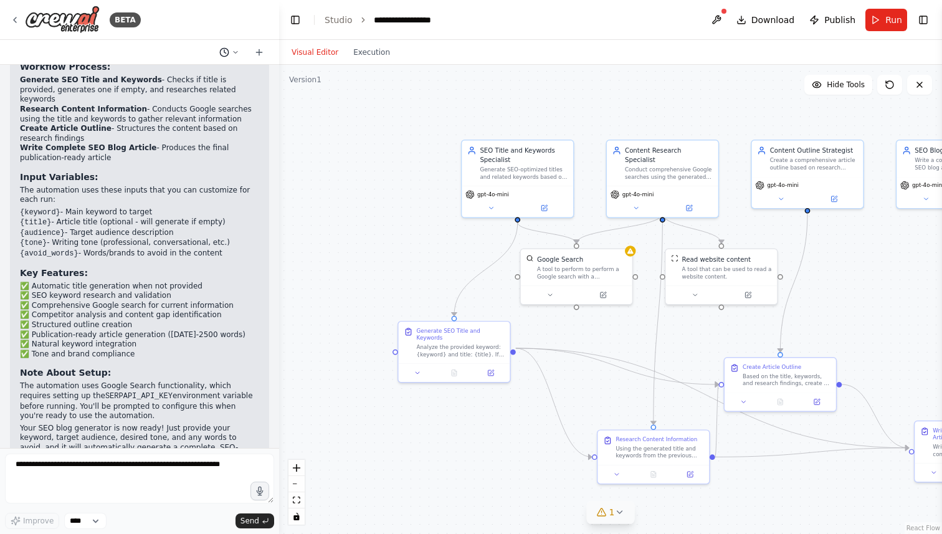
click at [235, 49] on icon at bounding box center [235, 52] width 7 height 7
click at [235, 49] on div at bounding box center [139, 267] width 279 height 534
click at [16, 14] on div "BETA" at bounding box center [75, 20] width 131 height 28
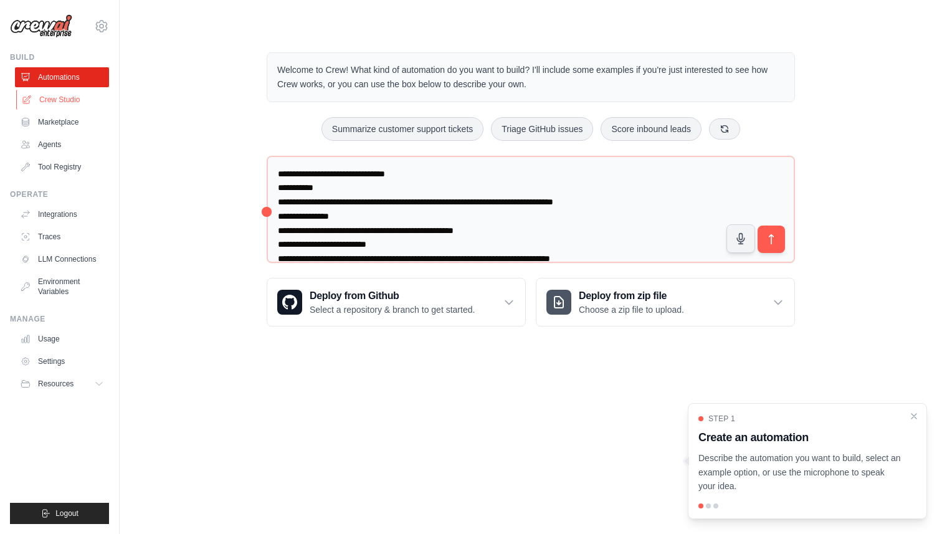
click at [59, 100] on link "Crew Studio" at bounding box center [63, 100] width 94 height 20
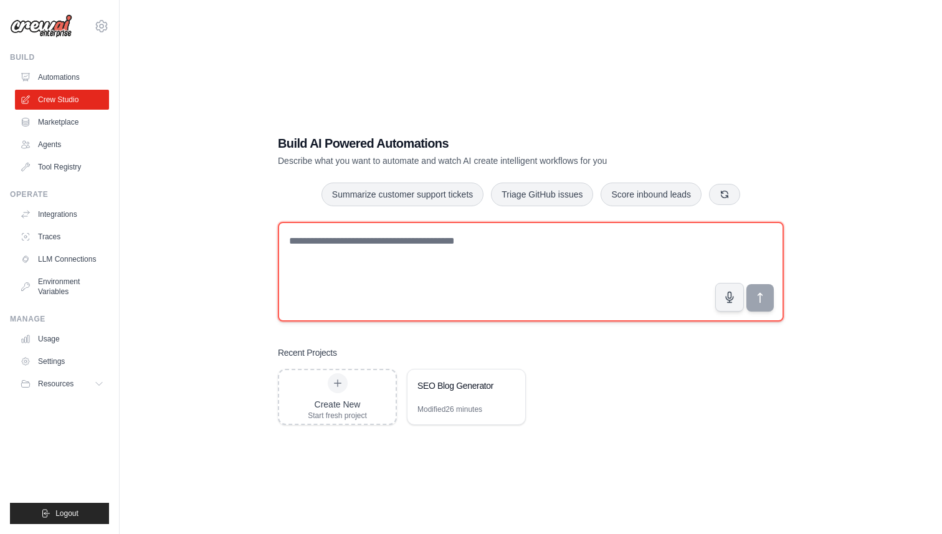
click at [588, 267] on textarea at bounding box center [531, 272] width 506 height 100
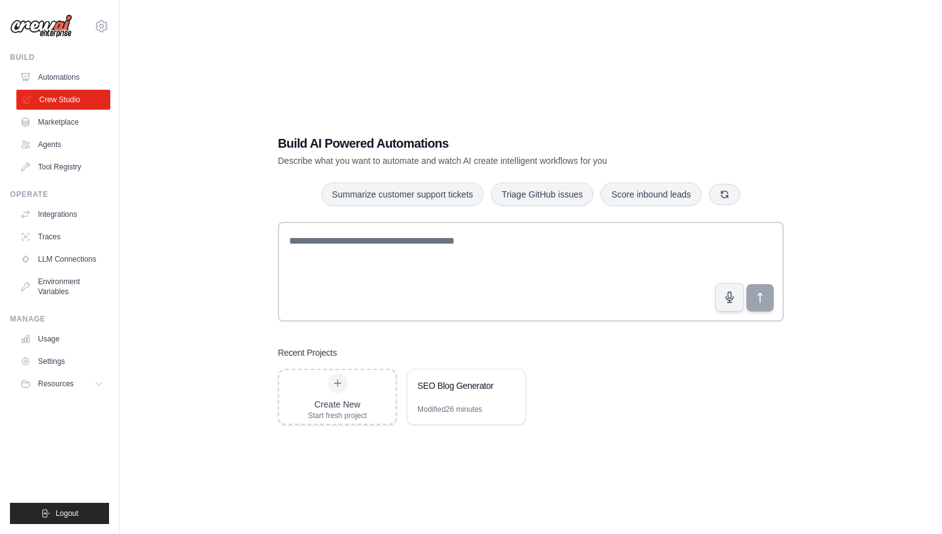
click at [76, 101] on link "Crew Studio" at bounding box center [63, 100] width 94 height 20
click at [106, 26] on icon at bounding box center [101, 26] width 15 height 15
click at [81, 84] on link "Settings" at bounding box center [102, 84] width 110 height 22
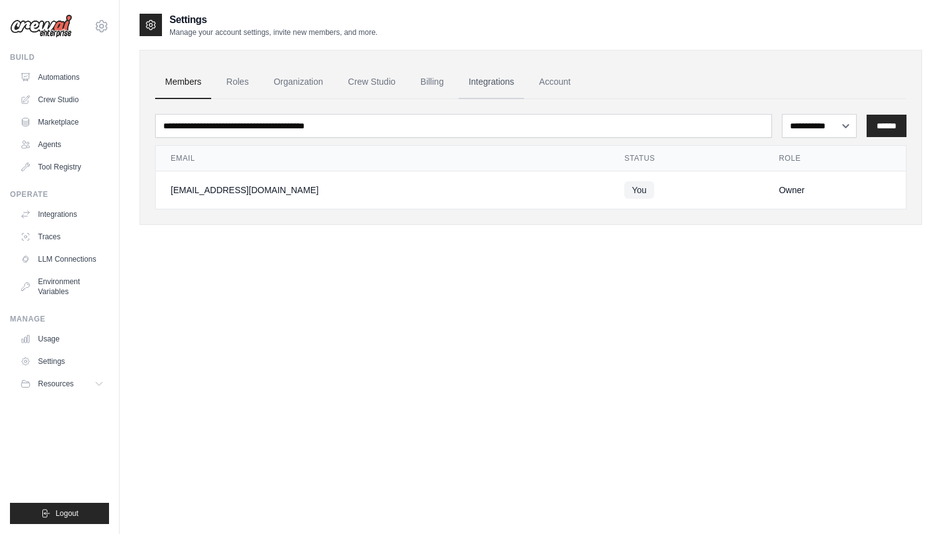
click at [488, 82] on link "Integrations" at bounding box center [490, 82] width 65 height 34
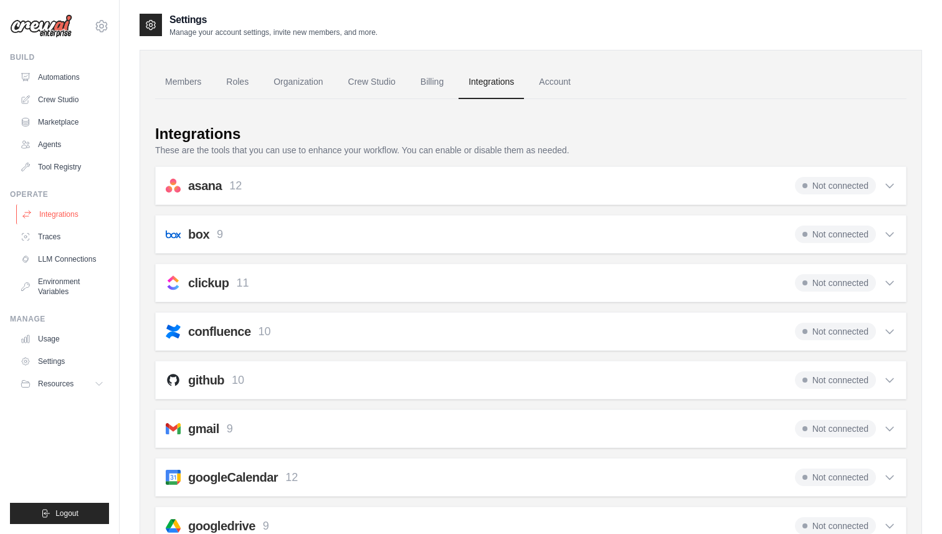
click at [60, 214] on link "Integrations" at bounding box center [63, 214] width 94 height 20
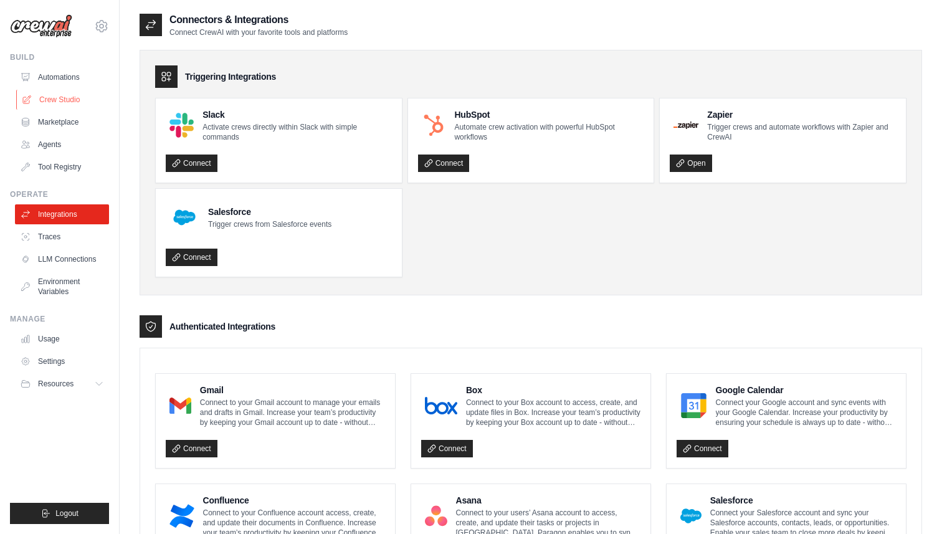
click at [55, 93] on link "Crew Studio" at bounding box center [63, 100] width 94 height 20
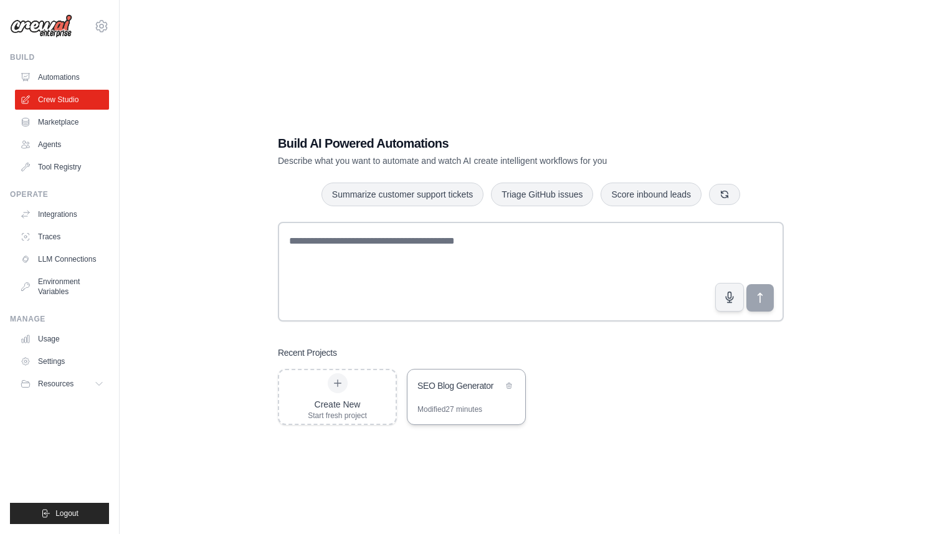
click at [427, 387] on div "SEO Blog Generator" at bounding box center [459, 385] width 85 height 12
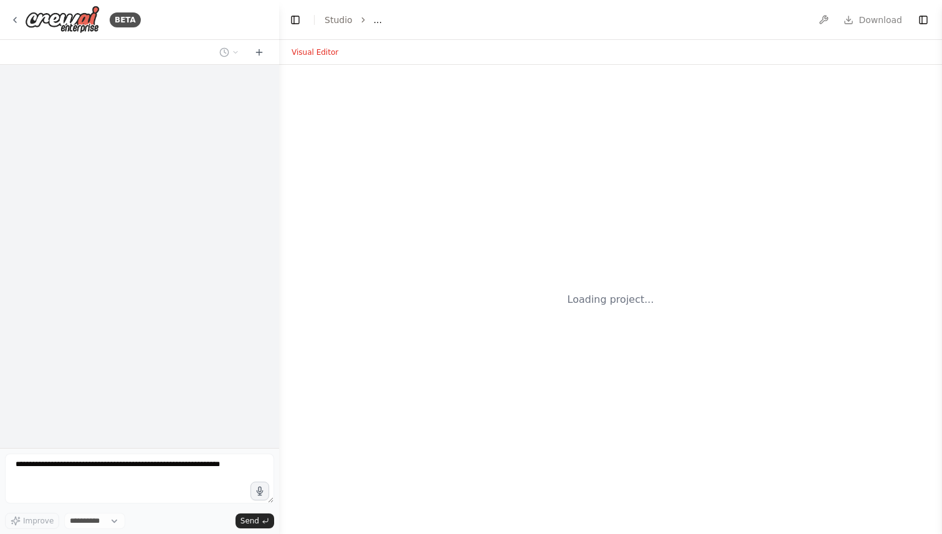
select select "****"
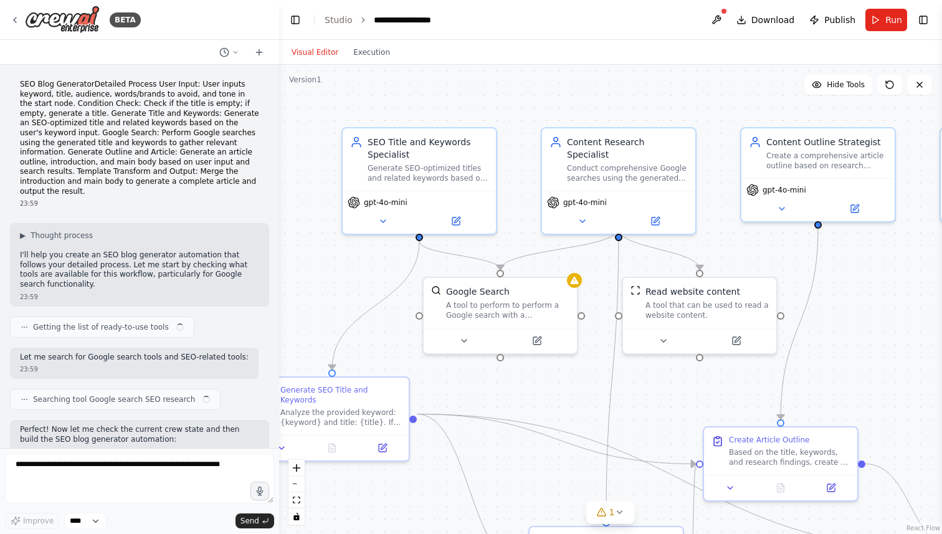
scroll to position [1132, 0]
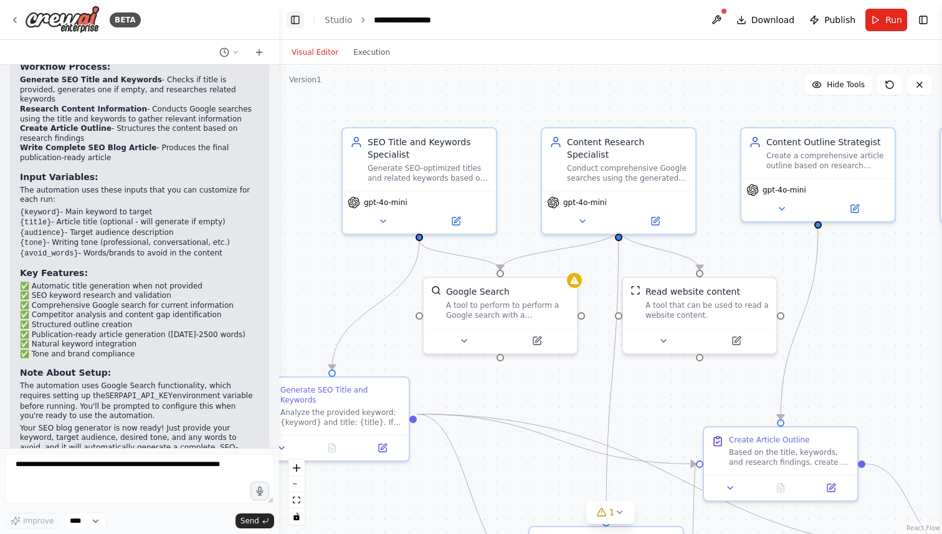
click at [295, 17] on button "Toggle Left Sidebar" at bounding box center [294, 19] width 17 height 17
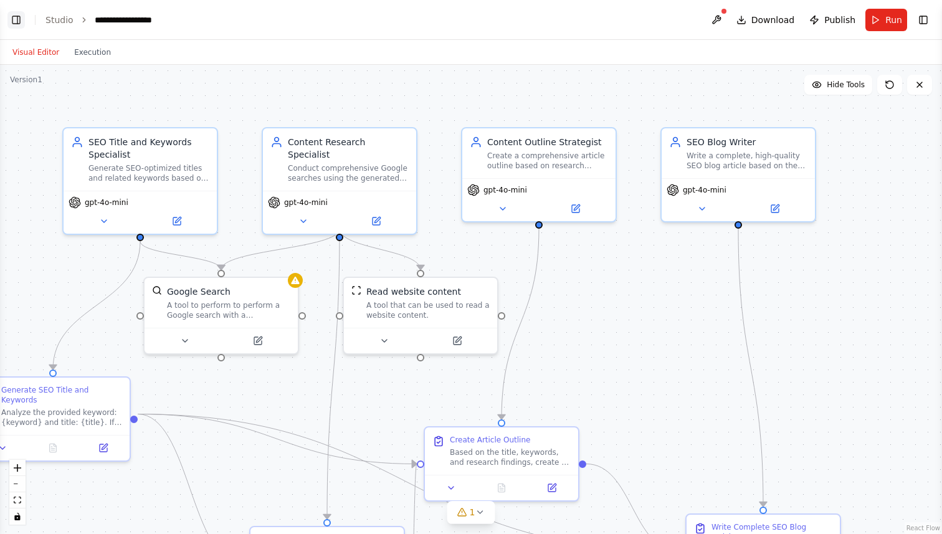
click at [13, 21] on button "Toggle Left Sidebar" at bounding box center [15, 19] width 17 height 17
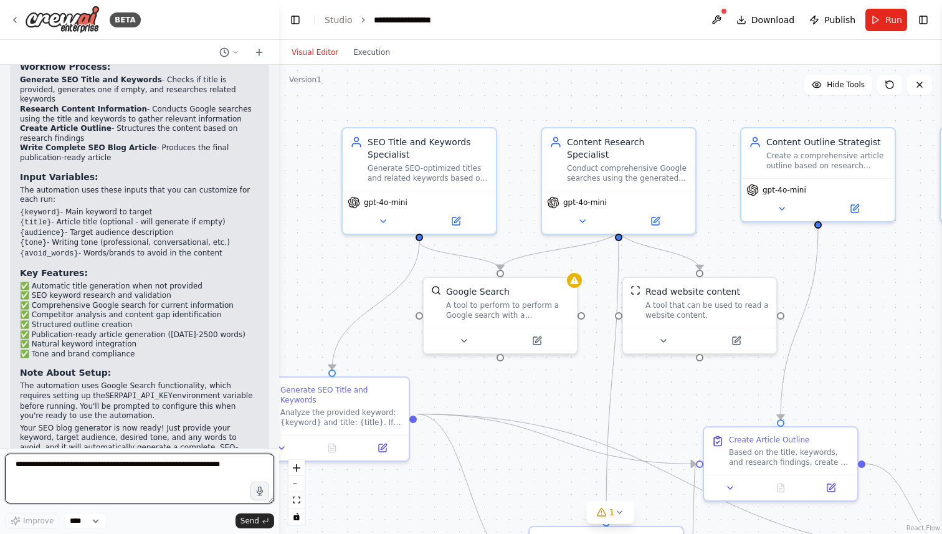
click at [97, 475] on textarea at bounding box center [139, 478] width 269 height 50
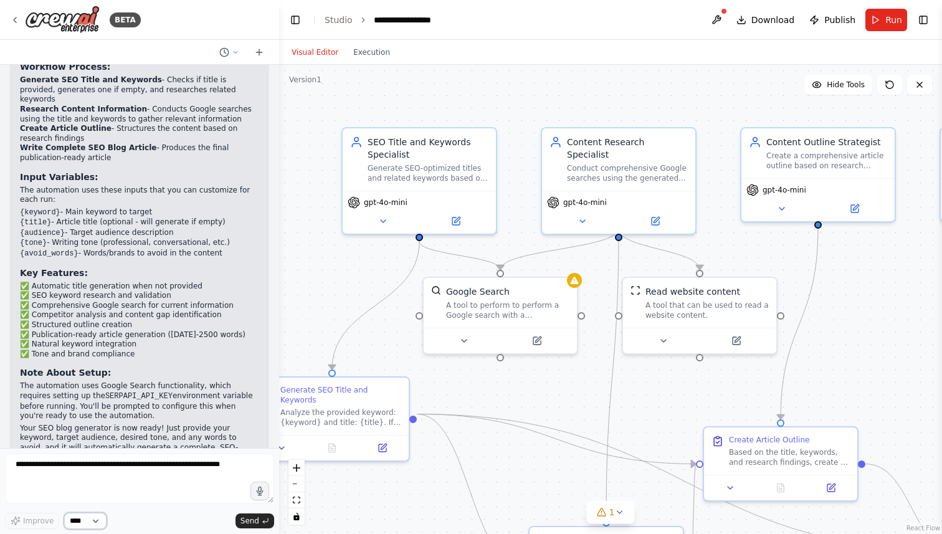
click at [99, 519] on select "****" at bounding box center [85, 521] width 42 height 16
click at [234, 50] on icon at bounding box center [235, 52] width 7 height 7
click at [166, 323] on div at bounding box center [139, 267] width 279 height 534
click at [719, 22] on button at bounding box center [716, 20] width 20 height 22
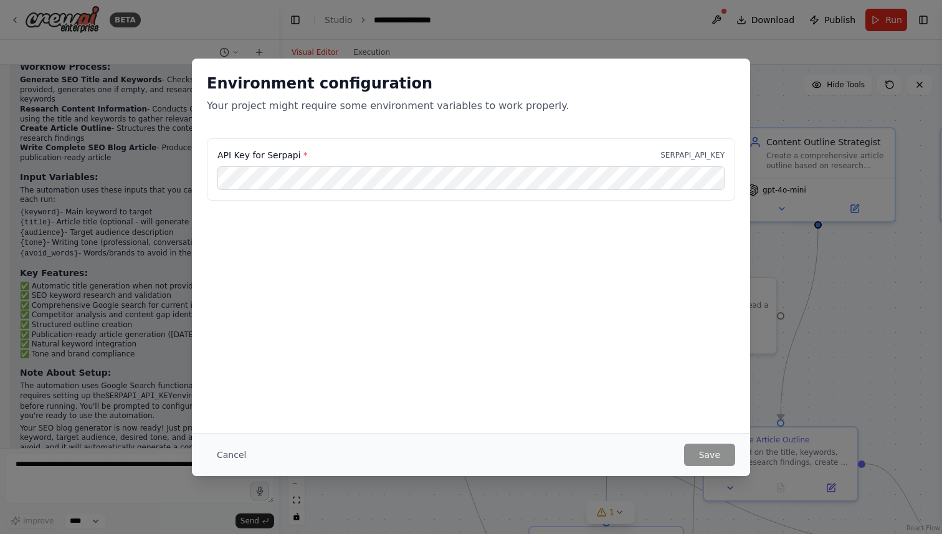
click at [615, 35] on div "Environment configuration Your project might require some environment variables…" at bounding box center [471, 267] width 942 height 534
click at [235, 455] on button "Cancel" at bounding box center [231, 454] width 49 height 22
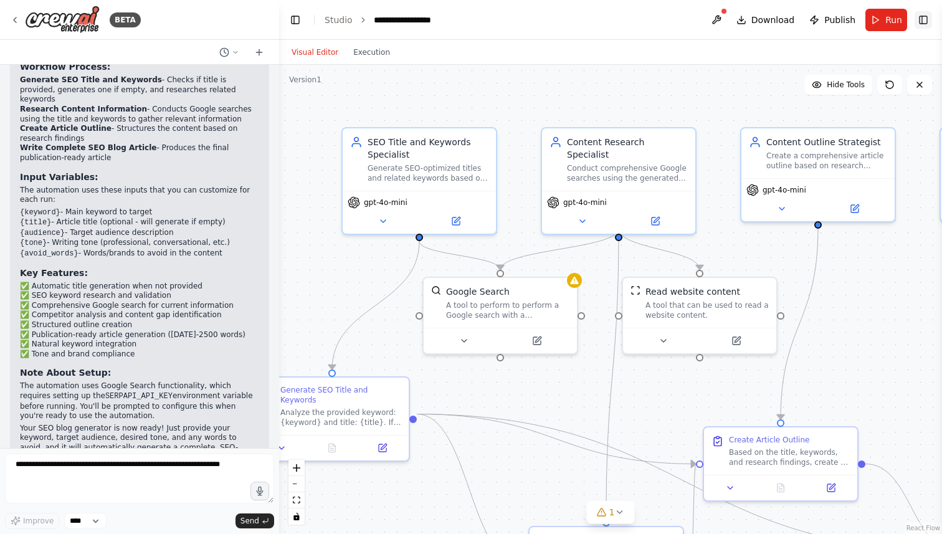
click at [930, 20] on button "Toggle Right Sidebar" at bounding box center [922, 19] width 17 height 17
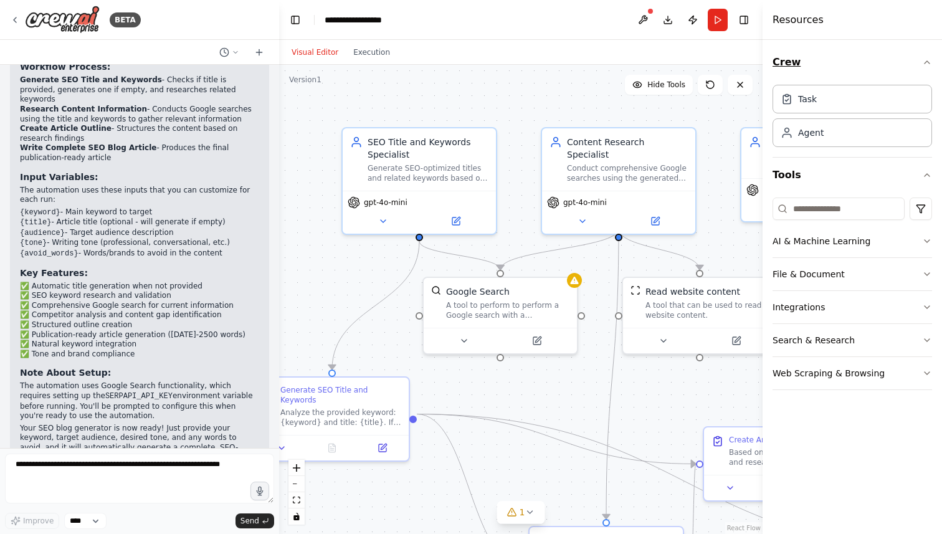
click at [928, 60] on icon "button" at bounding box center [927, 62] width 10 height 10
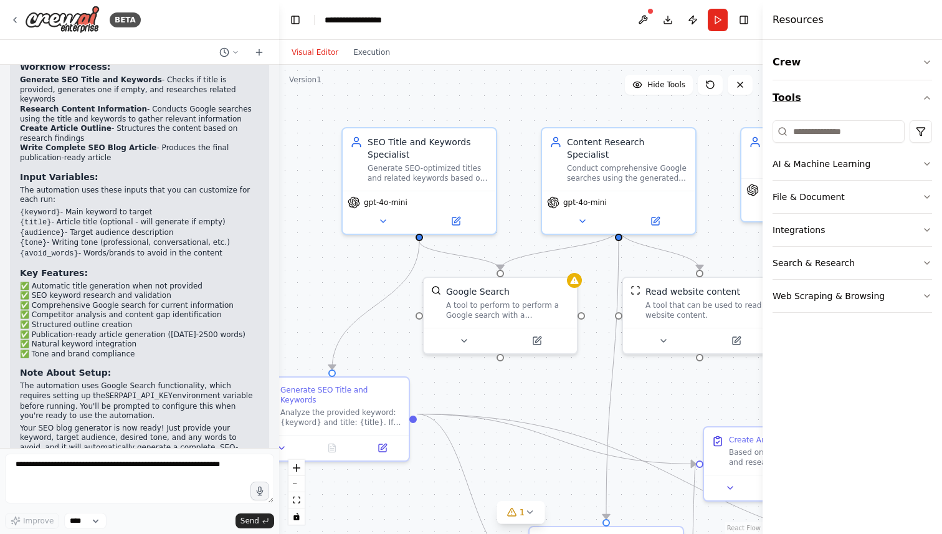
click at [929, 96] on icon "button" at bounding box center [927, 98] width 10 height 10
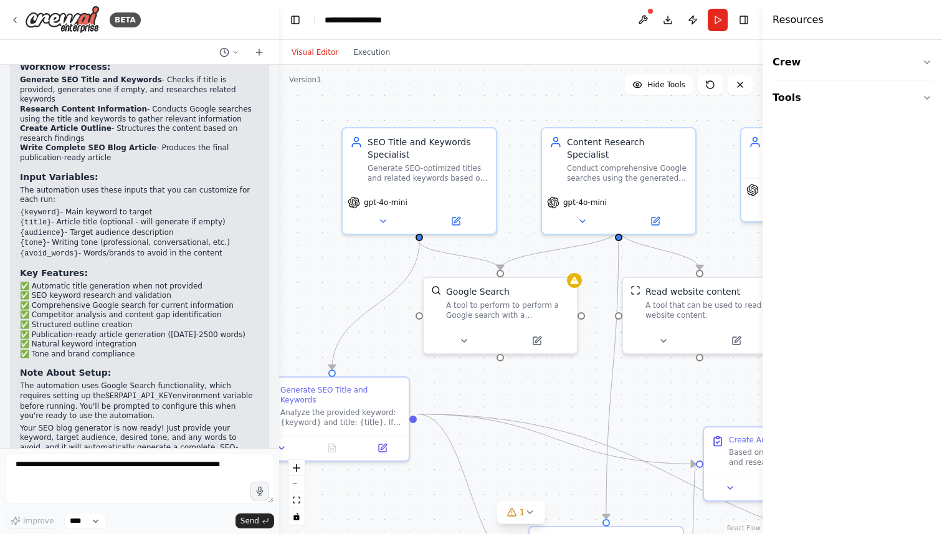
click at [796, 23] on h4 "Resources" at bounding box center [797, 19] width 51 height 15
click at [742, 22] on button "Toggle Right Sidebar" at bounding box center [743, 19] width 17 height 17
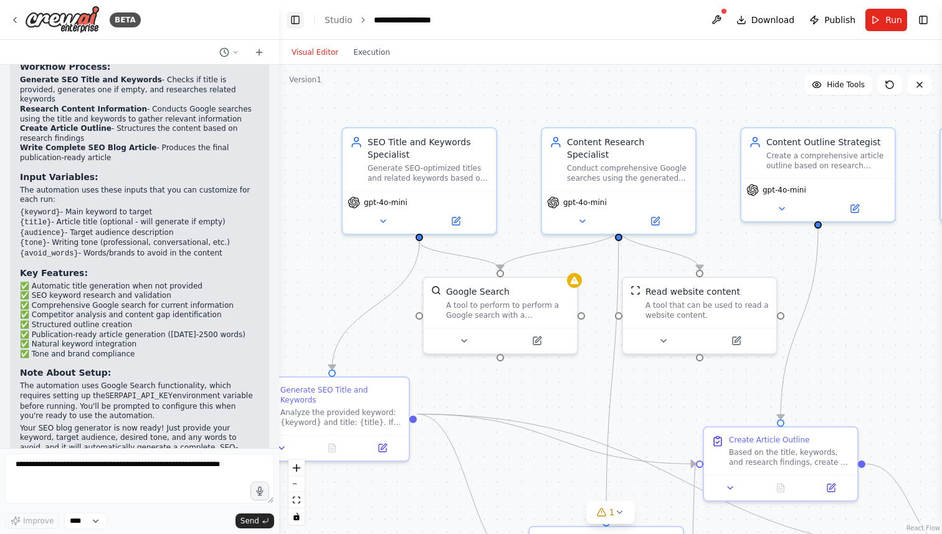
click at [291, 17] on button "Toggle Left Sidebar" at bounding box center [294, 19] width 17 height 17
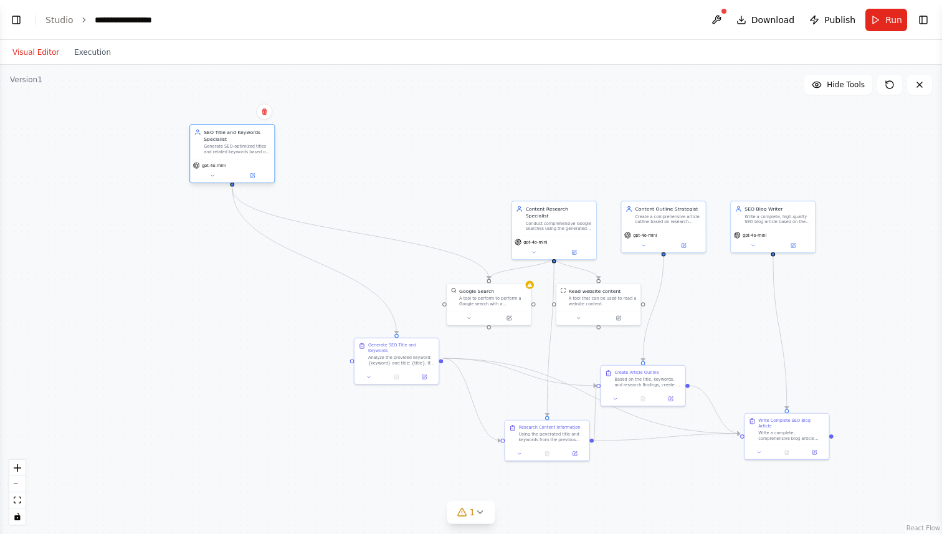
drag, startPoint x: 435, startPoint y: 218, endPoint x: 220, endPoint y: 143, distance: 228.1
click at [220, 143] on div "SEO Title and Keywords Specialist Generate SEO-optimized titles and related key…" at bounding box center [237, 142] width 67 height 26
click at [204, 303] on div ".deletable-edge-delete-btn { width: 20px; height: 20px; border: 0px solid #ffff…" at bounding box center [471, 299] width 942 height 469
drag, startPoint x: 370, startPoint y: 346, endPoint x: 164, endPoint y: 343, distance: 206.2
click at [164, 343] on div "Generate SEO Title and Keywords Analyze the provided keyword: {keyword} and tit…" at bounding box center [196, 345] width 67 height 23
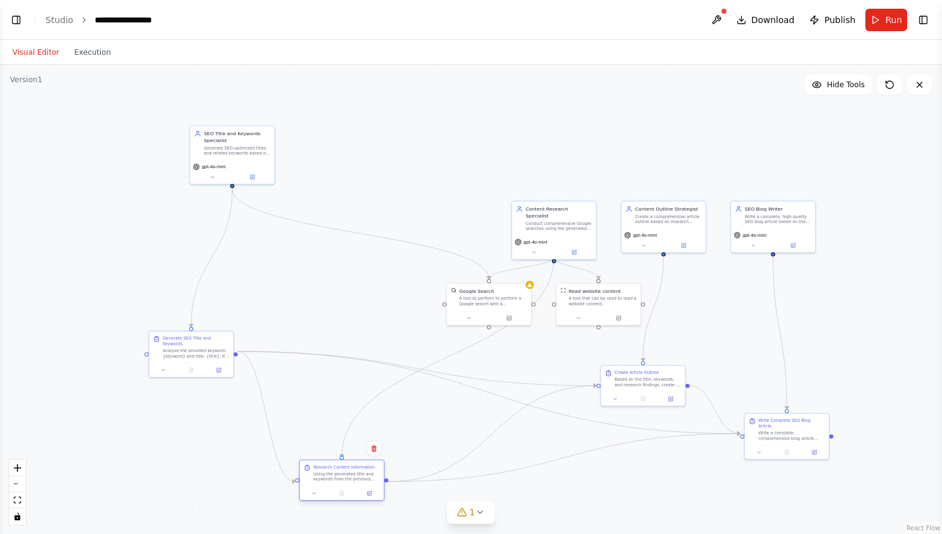
drag, startPoint x: 519, startPoint y: 440, endPoint x: 313, endPoint y: 484, distance: 210.7
click at [313, 484] on div "Research Content Information Using the generated title and keywords from the pr…" at bounding box center [342, 473] width 84 height 26
drag, startPoint x: 467, startPoint y: 305, endPoint x: 281, endPoint y: 292, distance: 186.0
click at [281, 292] on div "Google Search A tool to perform to perform a Google search with a search_query." at bounding box center [300, 281] width 84 height 27
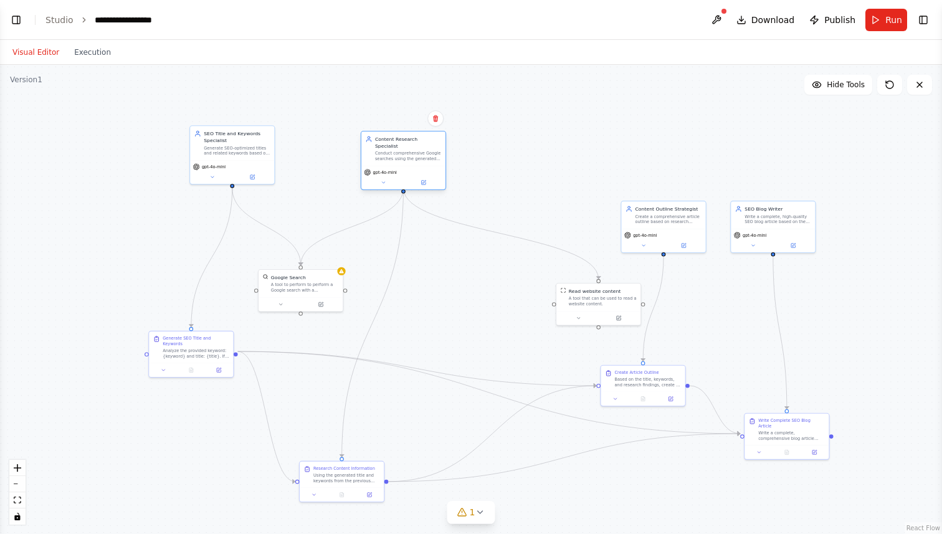
drag, startPoint x: 503, startPoint y: 206, endPoint x: 392, endPoint y: 139, distance: 129.7
click at [392, 139] on div "Content Research Specialist" at bounding box center [408, 143] width 67 height 14
drag, startPoint x: 584, startPoint y: 305, endPoint x: 466, endPoint y: 282, distance: 119.8
click at [466, 282] on div "A tool that can be used to read a website content." at bounding box center [483, 279] width 68 height 11
click at [640, 489] on div ".deletable-edge-delete-btn { width: 20px; height: 20px; border: 0px solid #ffff…" at bounding box center [471, 299] width 942 height 469
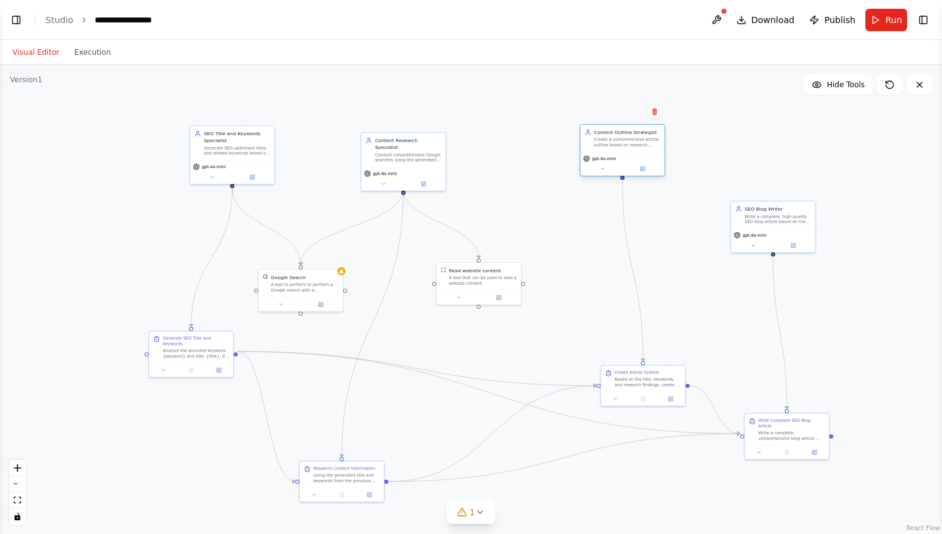
drag, startPoint x: 657, startPoint y: 209, endPoint x: 618, endPoint y: 134, distance: 84.1
click at [618, 134] on div "Content Outline Strategist" at bounding box center [627, 132] width 67 height 7
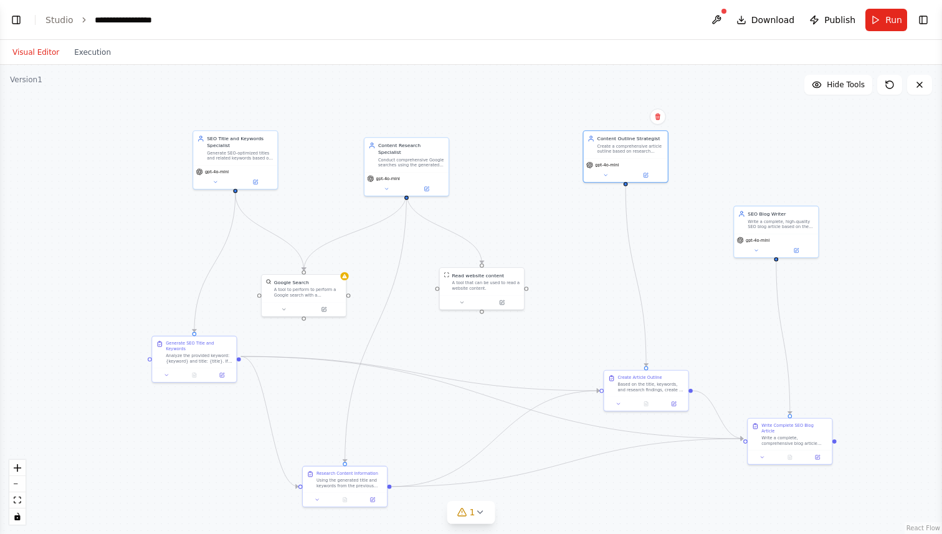
drag, startPoint x: 583, startPoint y: 257, endPoint x: 586, endPoint y: 263, distance: 7.0
click at [586, 263] on div ".deletable-edge-delete-btn { width: 20px; height: 20px; border: 0px solid #ffff…" at bounding box center [471, 299] width 942 height 469
drag, startPoint x: 621, startPoint y: 389, endPoint x: 612, endPoint y: 334, distance: 55.0
click at [612, 334] on div "Based on the title, keywords, and research findings, create a comprehensive art…" at bounding box center [643, 331] width 67 height 11
drag, startPoint x: 370, startPoint y: 476, endPoint x: 428, endPoint y: 446, distance: 65.2
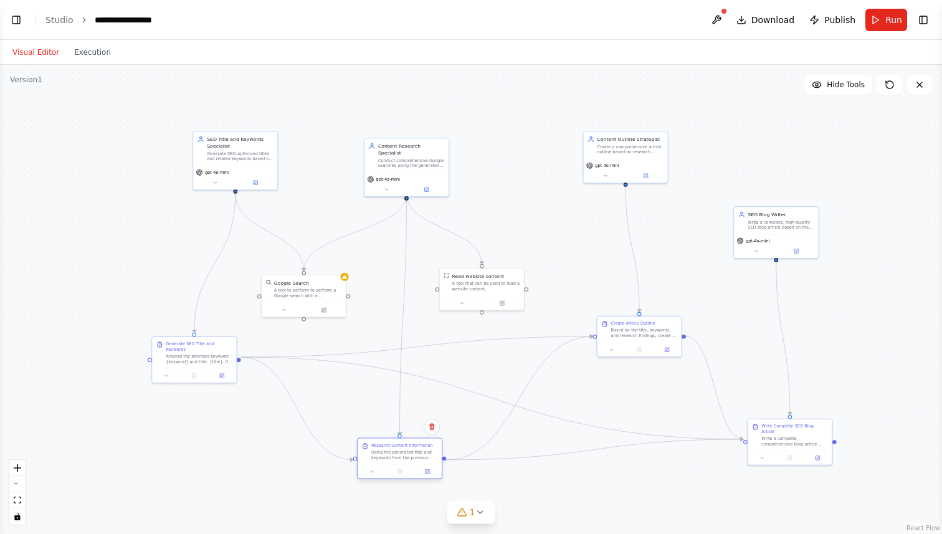
click at [428, 446] on div "Research Content Information Using the generated title and keywords from the pr…" at bounding box center [404, 451] width 67 height 18
drag, startPoint x: 775, startPoint y: 430, endPoint x: 763, endPoint y: 397, distance: 35.9
click at [763, 400] on div "Write a complete, comprehensive blog article following the provided outline and…" at bounding box center [780, 405] width 67 height 11
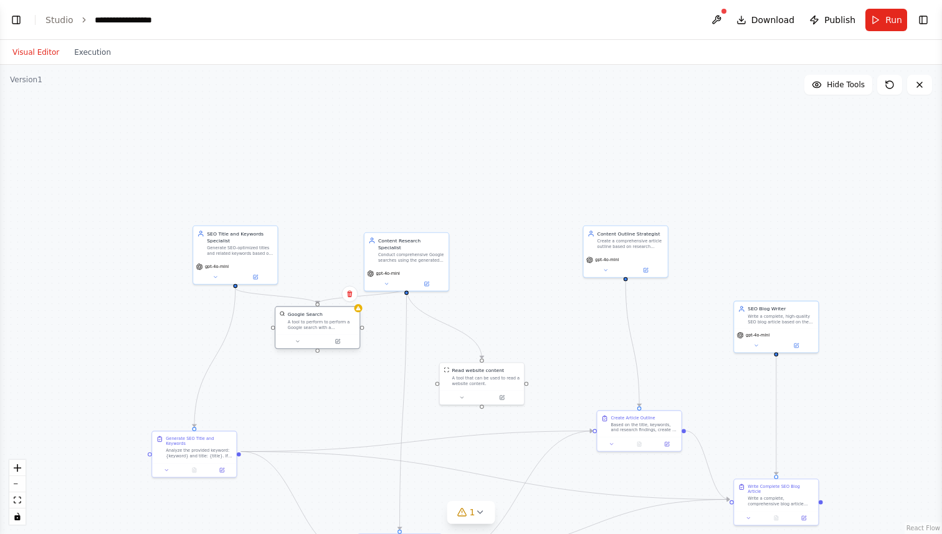
drag, startPoint x: 297, startPoint y: 299, endPoint x: 308, endPoint y: 333, distance: 35.8
click at [308, 333] on div "Google Search A tool to perform to perform a Google search with a search_query." at bounding box center [317, 319] width 84 height 27
drag, startPoint x: 503, startPoint y: 374, endPoint x: 518, endPoint y: 316, distance: 59.8
click at [518, 316] on div "Read website content A tool that can be used to read a website content." at bounding box center [500, 320] width 68 height 19
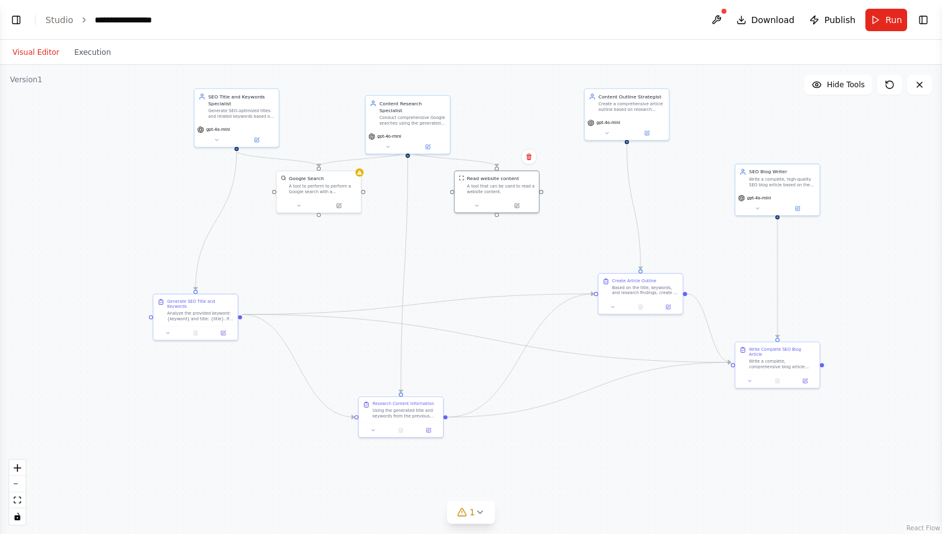
drag, startPoint x: 684, startPoint y: 354, endPoint x: 684, endPoint y: 217, distance: 137.0
click at [684, 217] on div ".deletable-edge-delete-btn { width: 20px; height: 20px; border: 0px solid #ffff…" at bounding box center [471, 299] width 942 height 469
drag, startPoint x: 411, startPoint y: 417, endPoint x: 410, endPoint y: 390, distance: 26.8
click at [410, 377] on div "Using the generated title and keywords from the previous task, conduct comprehe…" at bounding box center [412, 371] width 67 height 11
click at [248, 321] on div ".deletable-edge-delete-btn { width: 20px; height: 20px; border: 0px solid #ffff…" at bounding box center [471, 299] width 942 height 469
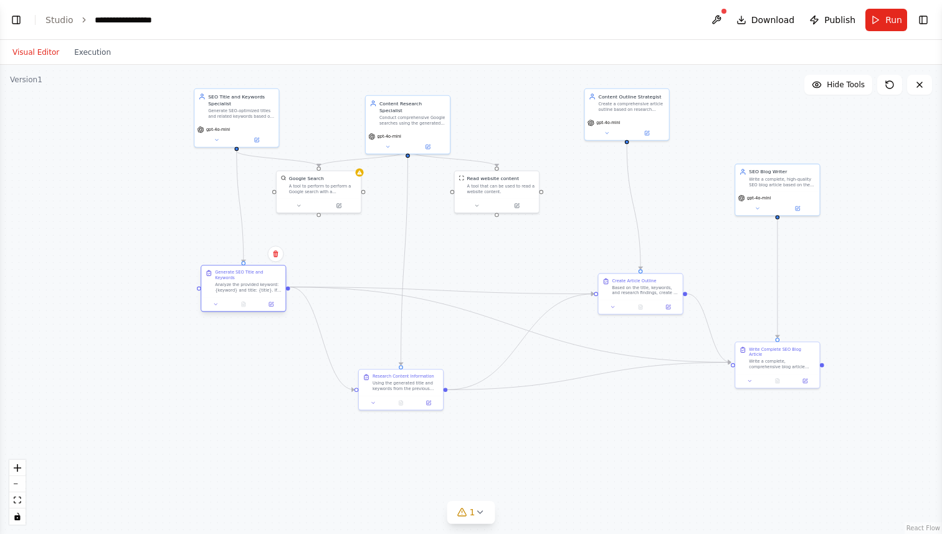
drag, startPoint x: 219, startPoint y: 310, endPoint x: 271, endPoint y: 286, distance: 57.1
click at [271, 286] on div "Analyze the provided keyword: {keyword} and title: {title}. If the title is emp…" at bounding box center [248, 287] width 67 height 11
drag, startPoint x: 765, startPoint y: 362, endPoint x: 759, endPoint y: 354, distance: 10.6
click at [759, 354] on div "Write a complete, comprehensive blog article following the provided outline and…" at bounding box center [775, 356] width 67 height 11
drag, startPoint x: 636, startPoint y: 288, endPoint x: 623, endPoint y: 248, distance: 42.4
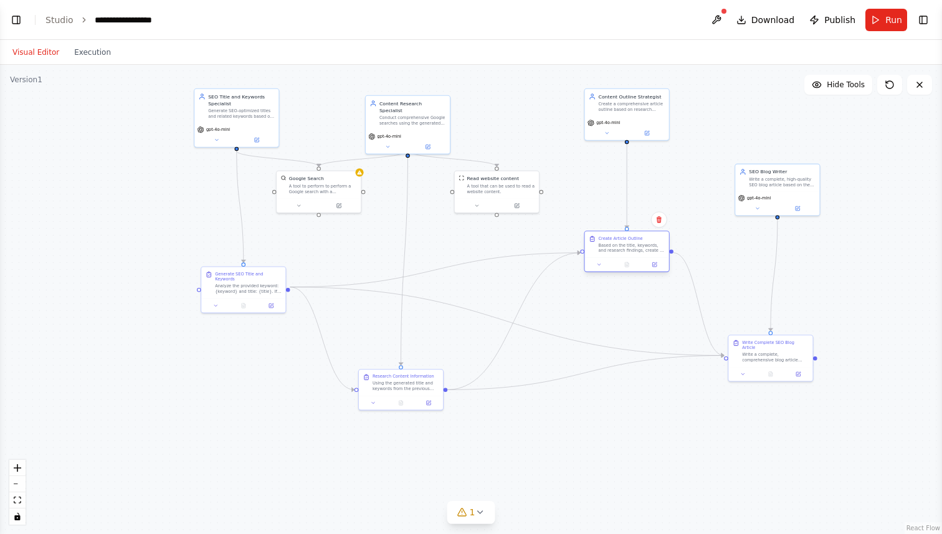
click at [623, 248] on div "Based on the title, keywords, and research findings, create a comprehensive art…" at bounding box center [631, 247] width 67 height 11
drag, startPoint x: 412, startPoint y: 387, endPoint x: 418, endPoint y: 354, distance: 34.2
click at [418, 354] on div "Using the generated title and keywords from the previous task, conduct comprehe…" at bounding box center [412, 350] width 67 height 11
click at [544, 329] on icon "Edge from 62138328-3e25-4422-9a69-e894c8b1af7f to 28e0258c-5098-4344-bcfe-bb8f7…" at bounding box center [507, 321] width 434 height 69
drag, startPoint x: 544, startPoint y: 329, endPoint x: 549, endPoint y: 305, distance: 24.2
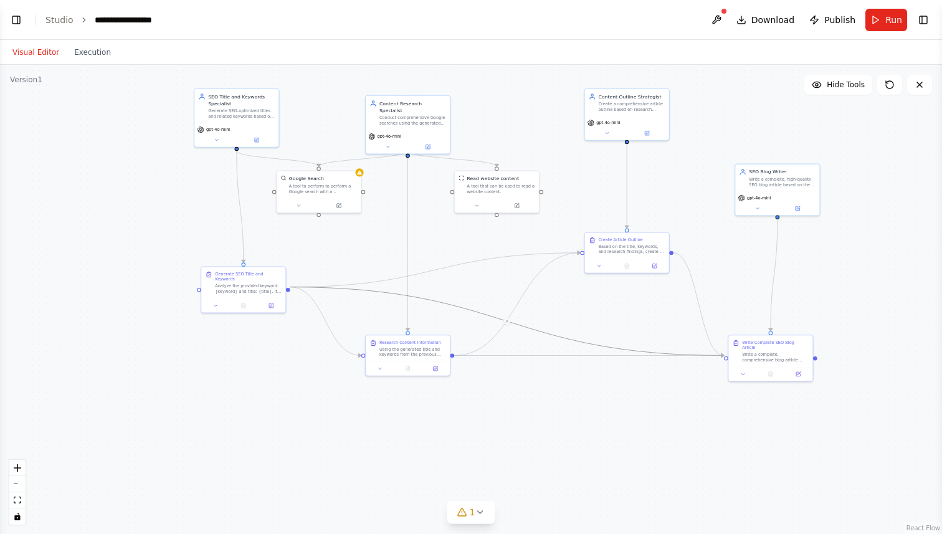
click at [549, 305] on div ".deletable-edge-delete-btn { width: 20px; height: 20px; border: 0px solid #ffff…" at bounding box center [471, 299] width 942 height 469
click at [508, 318] on icon "Edge from 62138328-3e25-4422-9a69-e894c8b1af7f to 28e0258c-5098-4344-bcfe-bb8f7…" at bounding box center [507, 321] width 434 height 69
drag, startPoint x: 507, startPoint y: 320, endPoint x: 533, endPoint y: 305, distance: 30.4
click at [533, 305] on div ".deletable-edge-delete-btn { width: 20px; height: 20px; border: 0px solid #ffff…" at bounding box center [471, 299] width 942 height 469
click at [533, 328] on icon "Edge from 62138328-3e25-4422-9a69-e894c8b1af7f to 28e0258c-5098-4344-bcfe-bb8f7…" at bounding box center [507, 321] width 434 height 69
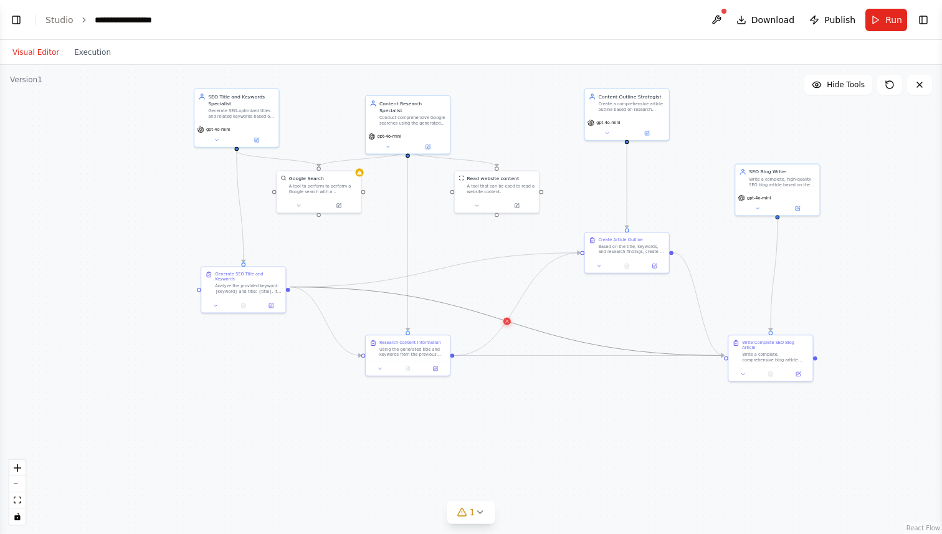
click at [508, 321] on icon at bounding box center [506, 321] width 5 height 6
click at [896, 89] on button at bounding box center [889, 85] width 25 height 20
drag, startPoint x: 288, startPoint y: 286, endPoint x: 616, endPoint y: 321, distance: 329.4
click at [616, 321] on div ".deletable-edge-delete-btn { width: 20px; height: 20px; border: 0px solid #ffff…" at bounding box center [471, 299] width 942 height 469
drag, startPoint x: 288, startPoint y: 285, endPoint x: 722, endPoint y: 352, distance: 439.2
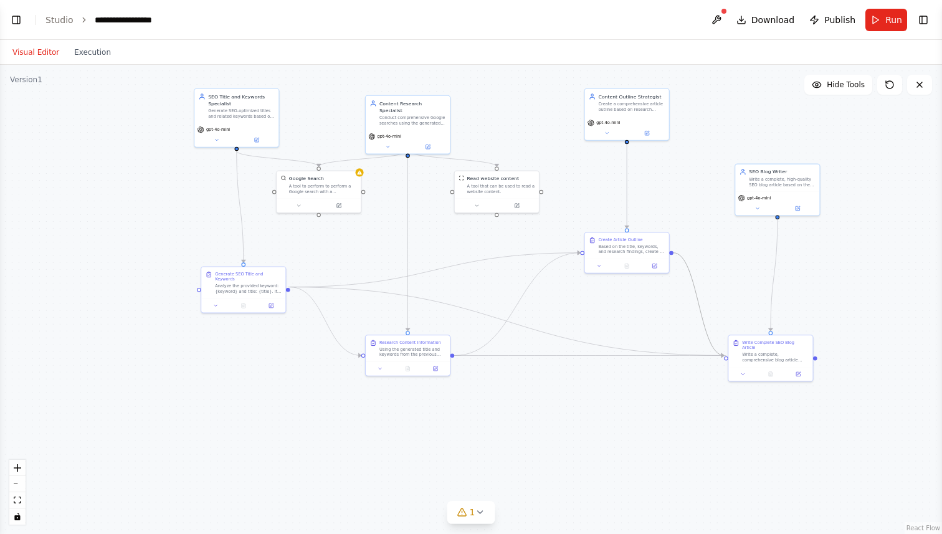
click at [722, 352] on div ".deletable-edge-delete-btn { width: 20px; height: 20px; border: 0px solid #ffff…" at bounding box center [631, 259] width 518 height 258
click at [550, 333] on icon "Edge from 62138328-3e25-4422-9a69-e894c8b1af7f to 28e0258c-5098-4344-bcfe-bb8f7…" at bounding box center [507, 321] width 434 height 69
drag, startPoint x: 550, startPoint y: 333, endPoint x: 562, endPoint y: 306, distance: 29.8
click at [562, 306] on div ".deletable-edge-delete-btn { width: 20px; height: 20px; border: 0px solid #ffff…" at bounding box center [471, 299] width 942 height 469
drag, startPoint x: 784, startPoint y: 352, endPoint x: 793, endPoint y: 336, distance: 18.4
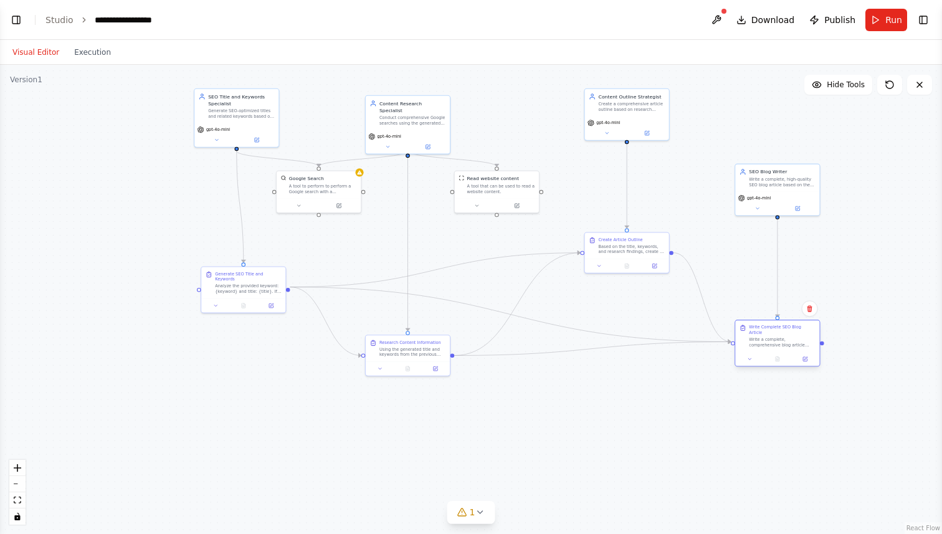
click at [793, 337] on div "Write a complete, comprehensive blog article following the provided outline and…" at bounding box center [782, 342] width 67 height 11
drag, startPoint x: 225, startPoint y: 289, endPoint x: 219, endPoint y: 289, distance: 6.9
click at [219, 289] on div "Generate SEO Title and Keywords Analyze the provided keyword: {keyword} and tit…" at bounding box center [236, 281] width 84 height 32
click at [823, 77] on button "Hide Tools" at bounding box center [838, 85] width 68 height 20
click at [821, 86] on button "Show Tools" at bounding box center [836, 85] width 71 height 20
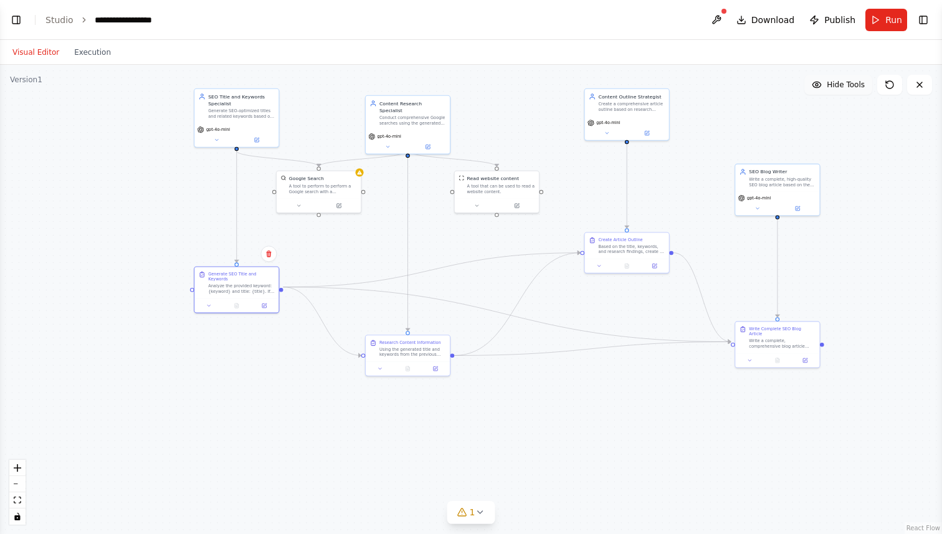
click at [821, 86] on icon at bounding box center [817, 85] width 8 height 6
click at [821, 86] on button "Show Tools" at bounding box center [836, 85] width 71 height 20
